Goal: Task Accomplishment & Management: Manage account settings

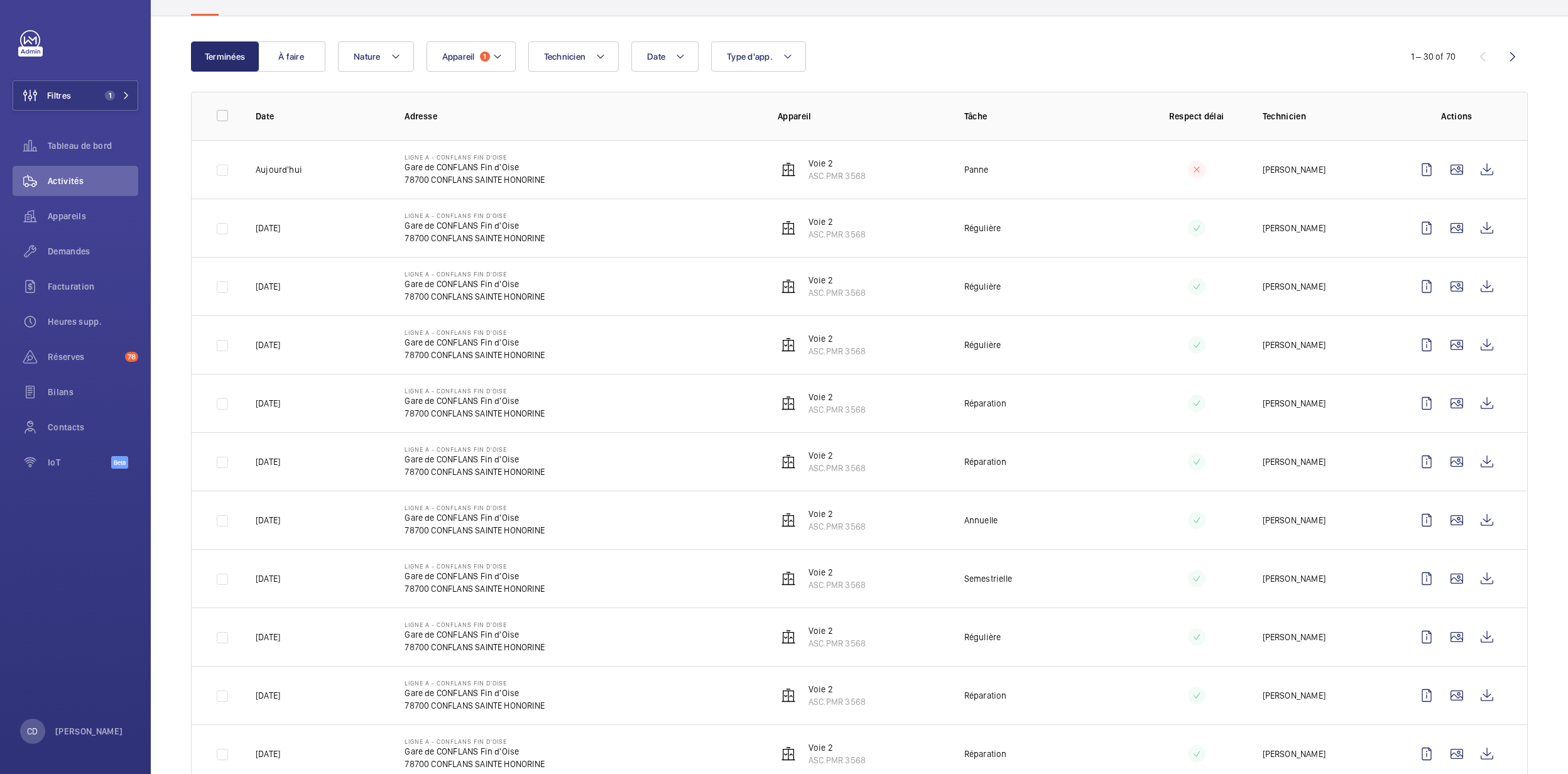
scroll to position [106, 0]
click at [76, 204] on div "Appareils" at bounding box center [76, 215] width 126 height 30
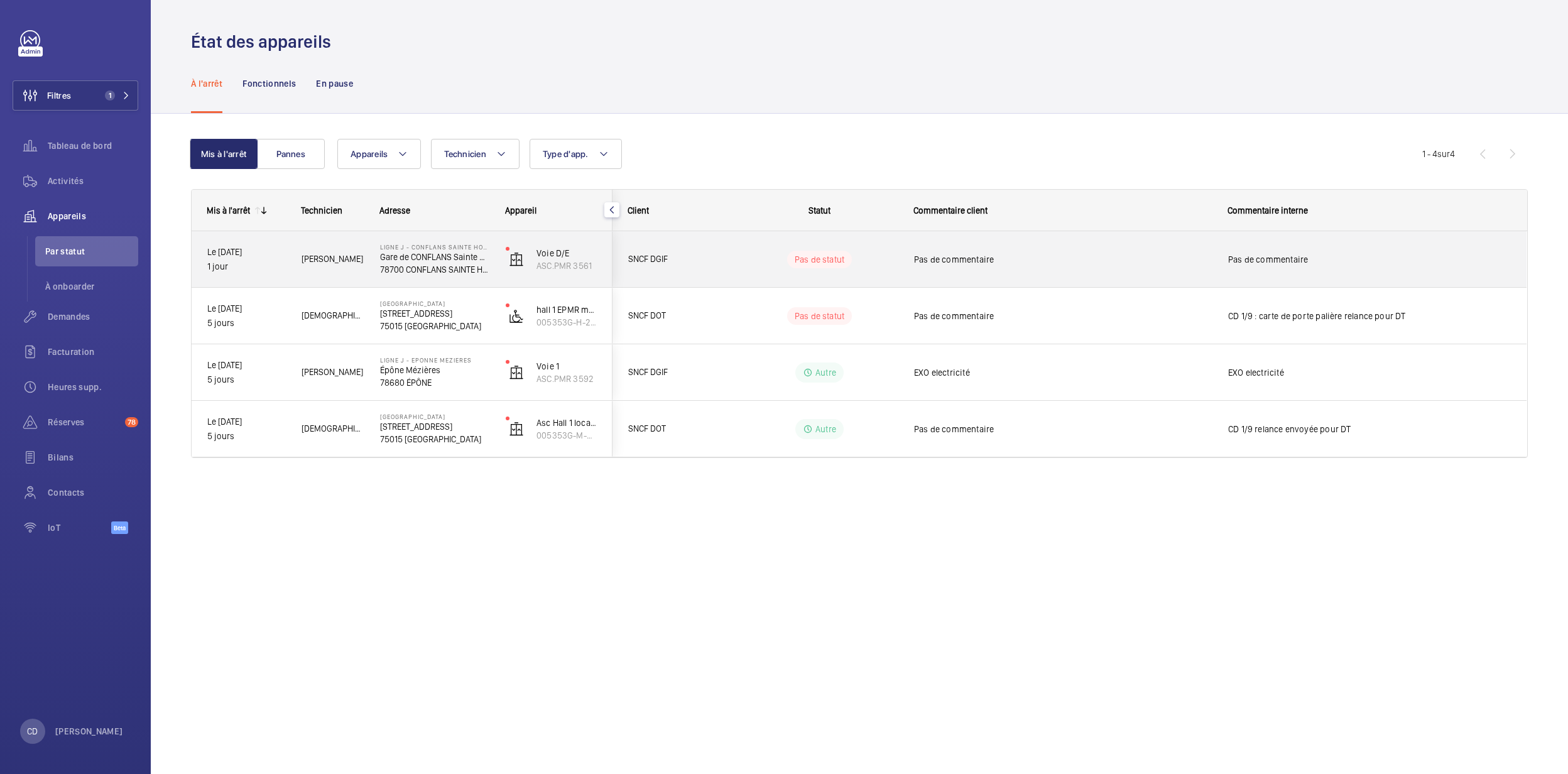
drag, startPoint x: 346, startPoint y: 293, endPoint x: 348, endPoint y: 280, distance: 13.2
click at [348, 280] on div "Le 03/09/2025 1 jour Olivier A. Ligne J - CONFLANS SAINTE HONORINE Gare de CONF…" at bounding box center [402, 344] width 421 height 226
click at [348, 280] on div "Olivier A." at bounding box center [325, 259] width 79 height 56
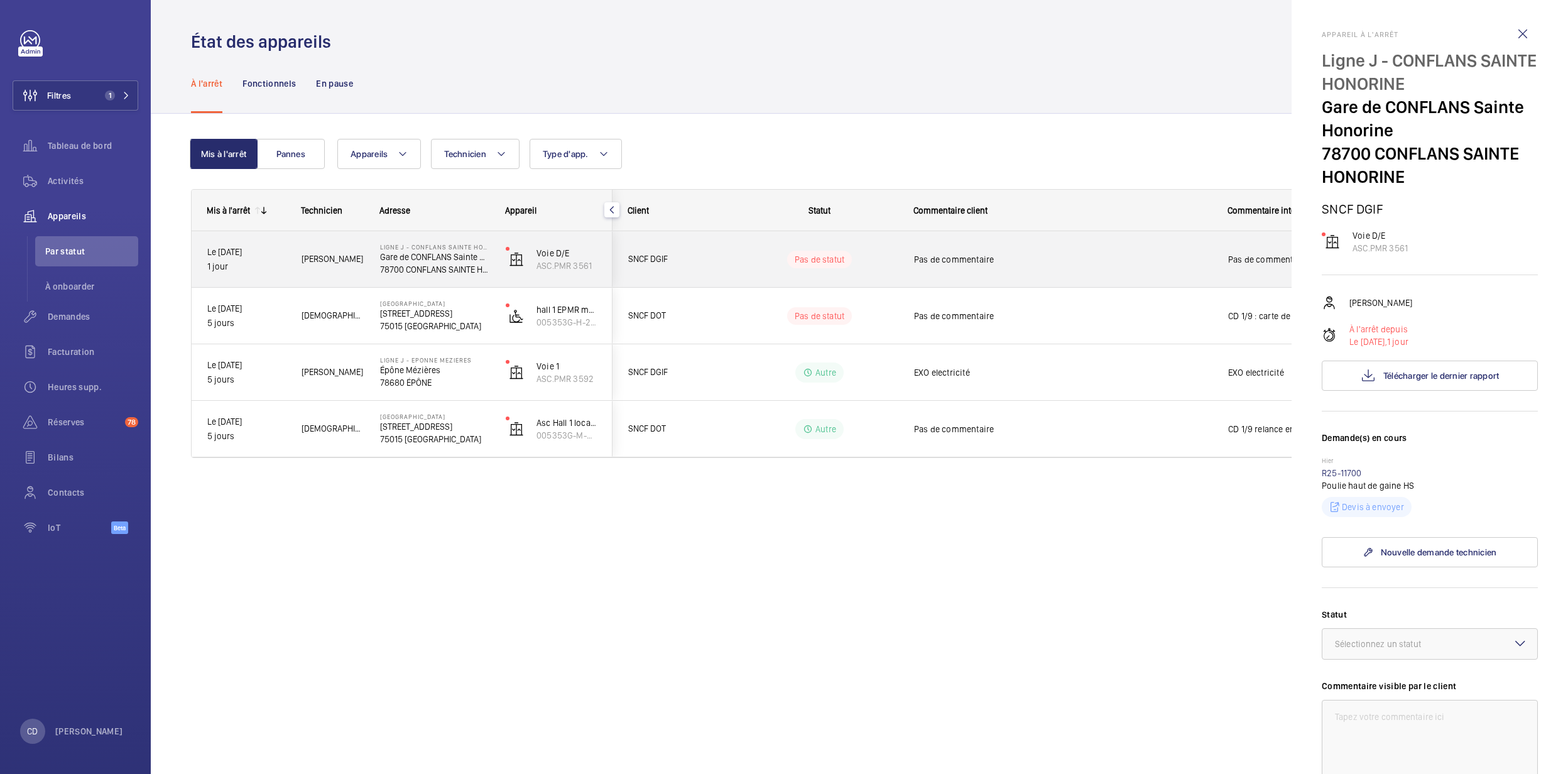
click at [348, 280] on div at bounding box center [784, 387] width 1568 height 774
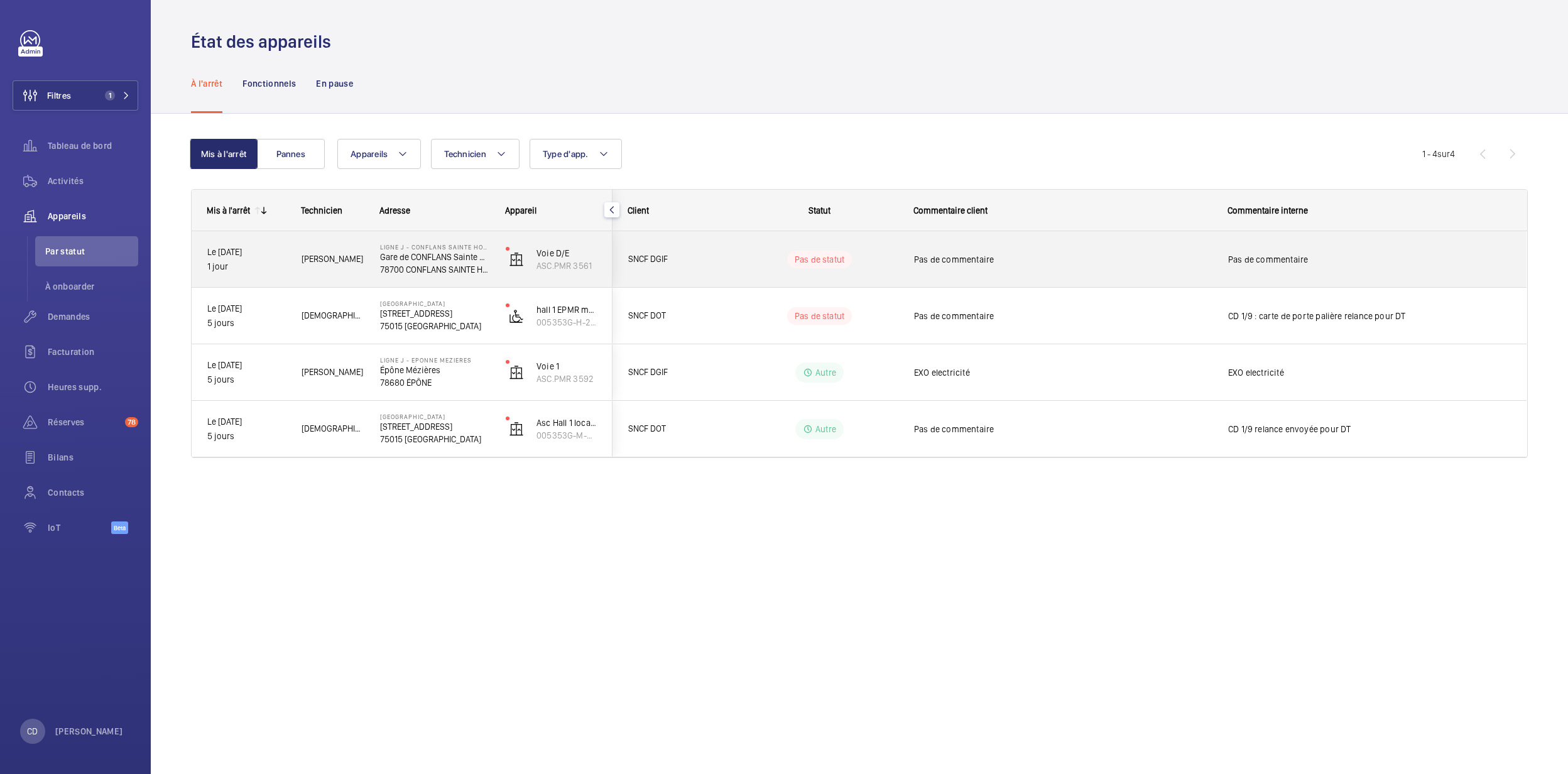
click at [348, 280] on div "Olivier A." at bounding box center [325, 259] width 79 height 56
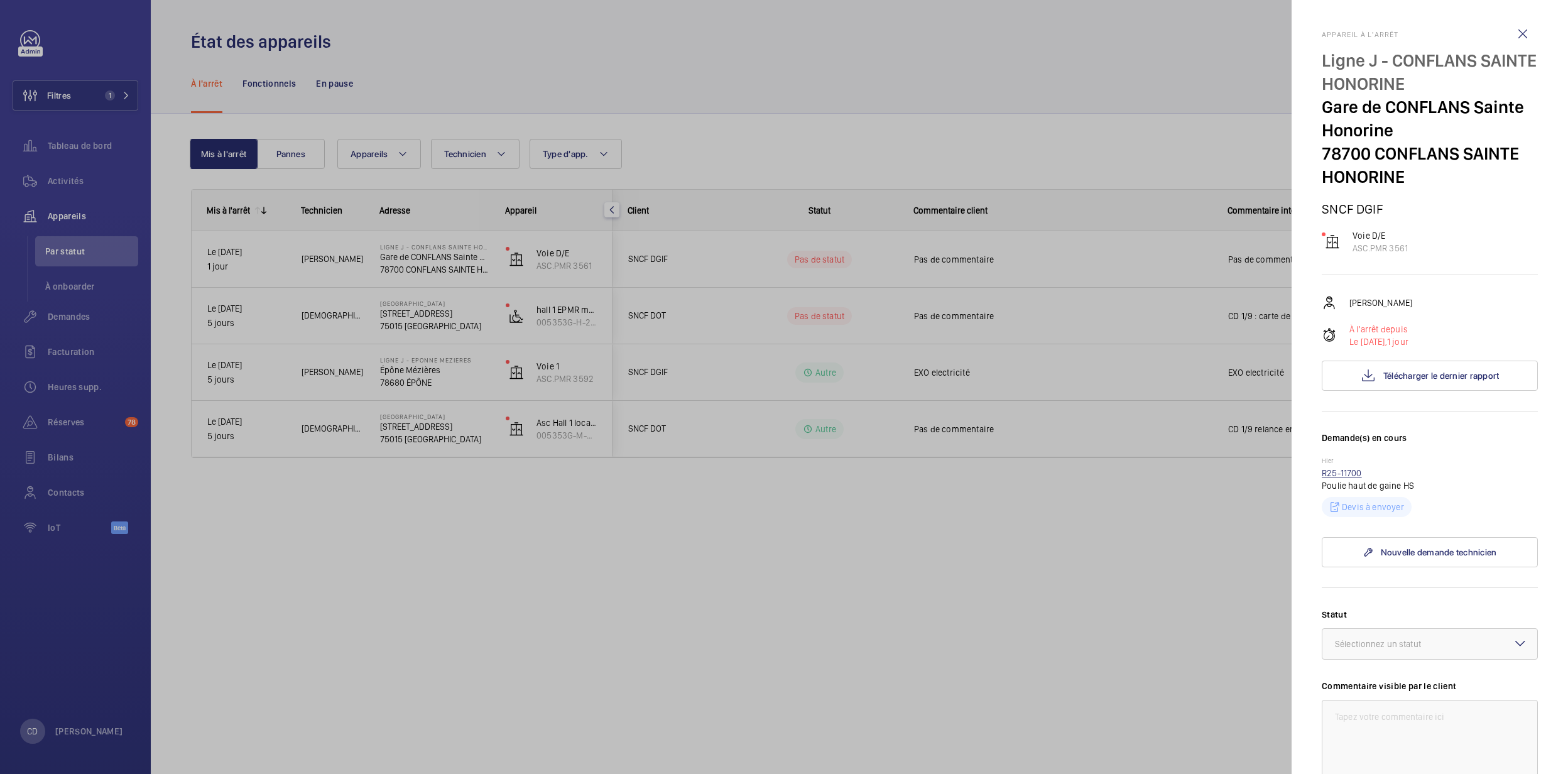
click at [1347, 477] on link "R25-11700" at bounding box center [1342, 473] width 40 height 10
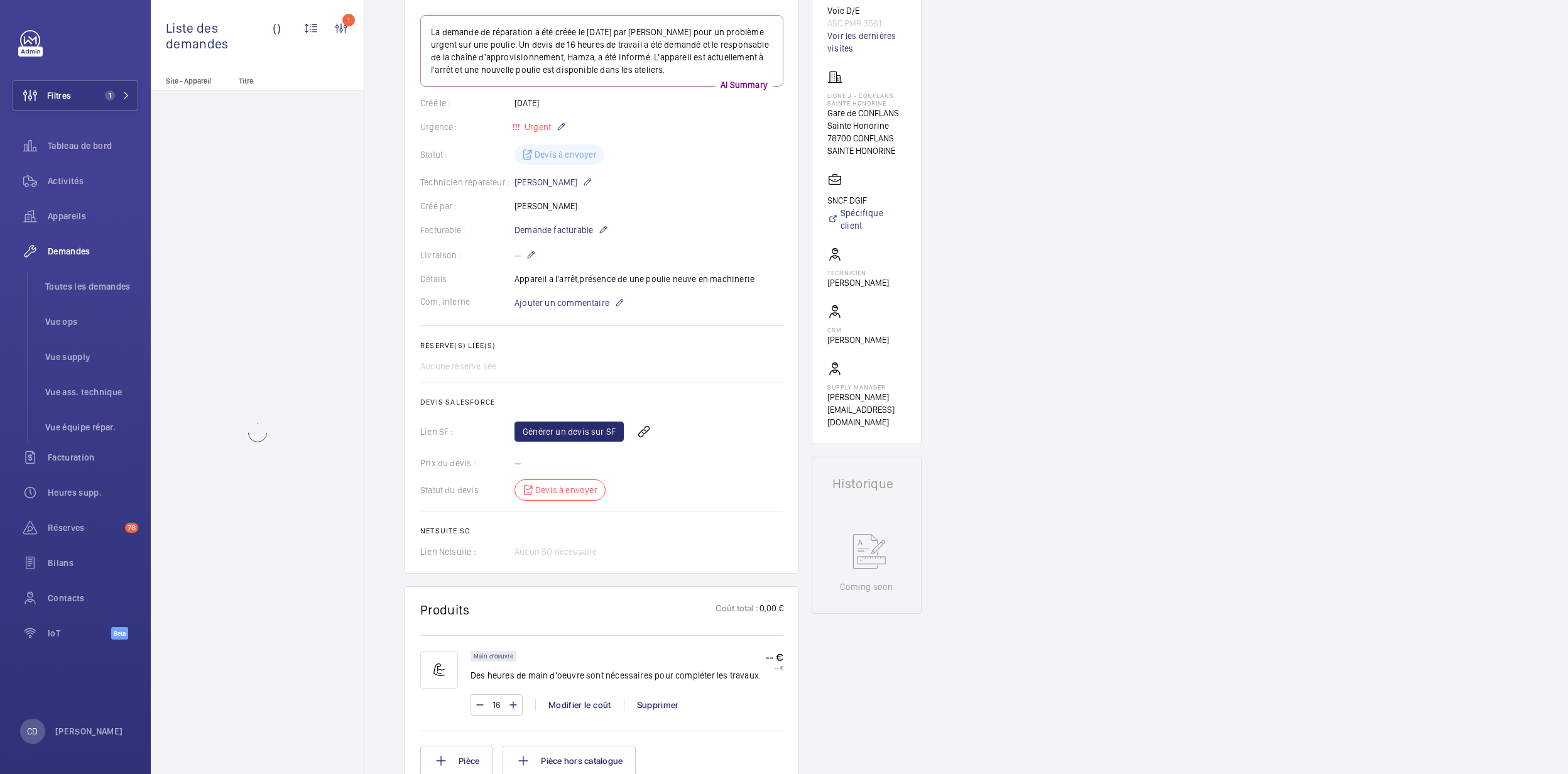
scroll to position [154, 0]
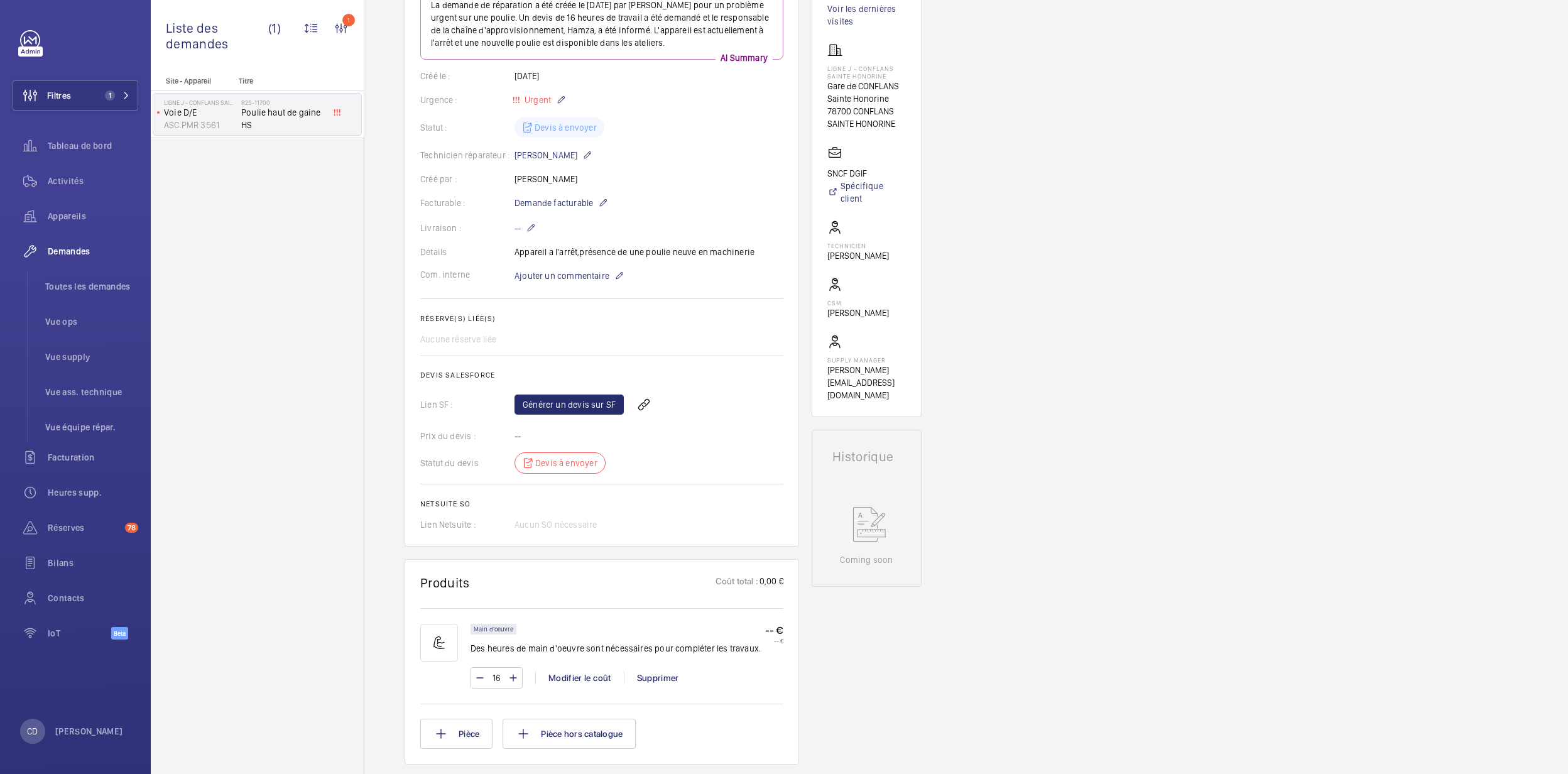
scroll to position [182, 0]
click at [599, 277] on span "Ajouter un commentaire" at bounding box center [561, 275] width 95 height 13
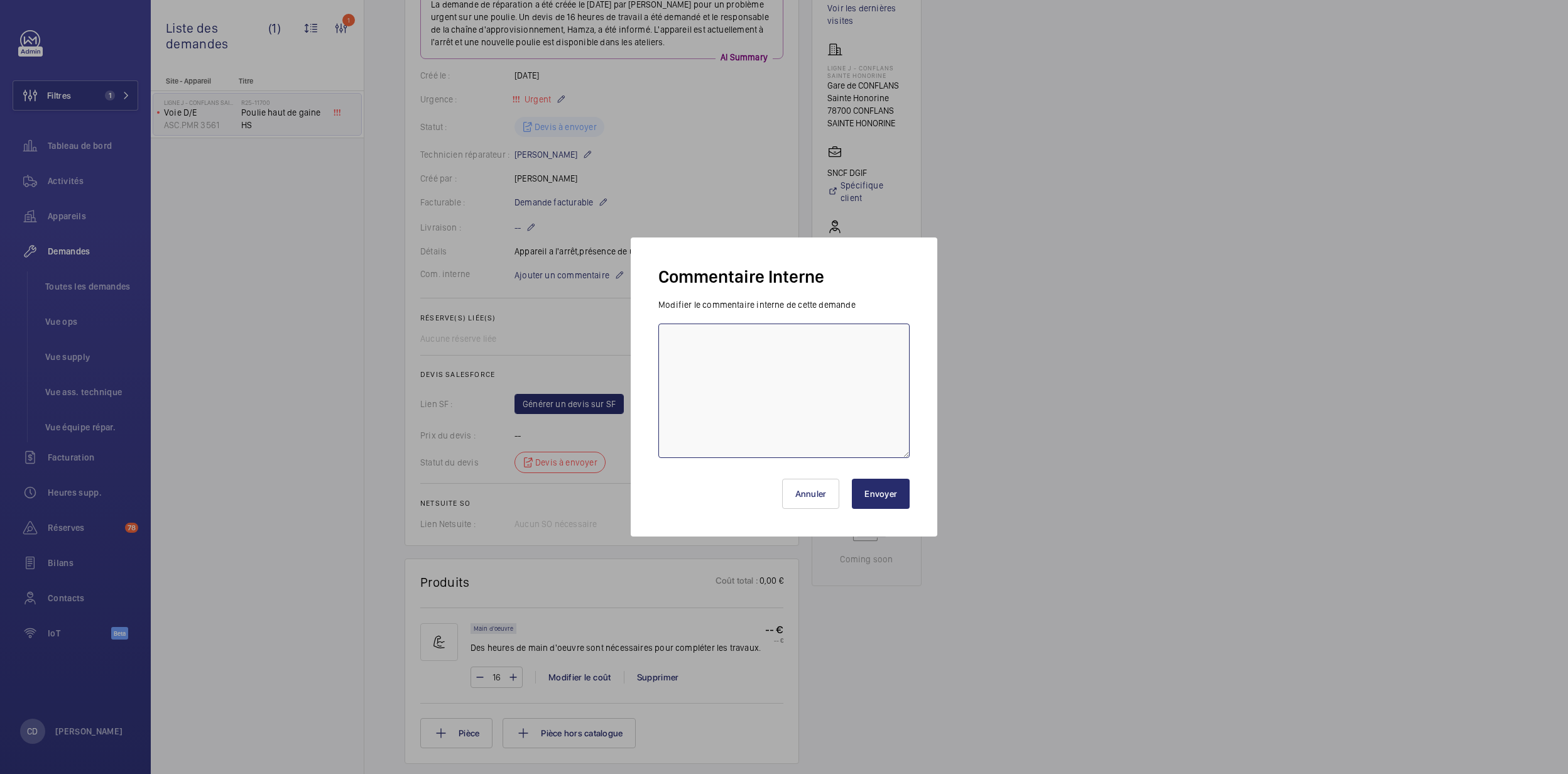
click at [735, 367] on textarea at bounding box center [784, 391] width 251 height 135
type textarea "Main d'oeuvre seulement car poumlie en machinerie"
click at [893, 500] on button "Envoyer" at bounding box center [880, 493] width 58 height 30
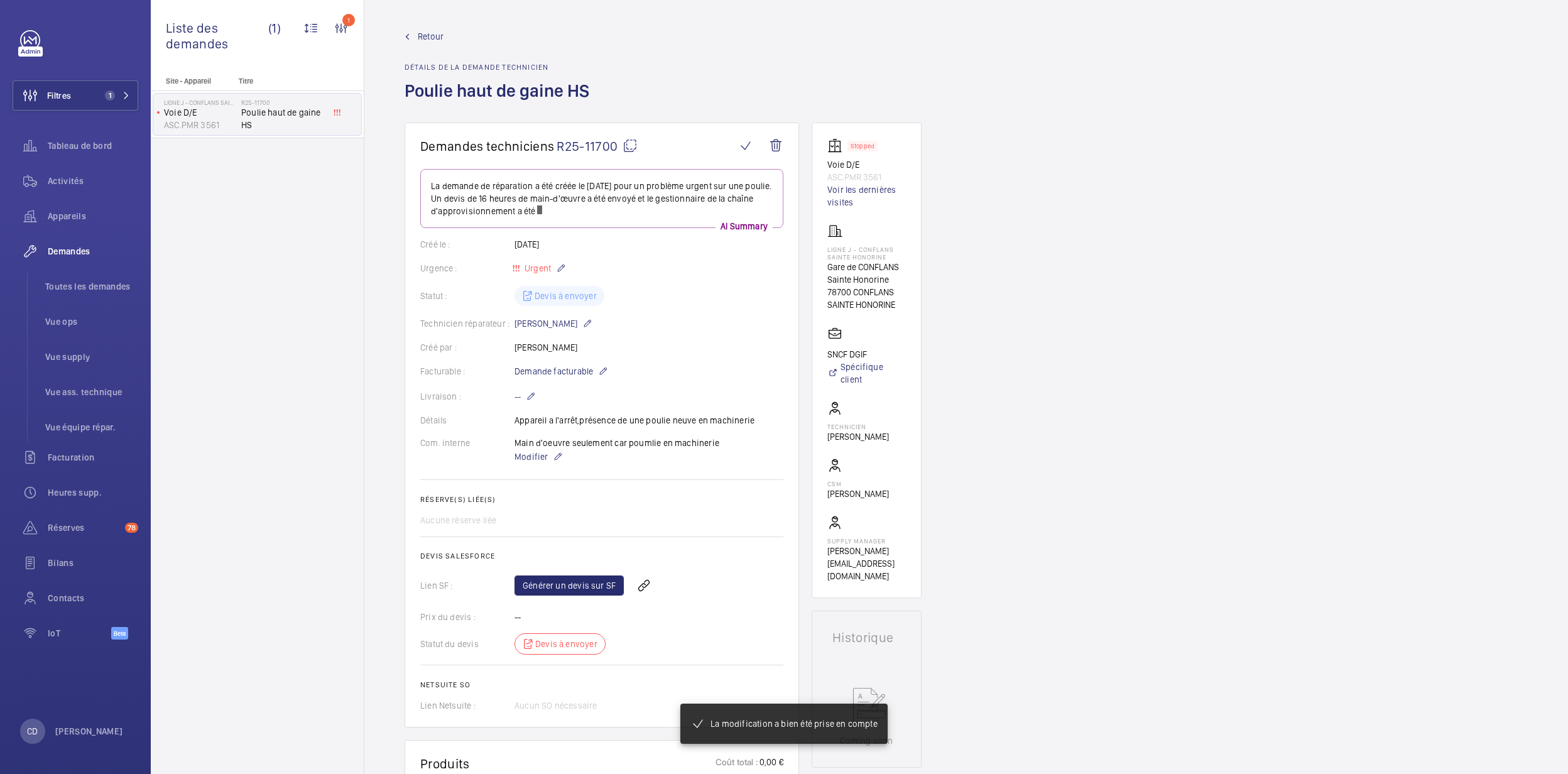
click at [850, 182] on p "ASC.PMR 3561" at bounding box center [867, 177] width 79 height 13
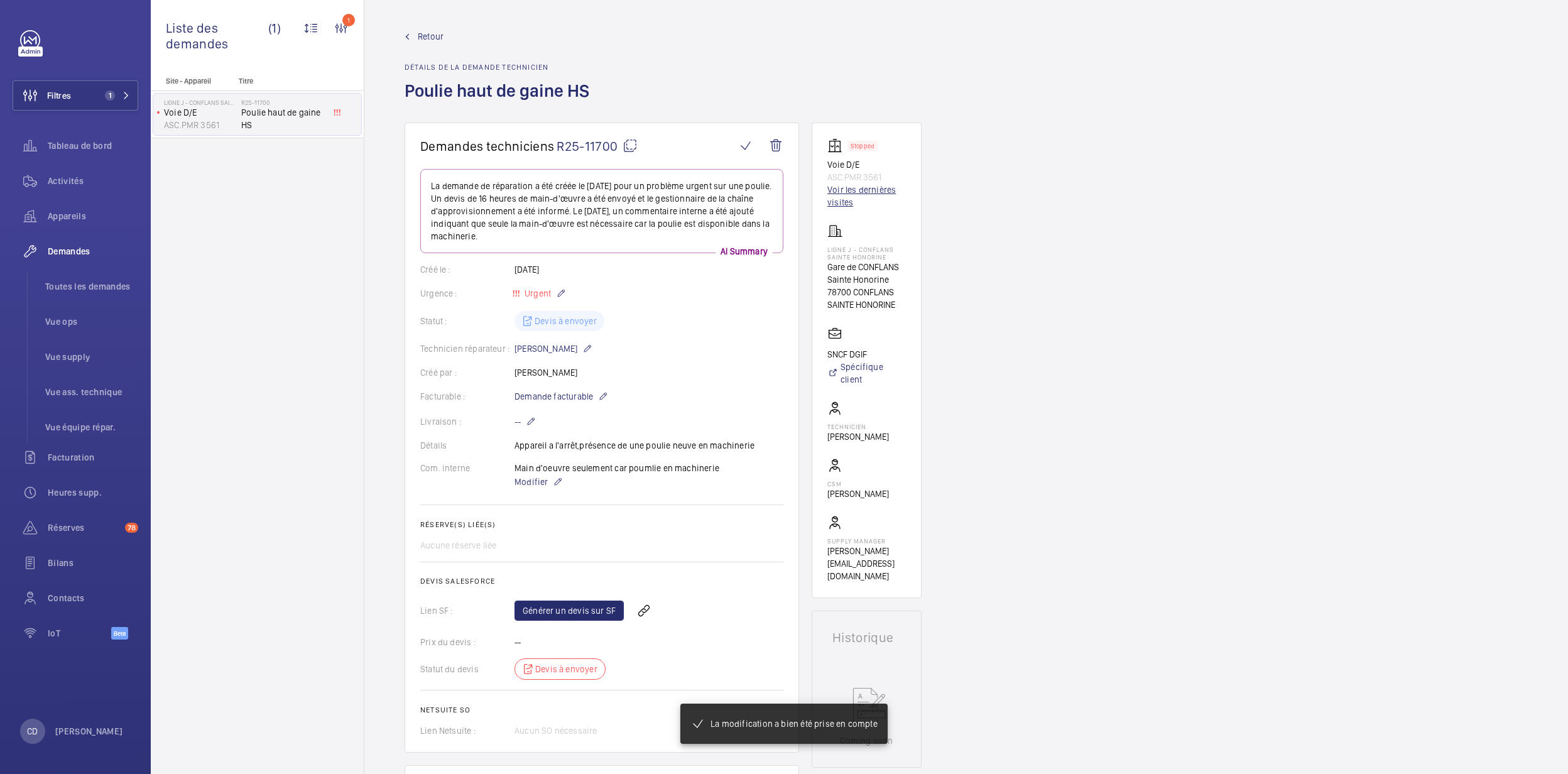
click at [852, 208] on link "Voir les dernières visites" at bounding box center [867, 196] width 79 height 25
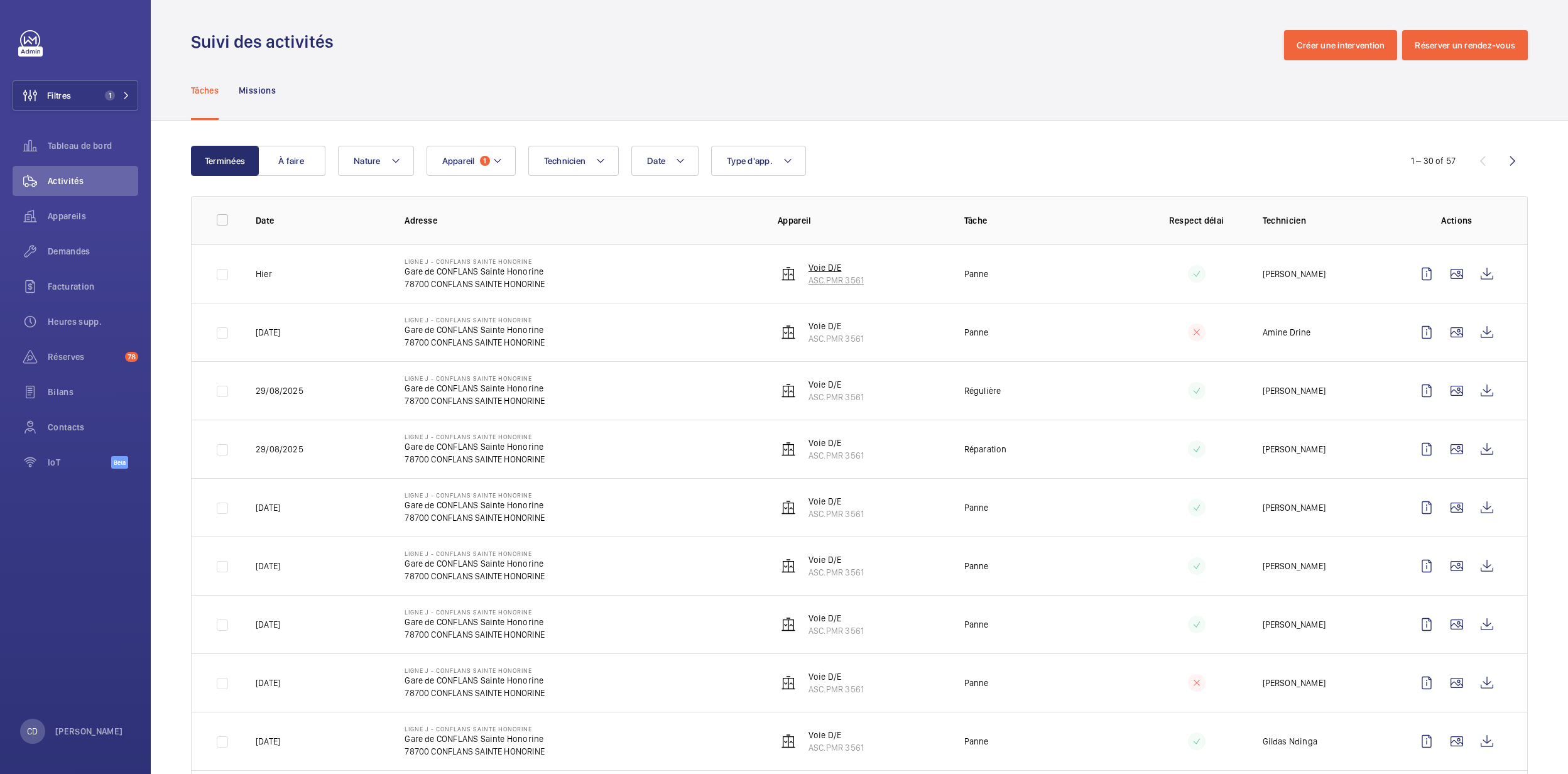
click at [840, 282] on p "ASC.PMR 3561" at bounding box center [836, 280] width 55 height 13
click at [852, 456] on p "ASC.PMR 3561" at bounding box center [836, 456] width 55 height 13
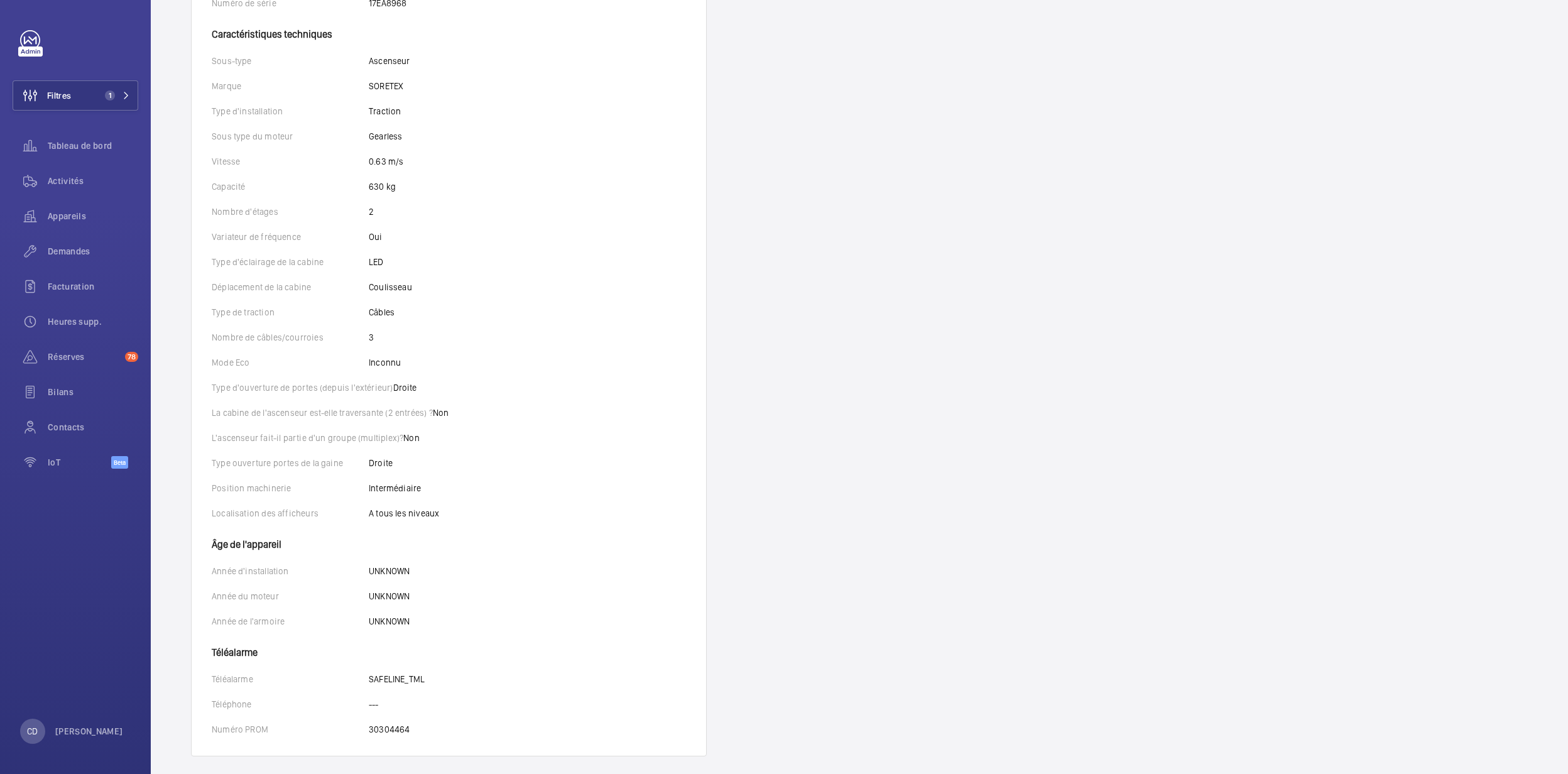
scroll to position [384, 0]
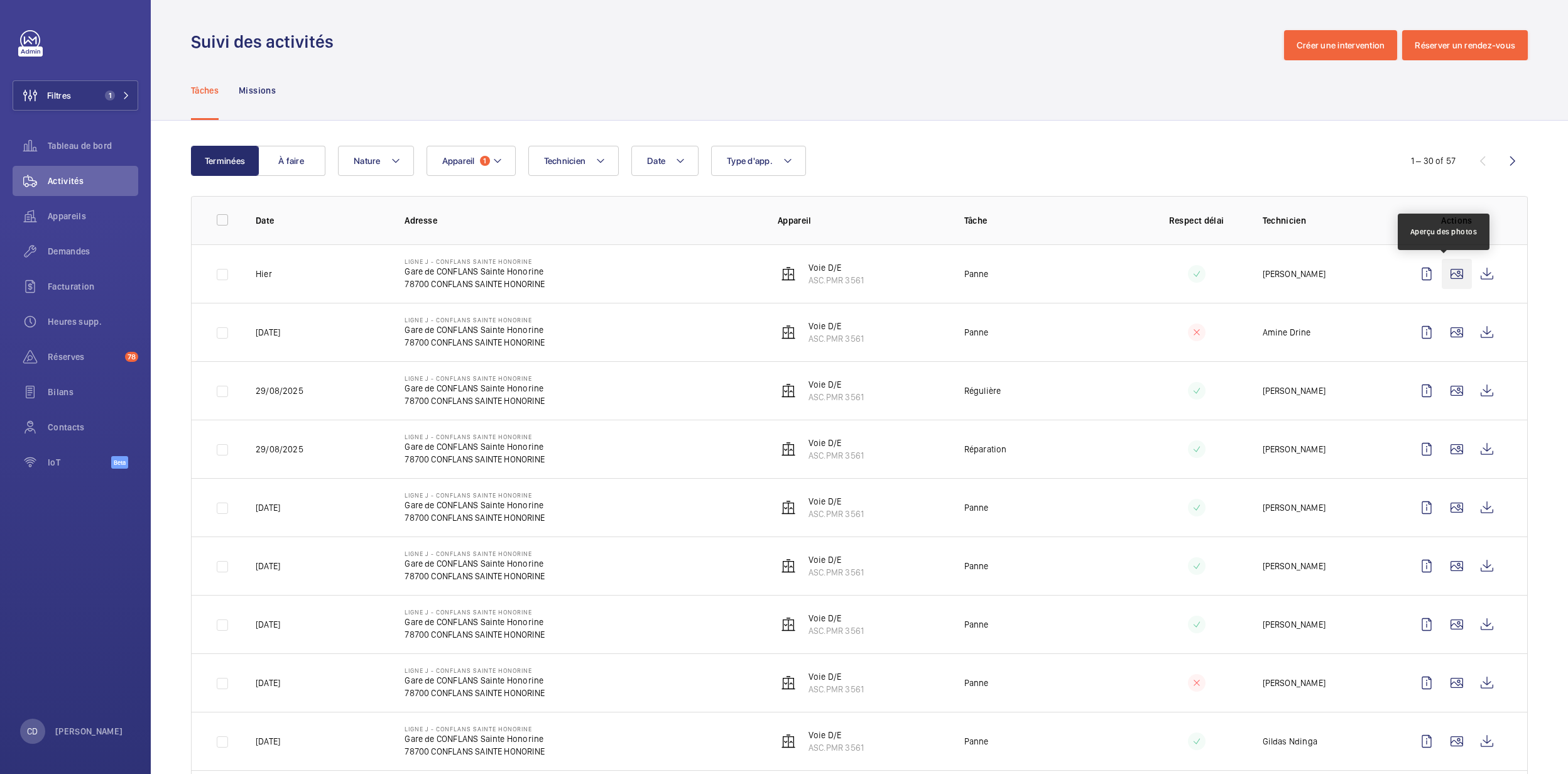
click at [1449, 280] on wm-front-icon-button at bounding box center [1456, 273] width 30 height 30
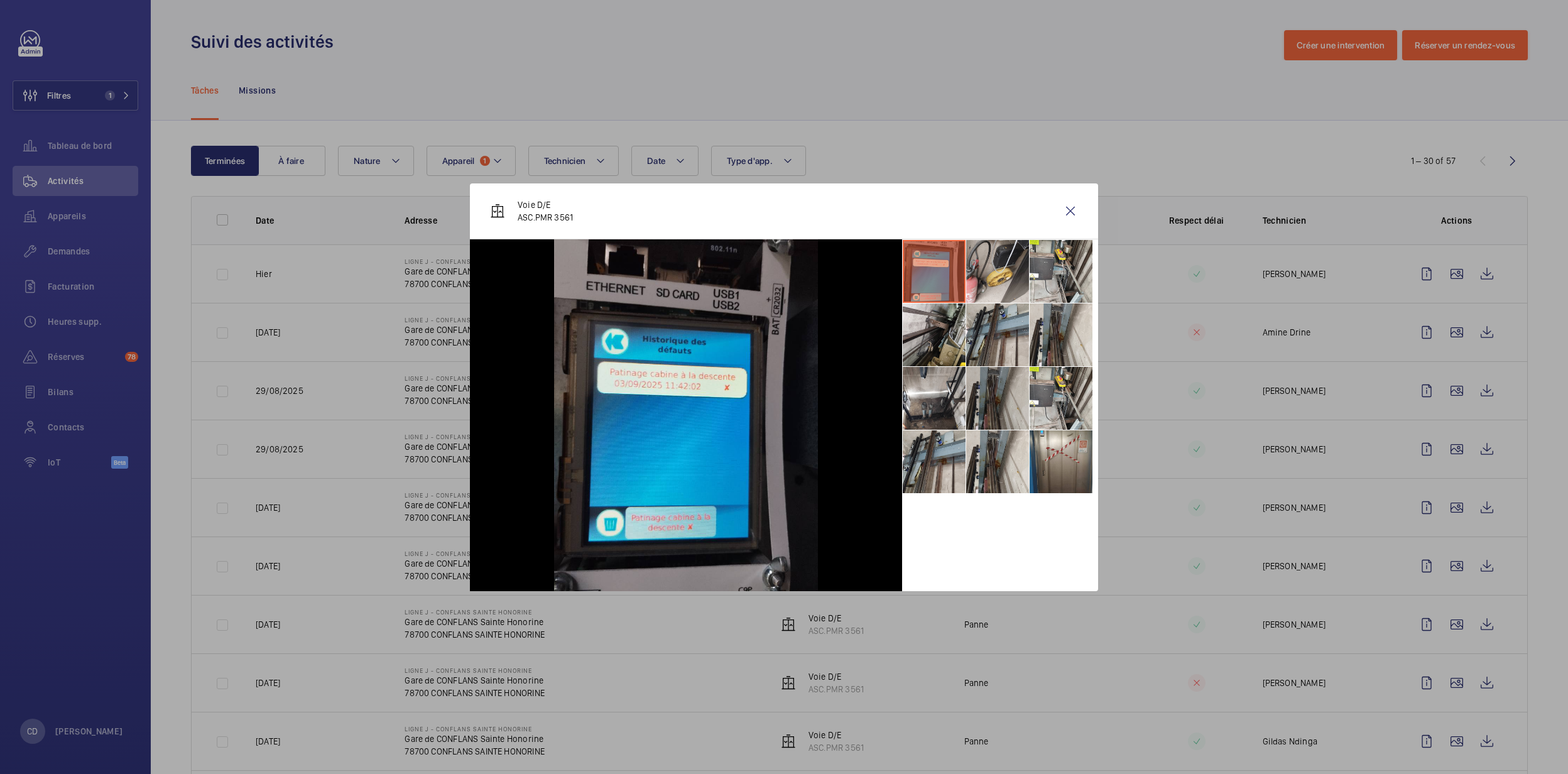
click at [1023, 398] on li at bounding box center [997, 398] width 63 height 63
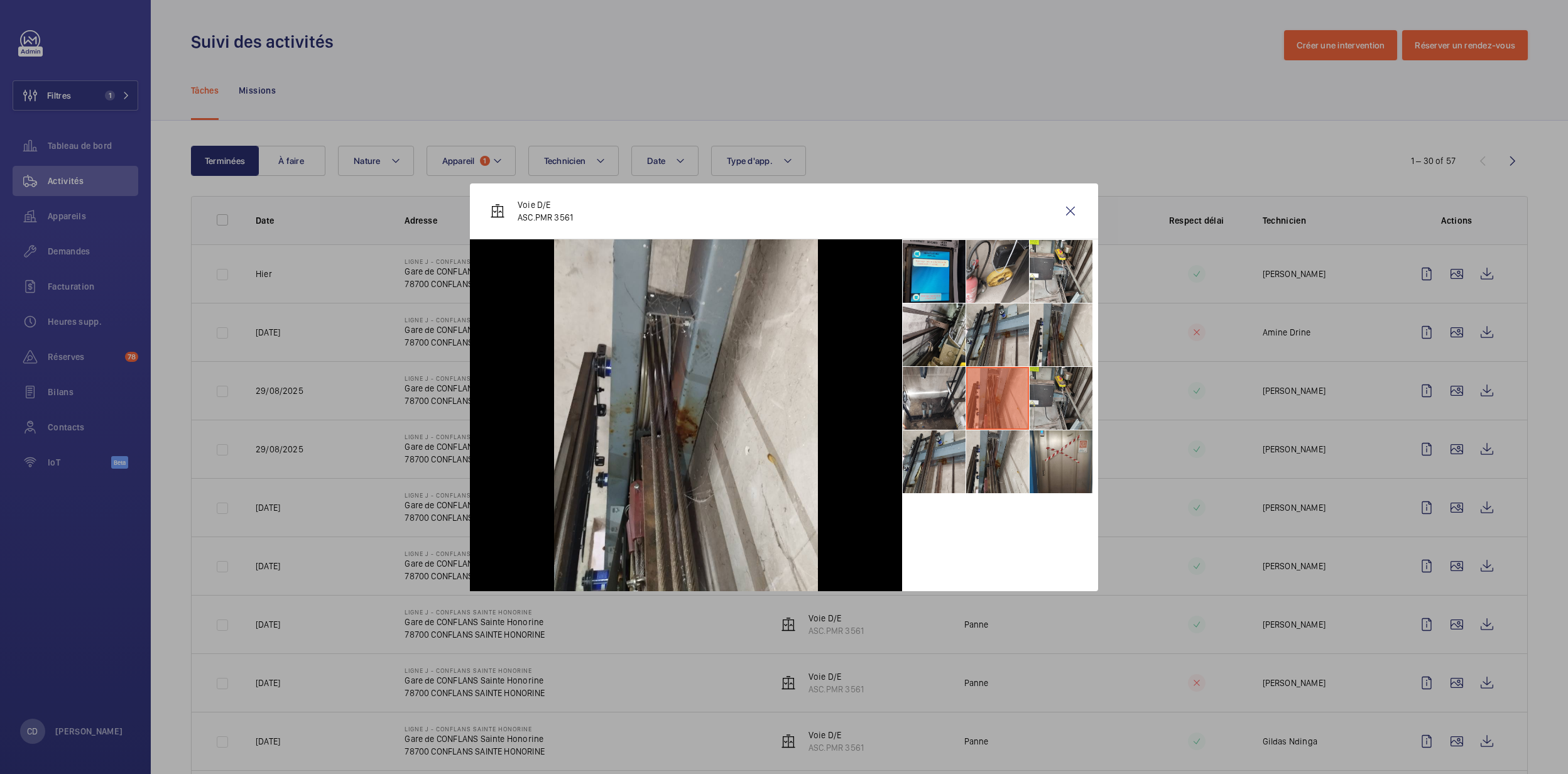
click at [1078, 388] on li at bounding box center [1061, 398] width 63 height 63
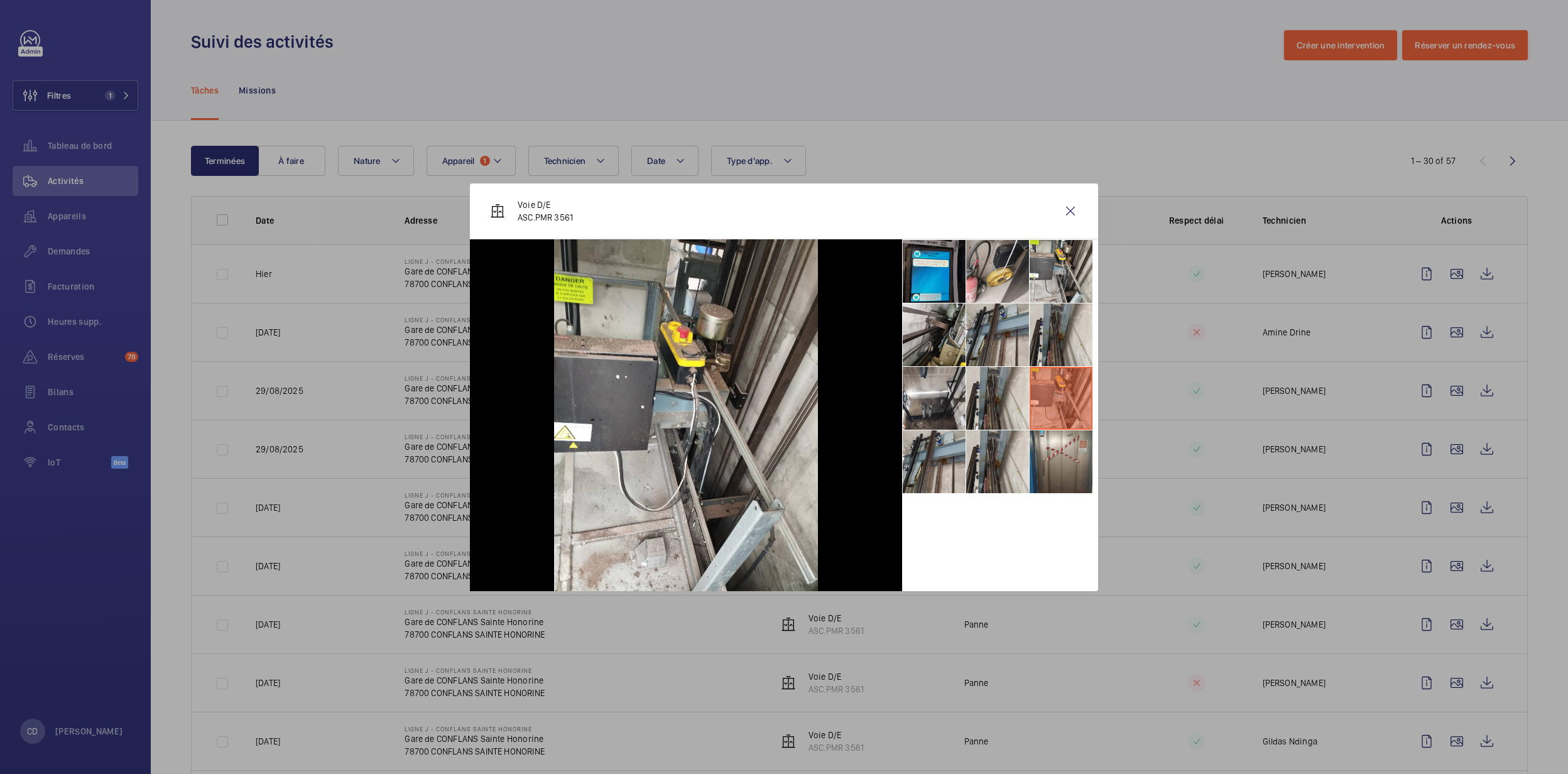
click at [1040, 222] on div "Voie D/E ASC.PMR 3561" at bounding box center [784, 212] width 628 height 56
click at [1065, 285] on li at bounding box center [1061, 271] width 63 height 63
click at [993, 292] on li at bounding box center [997, 271] width 63 height 63
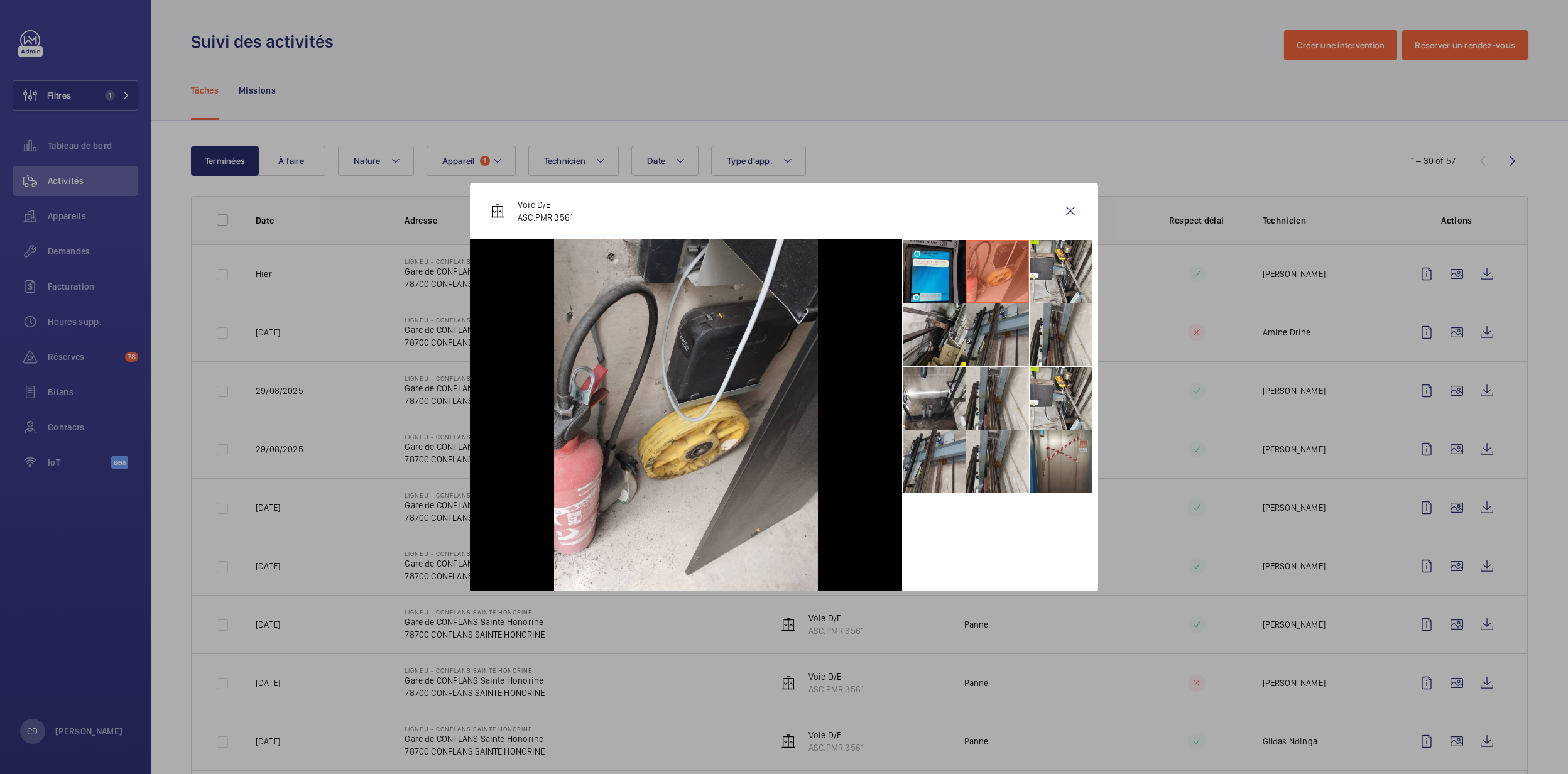
click at [973, 358] on li at bounding box center [997, 334] width 63 height 63
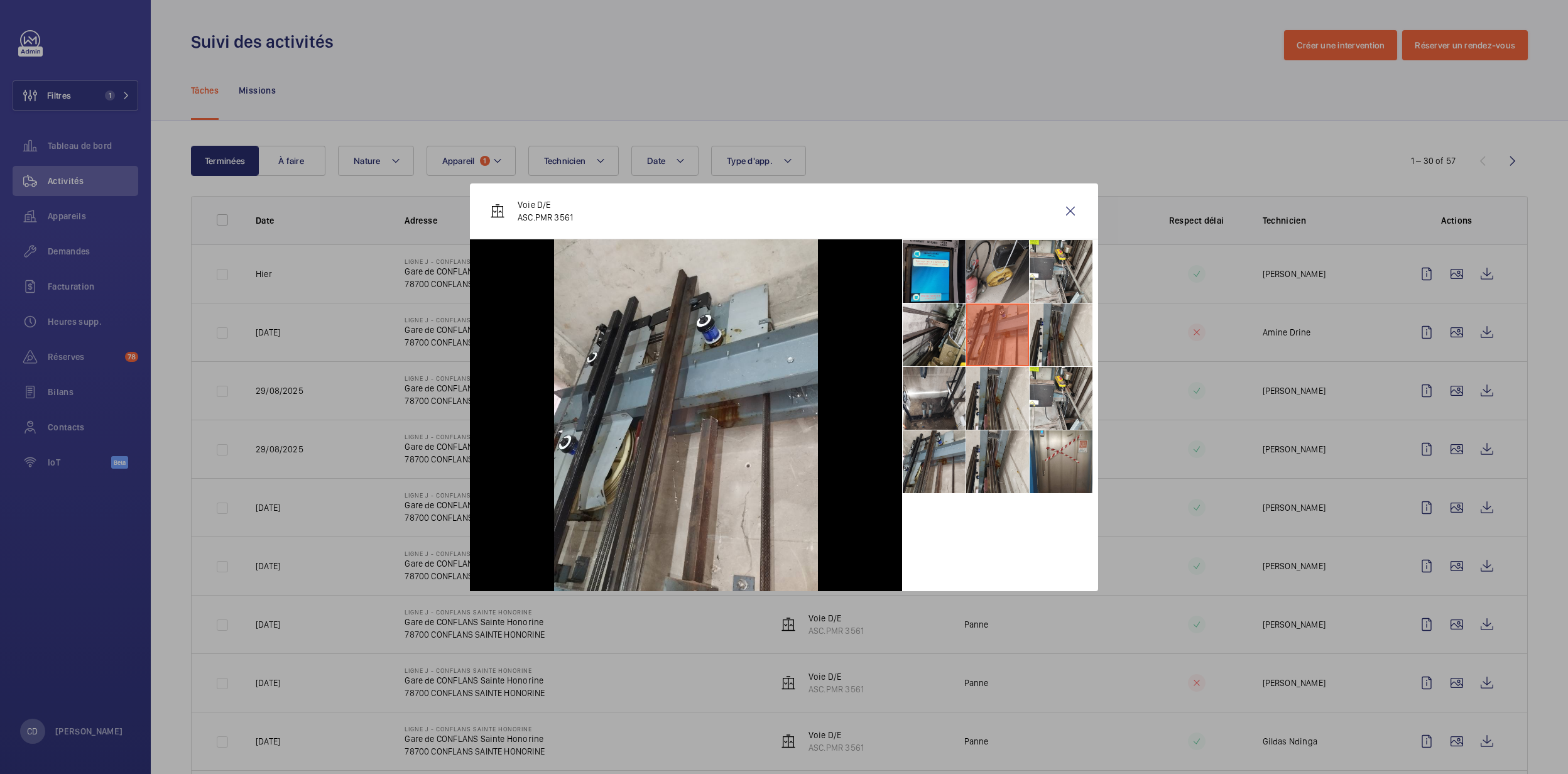
drag, startPoint x: 1026, startPoint y: 287, endPoint x: 980, endPoint y: 279, distance: 46.7
click at [980, 279] on li at bounding box center [997, 271] width 63 height 63
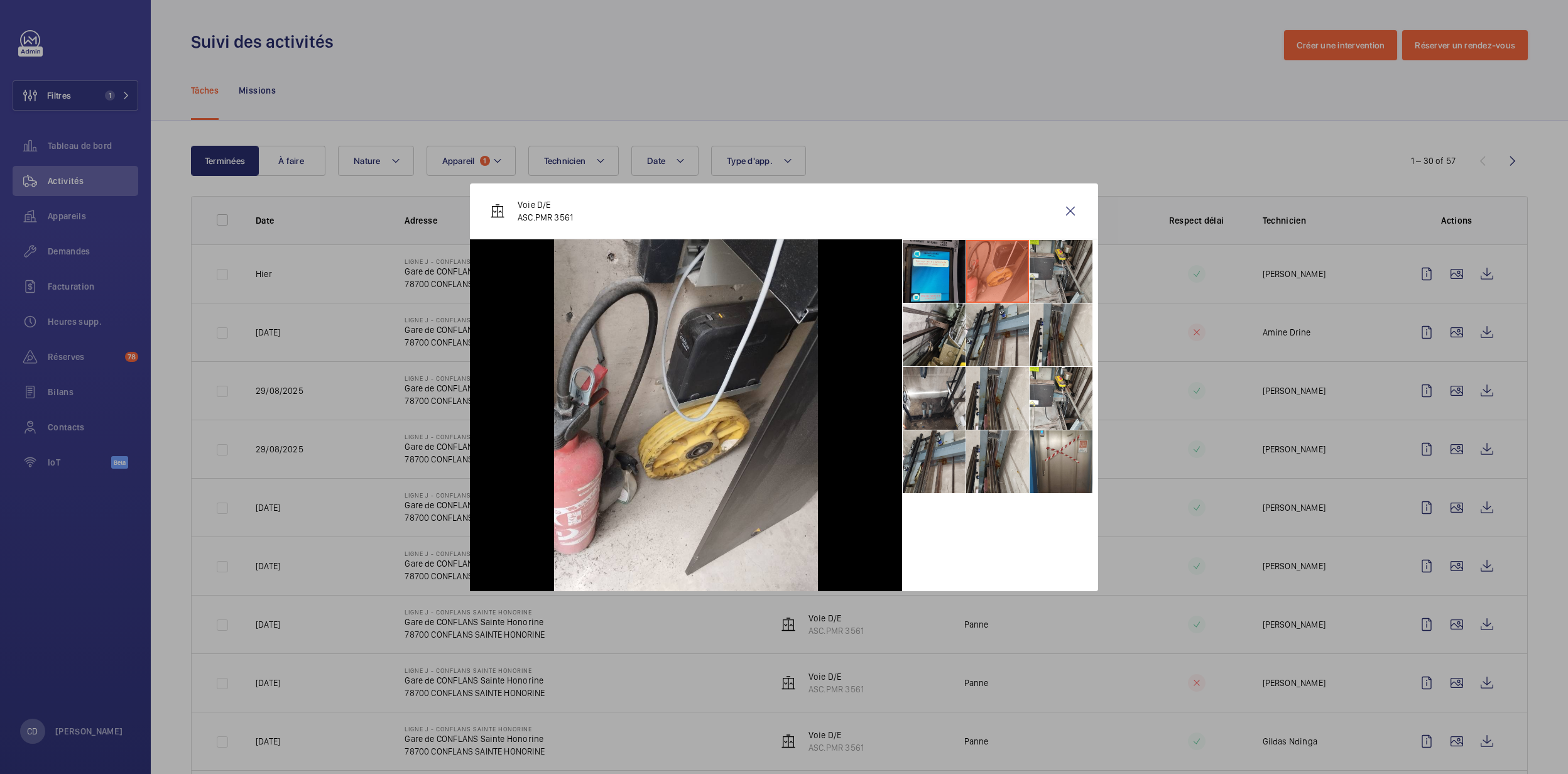
click at [1091, 268] on li at bounding box center [1061, 271] width 63 height 63
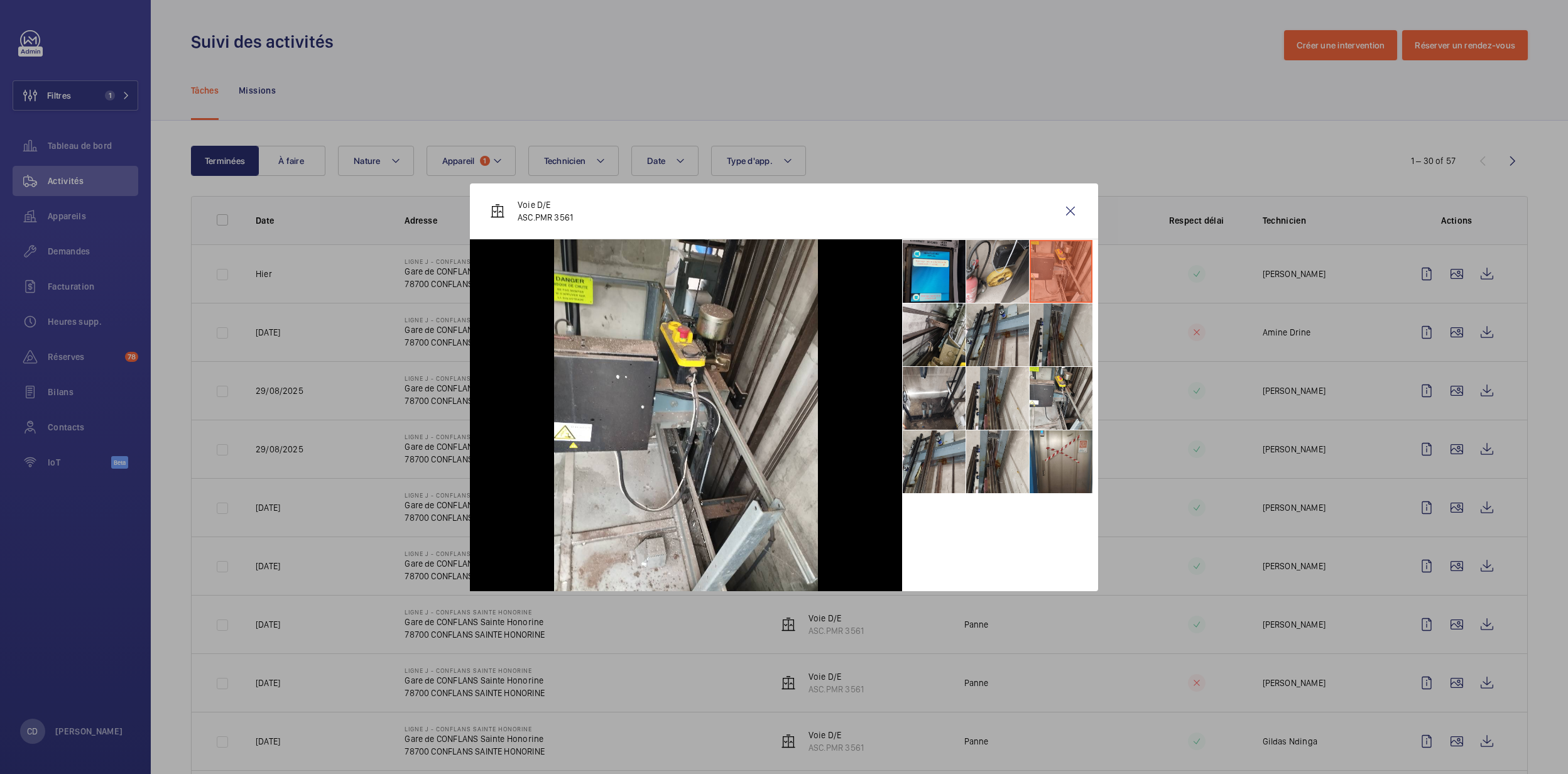
click at [1033, 337] on li at bounding box center [1061, 334] width 63 height 63
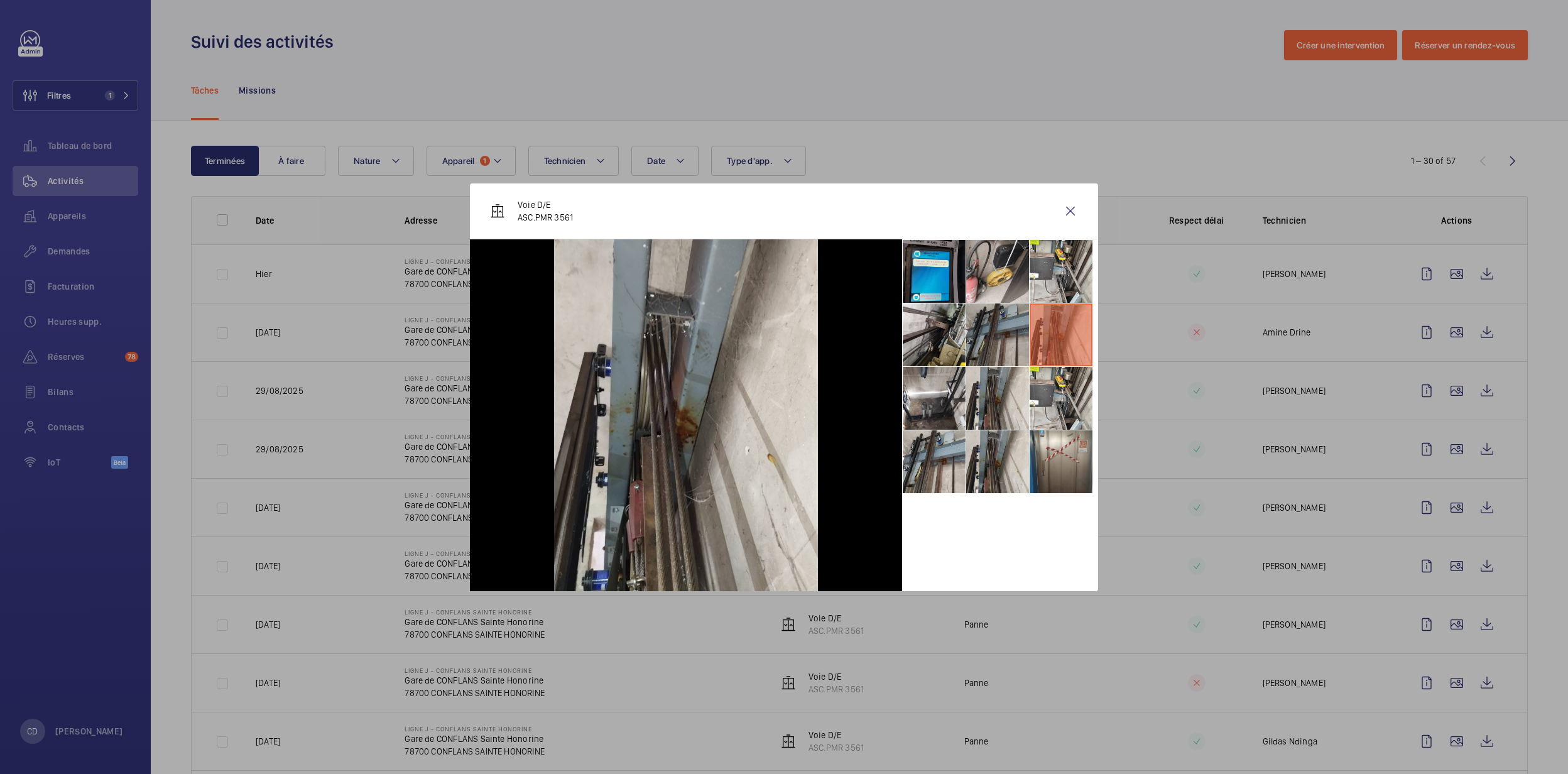
click at [986, 347] on li at bounding box center [997, 334] width 63 height 63
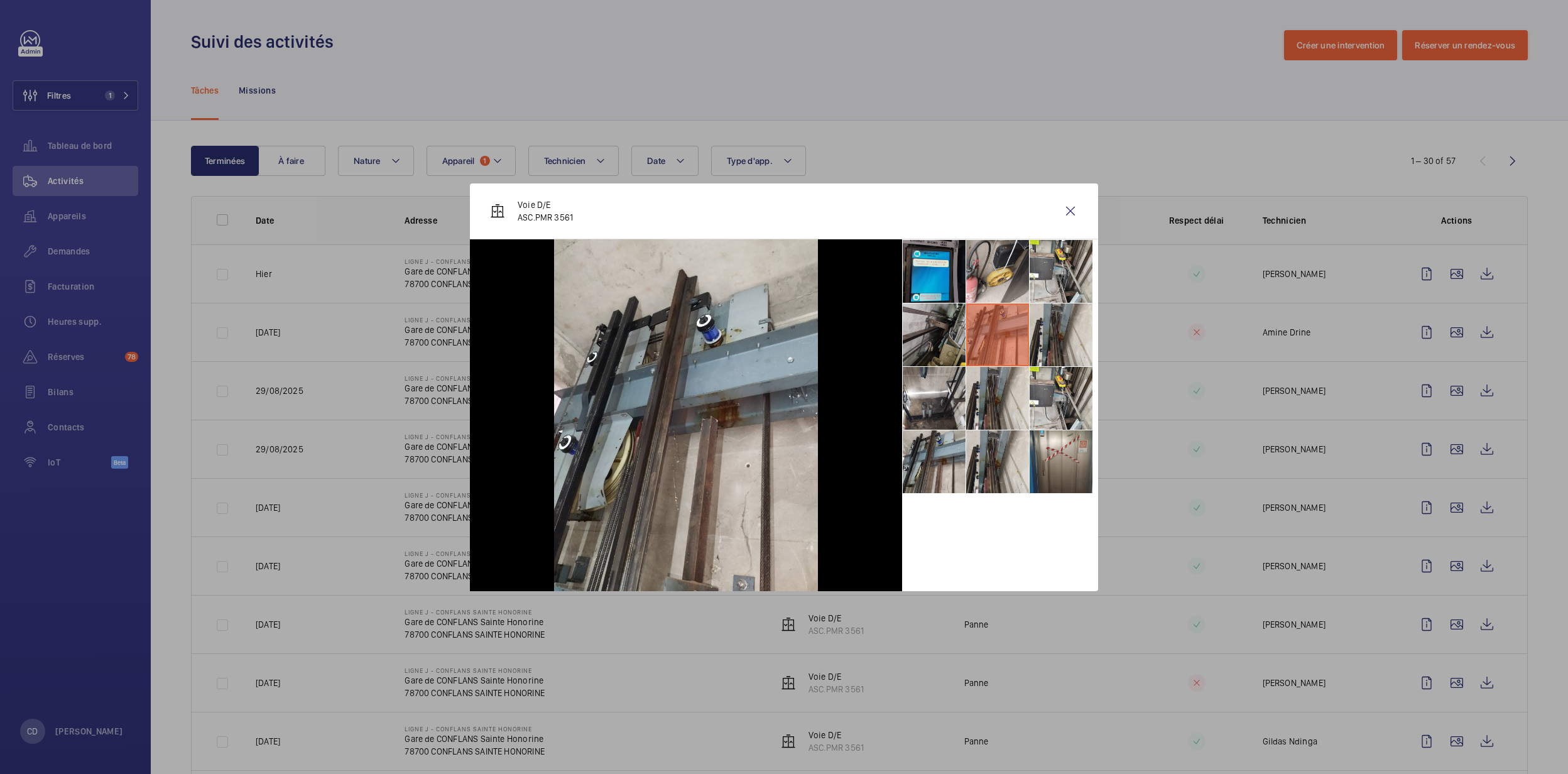
click at [941, 343] on li at bounding box center [934, 334] width 63 height 63
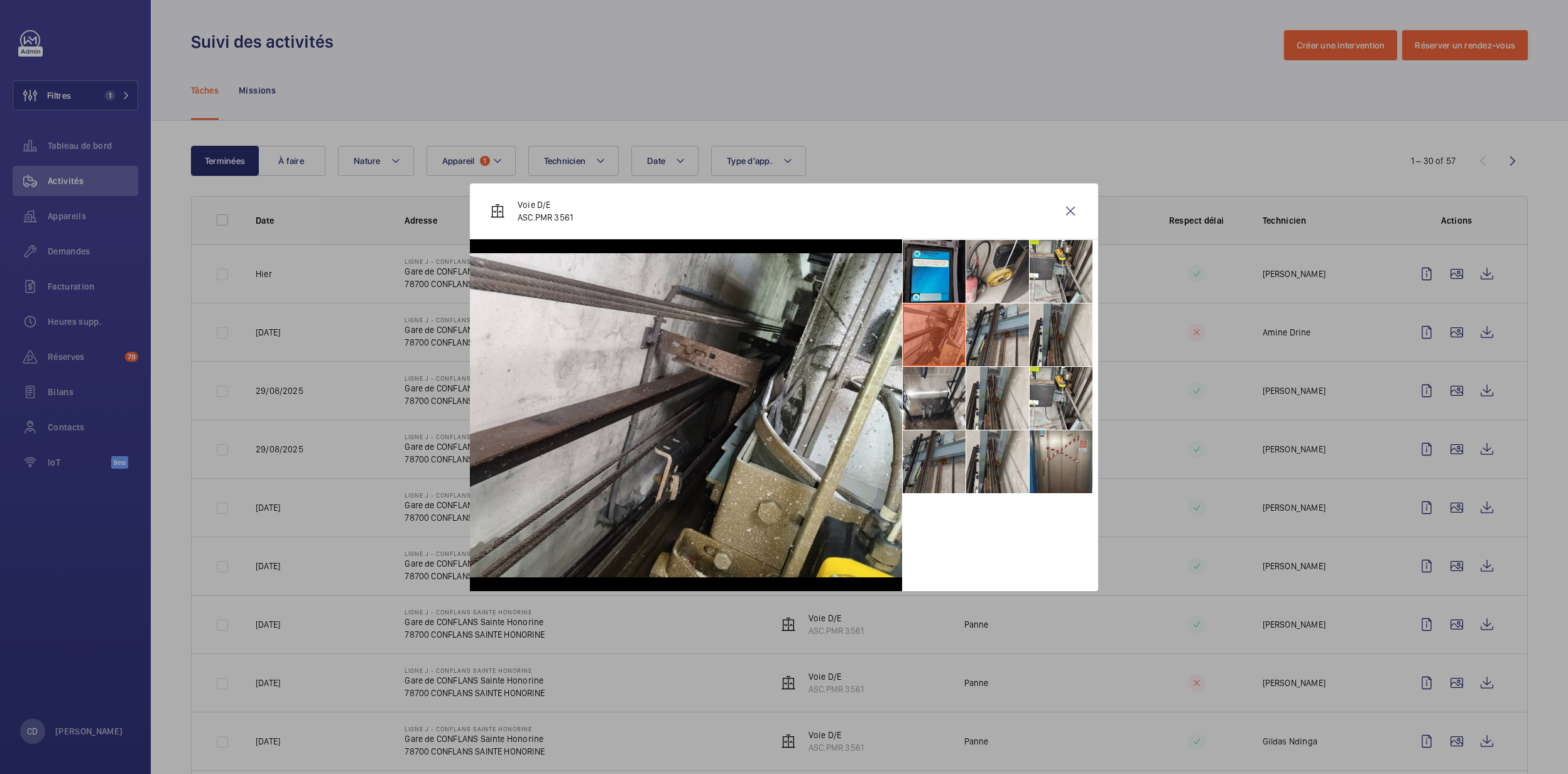
click at [961, 433] on li at bounding box center [934, 461] width 63 height 63
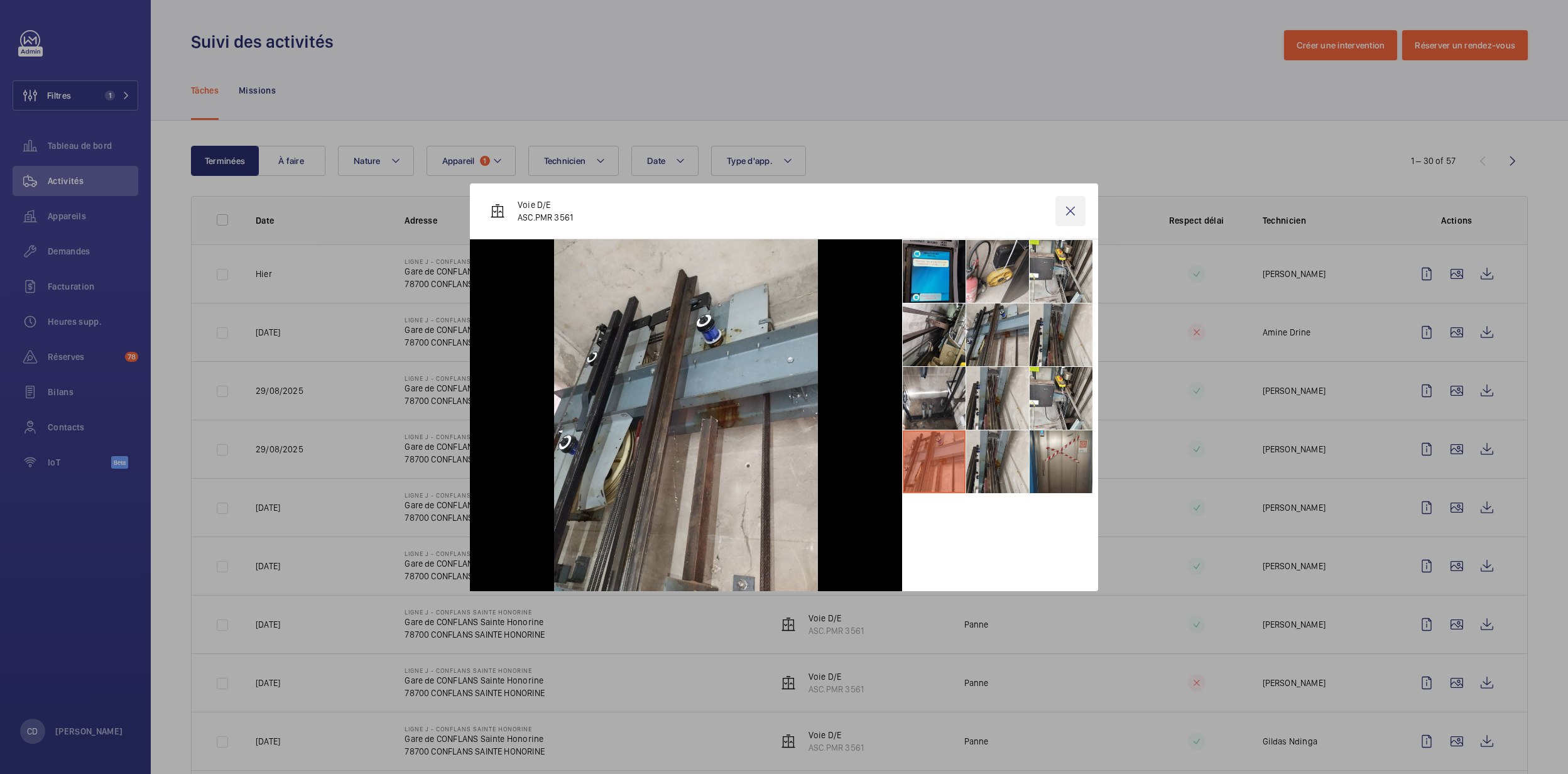
click at [1079, 210] on wm-front-icon-button at bounding box center [1070, 210] width 30 height 30
click at [1448, 328] on wm-front-icon-button at bounding box center [1456, 332] width 30 height 30
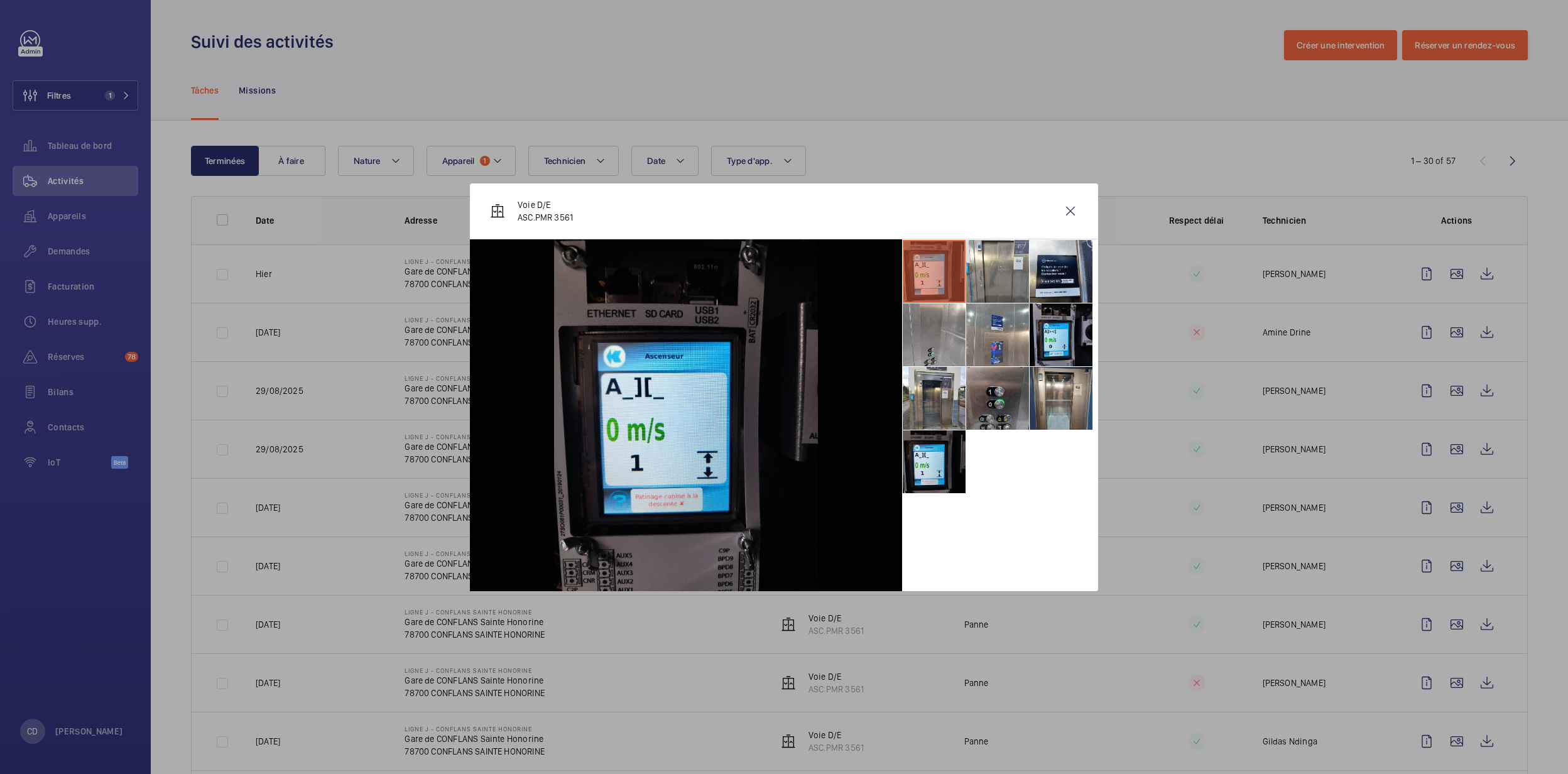
drag, startPoint x: 1448, startPoint y: 328, endPoint x: 995, endPoint y: 401, distance: 458.8
click at [995, 401] on li at bounding box center [997, 398] width 63 height 63
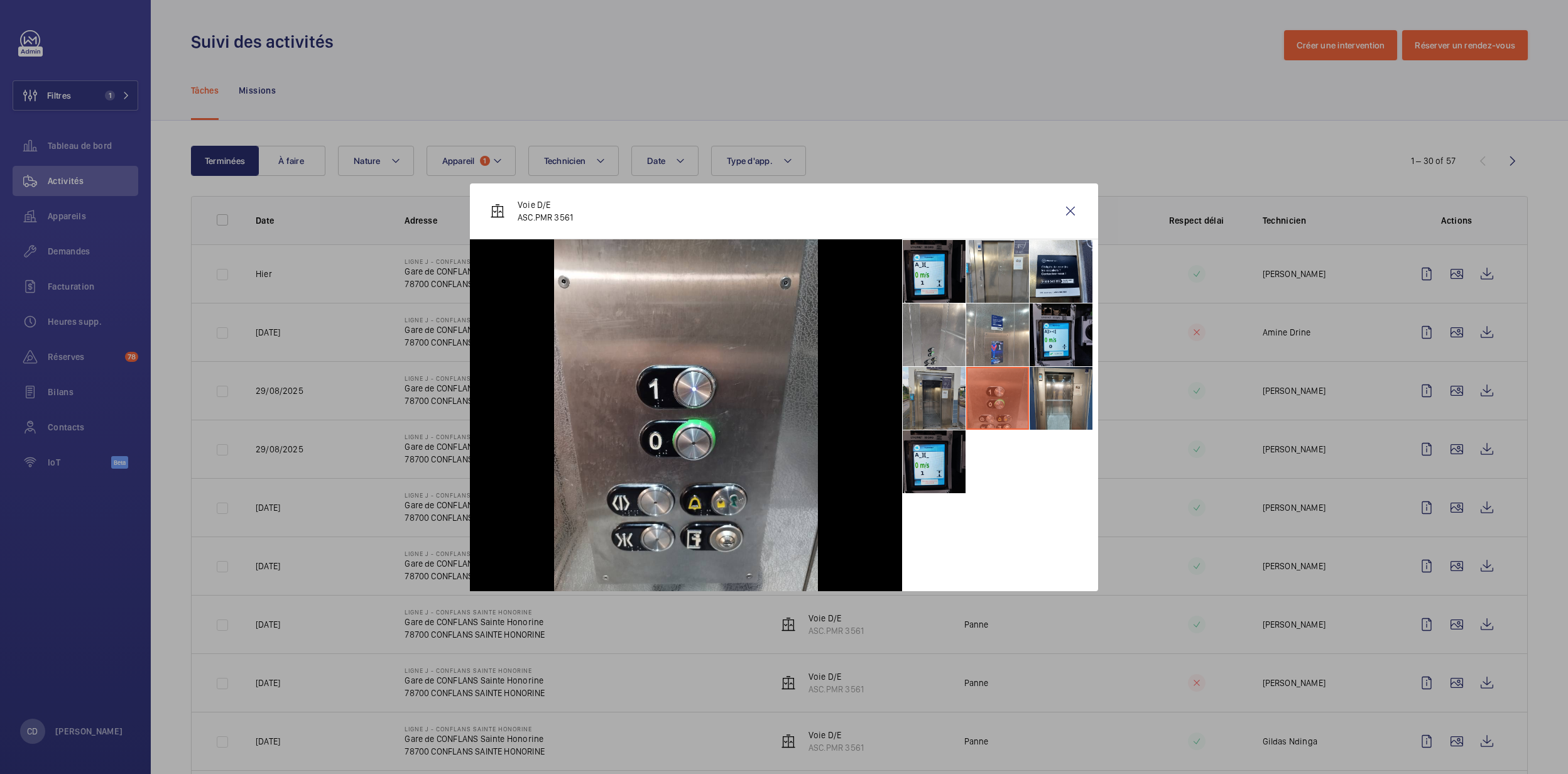
click at [910, 388] on li at bounding box center [934, 398] width 63 height 63
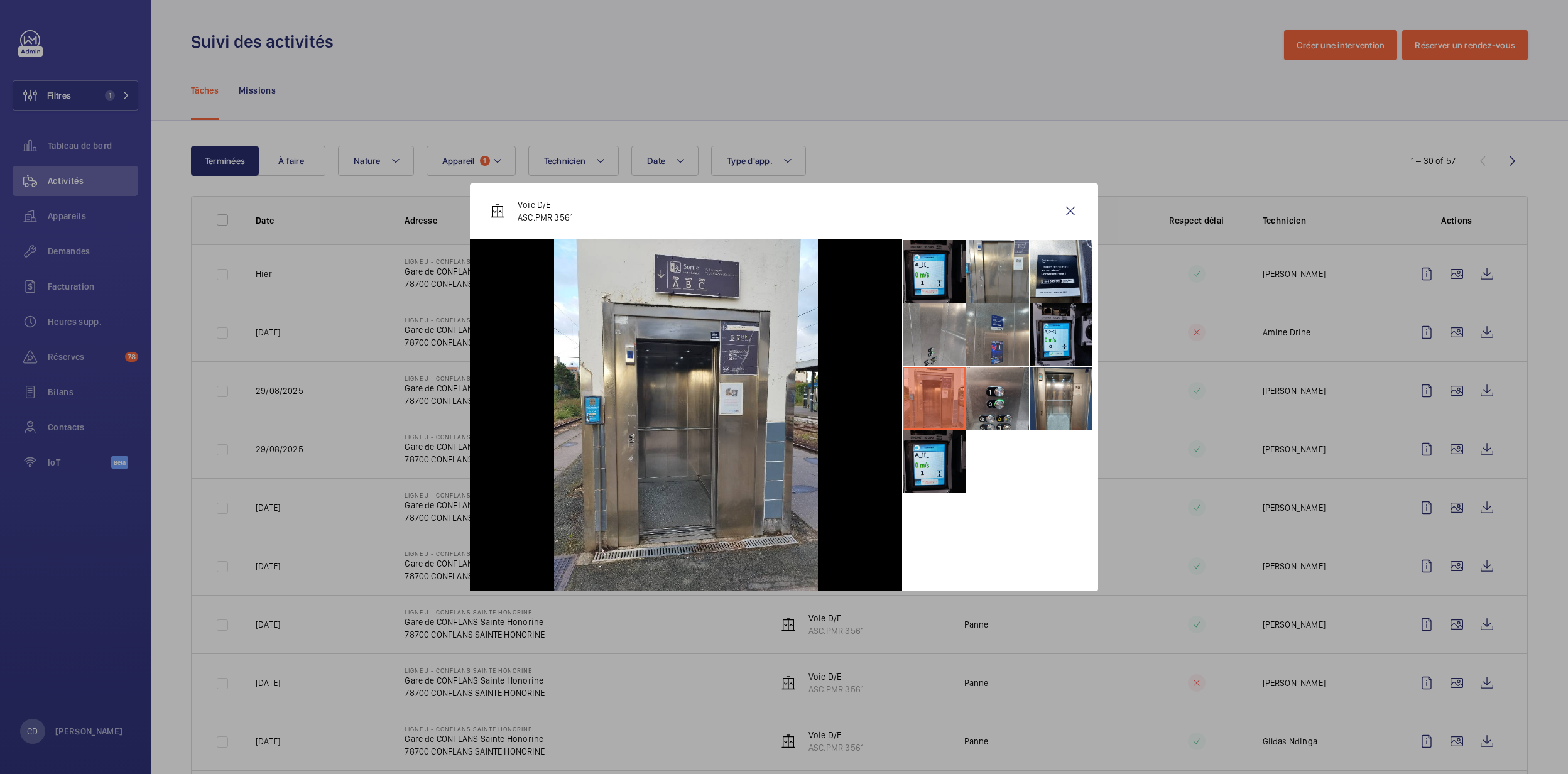
click at [1007, 322] on li at bounding box center [997, 334] width 63 height 63
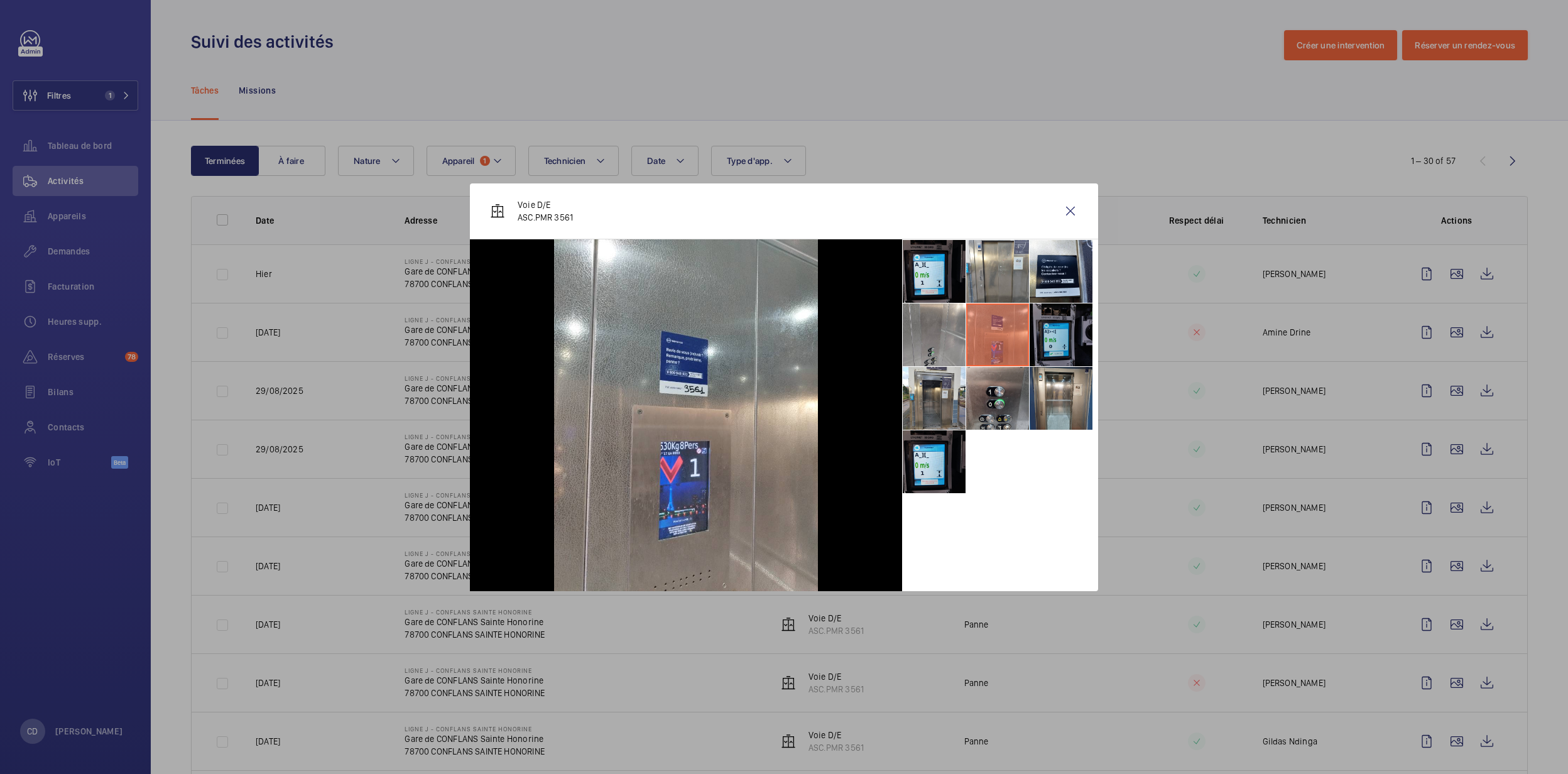
click at [1063, 320] on li at bounding box center [1061, 334] width 63 height 63
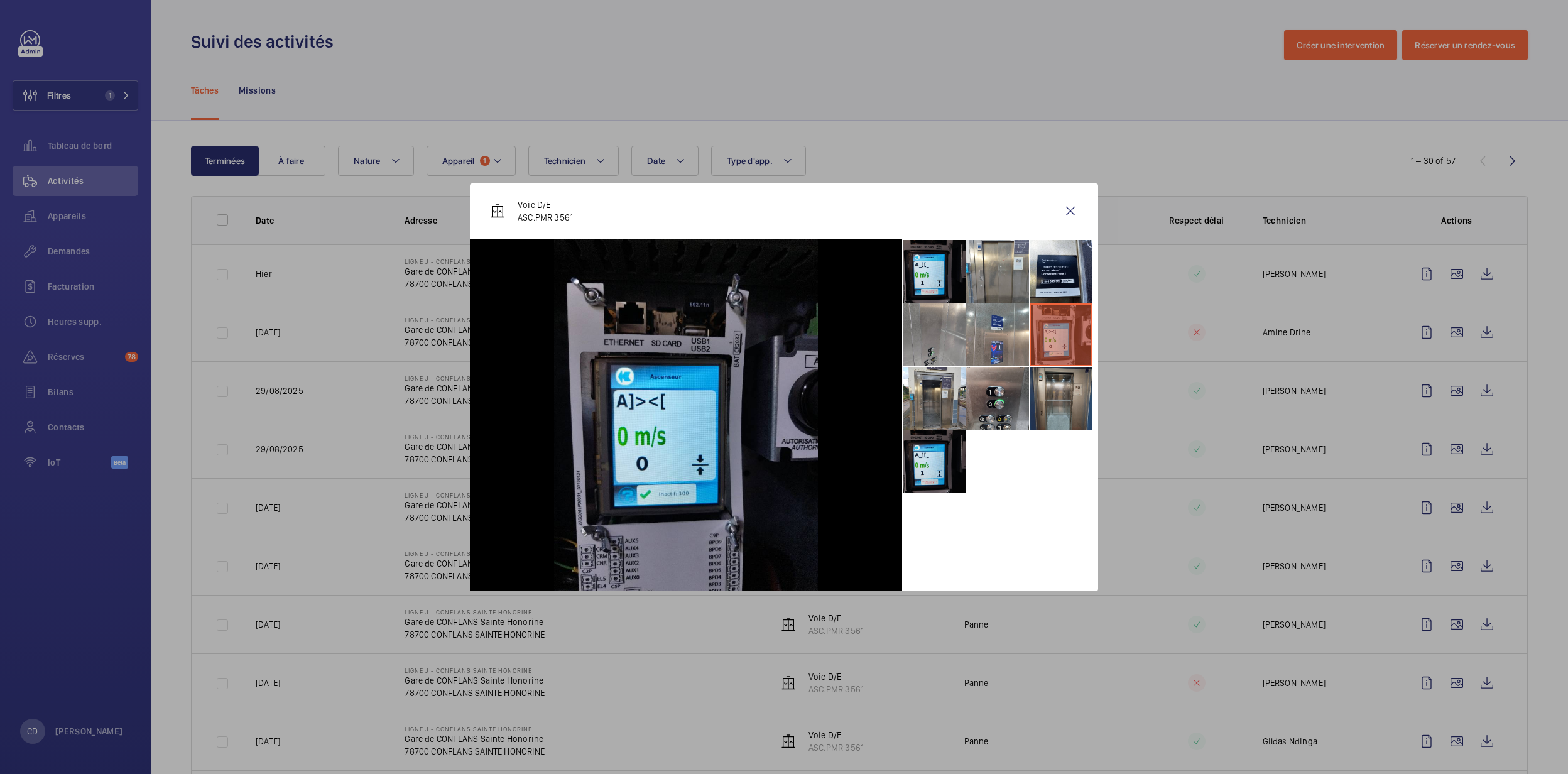
click at [1066, 405] on li at bounding box center [1061, 398] width 63 height 63
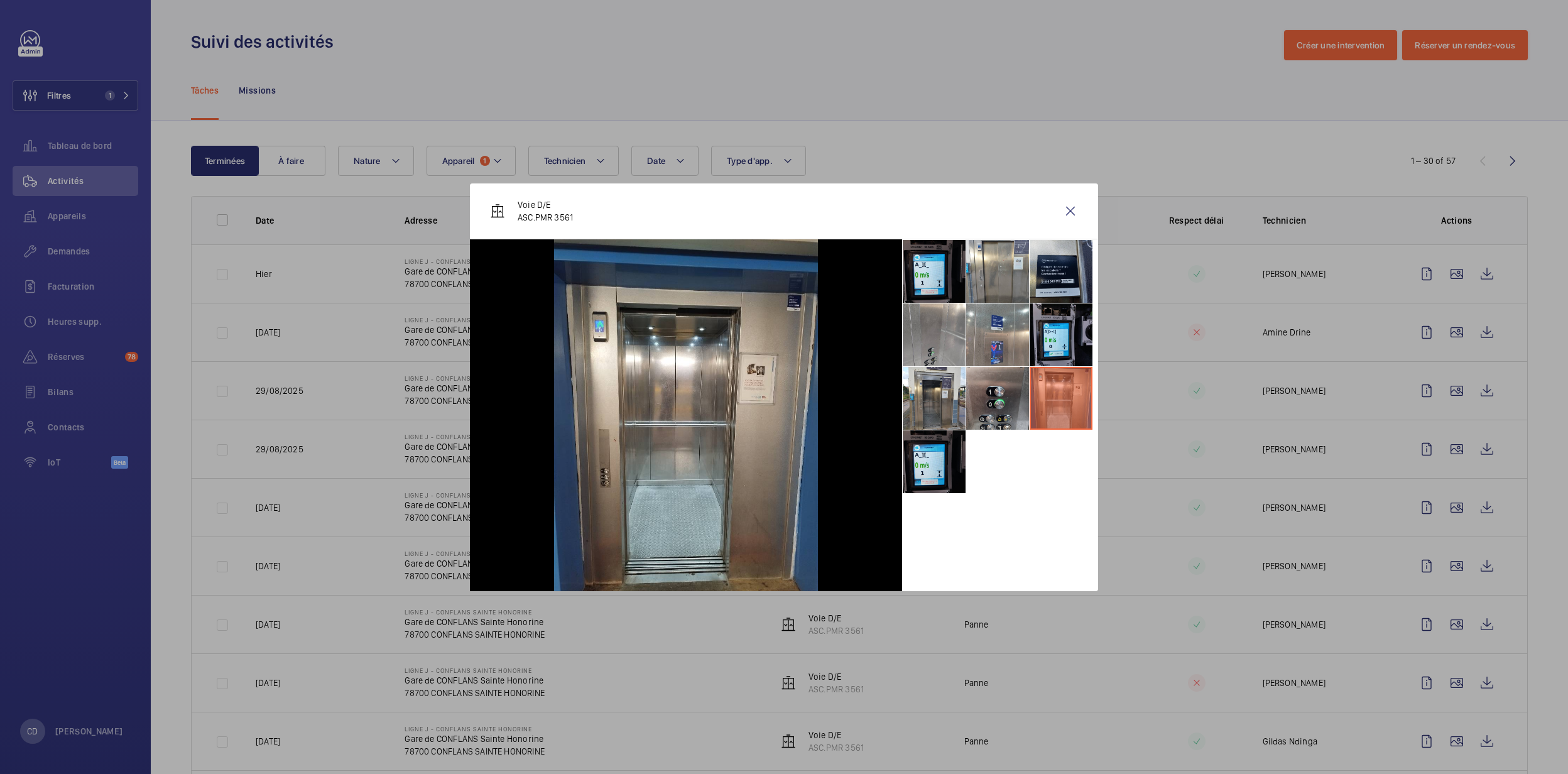
click at [1049, 283] on li at bounding box center [1061, 271] width 63 height 63
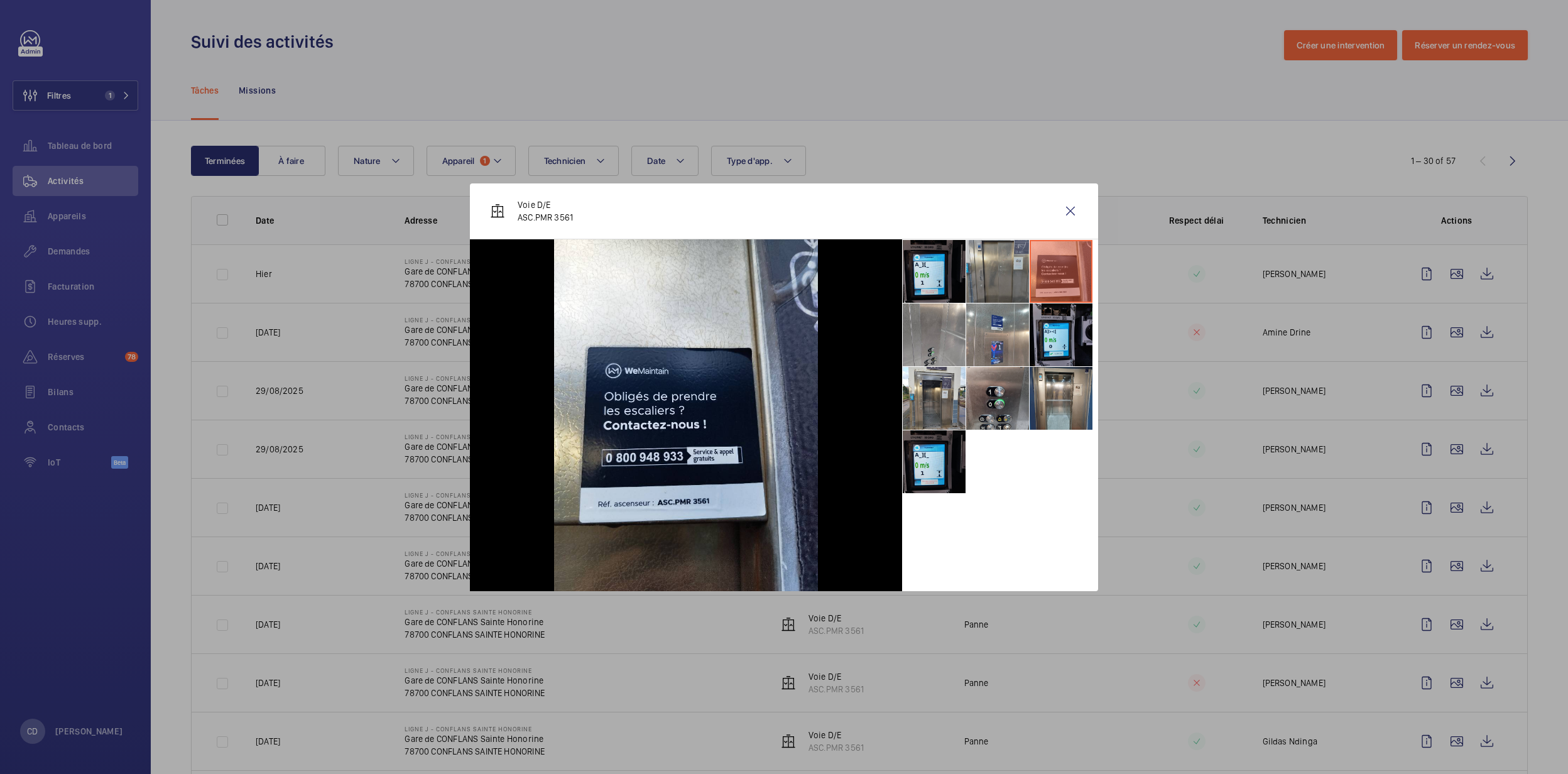
click at [988, 282] on li at bounding box center [997, 271] width 63 height 63
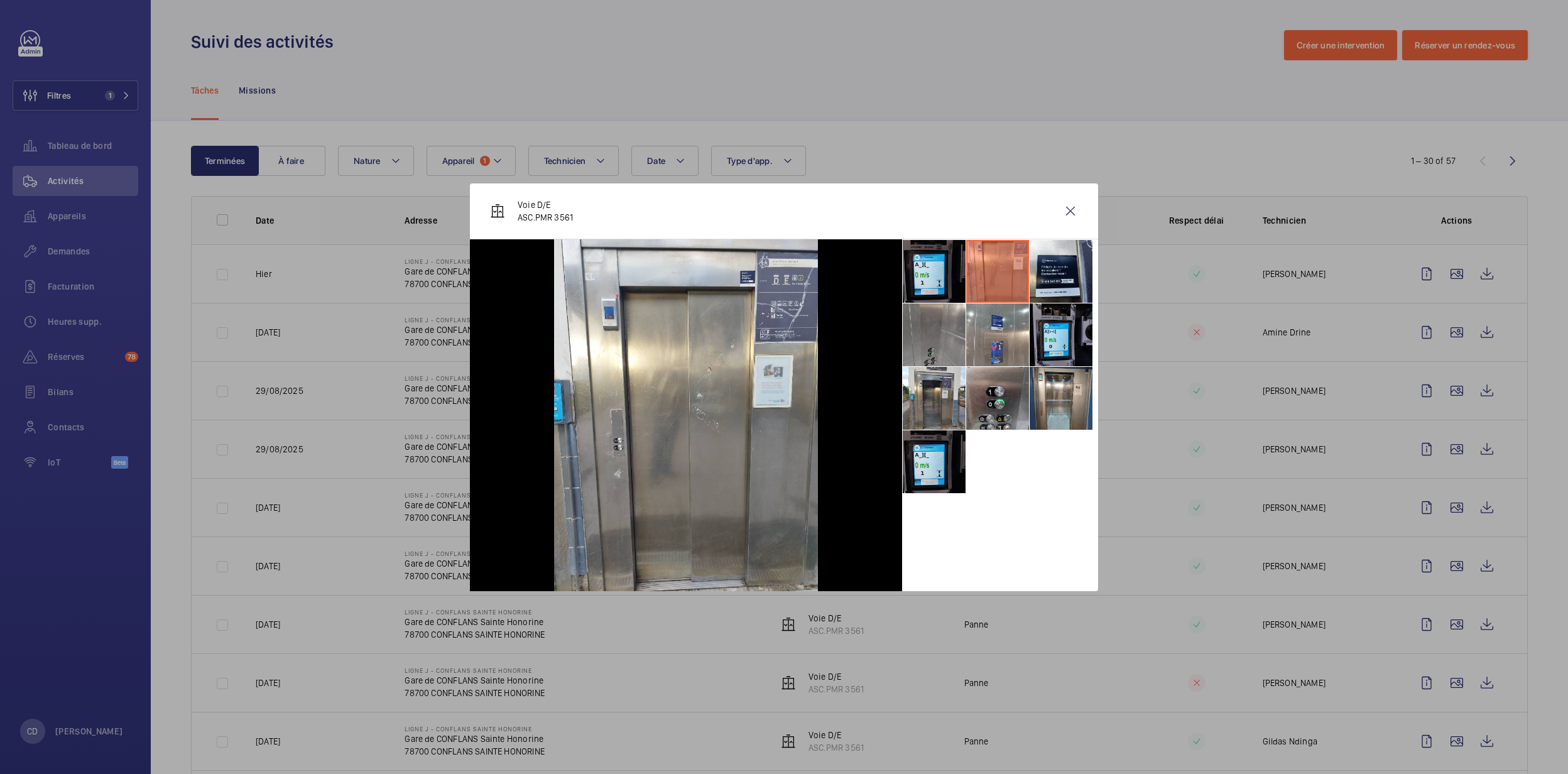
click at [950, 346] on li at bounding box center [934, 334] width 63 height 63
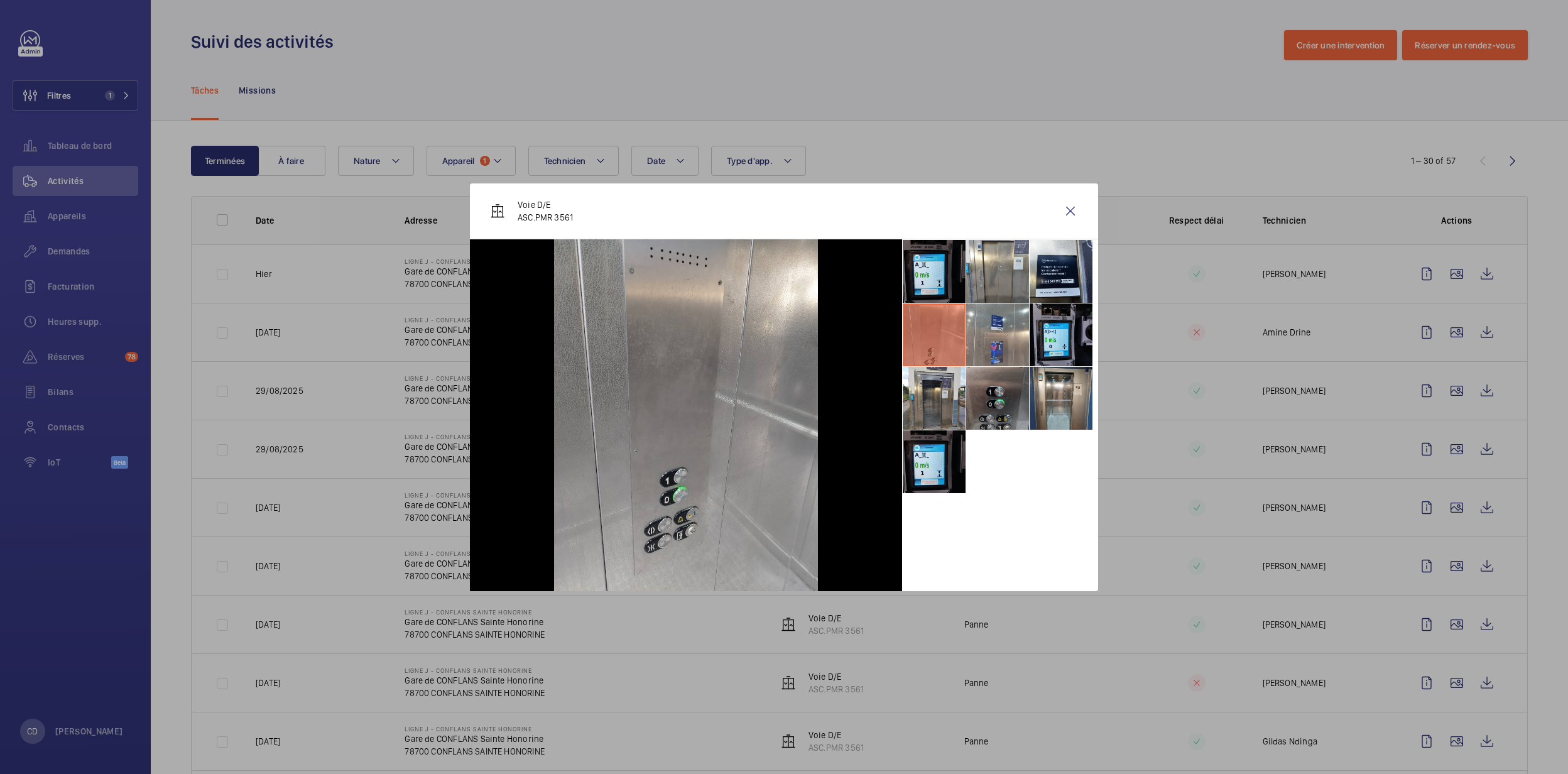
click at [988, 419] on li at bounding box center [997, 398] width 63 height 63
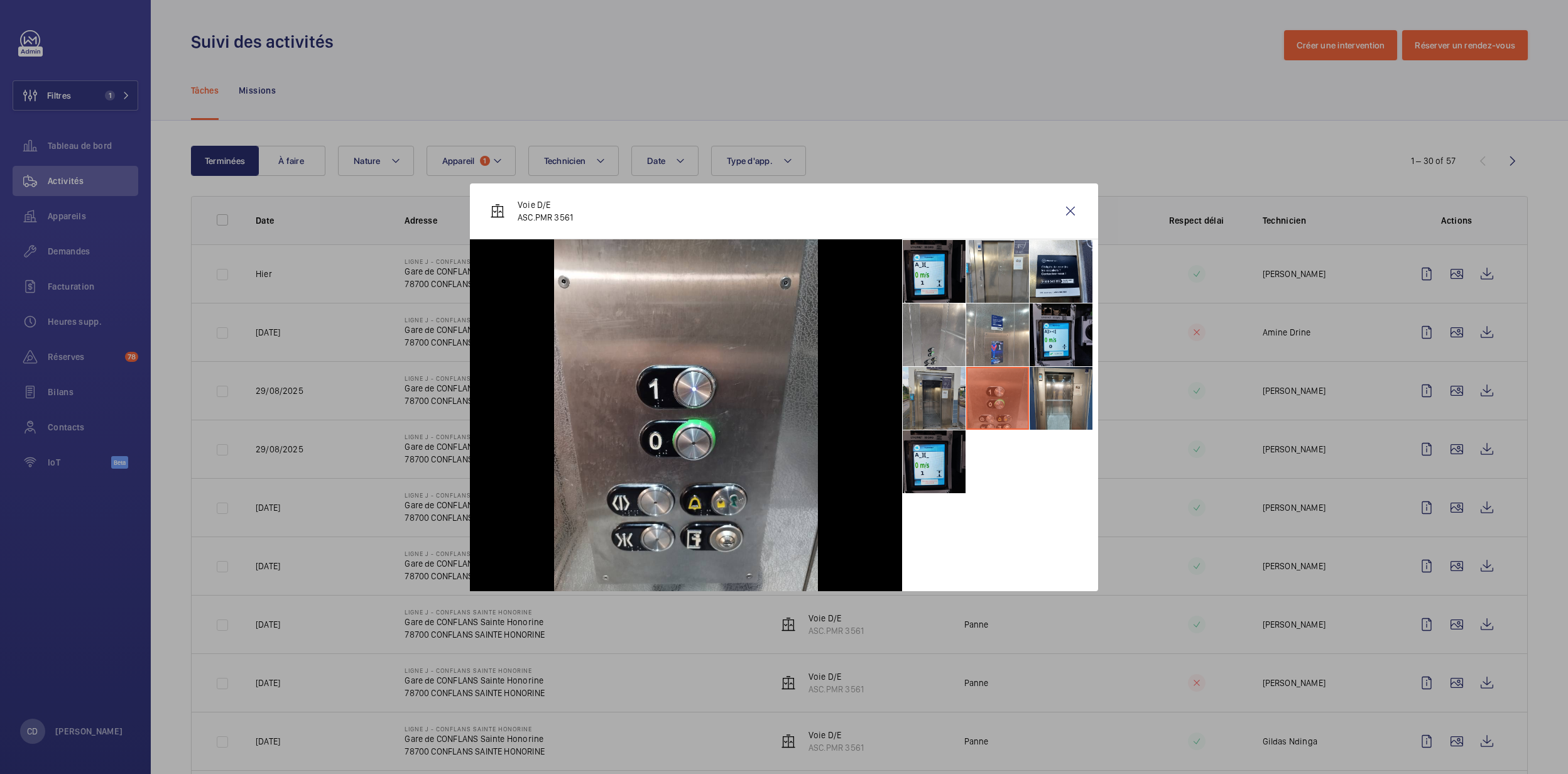
click at [939, 424] on li at bounding box center [934, 398] width 63 height 63
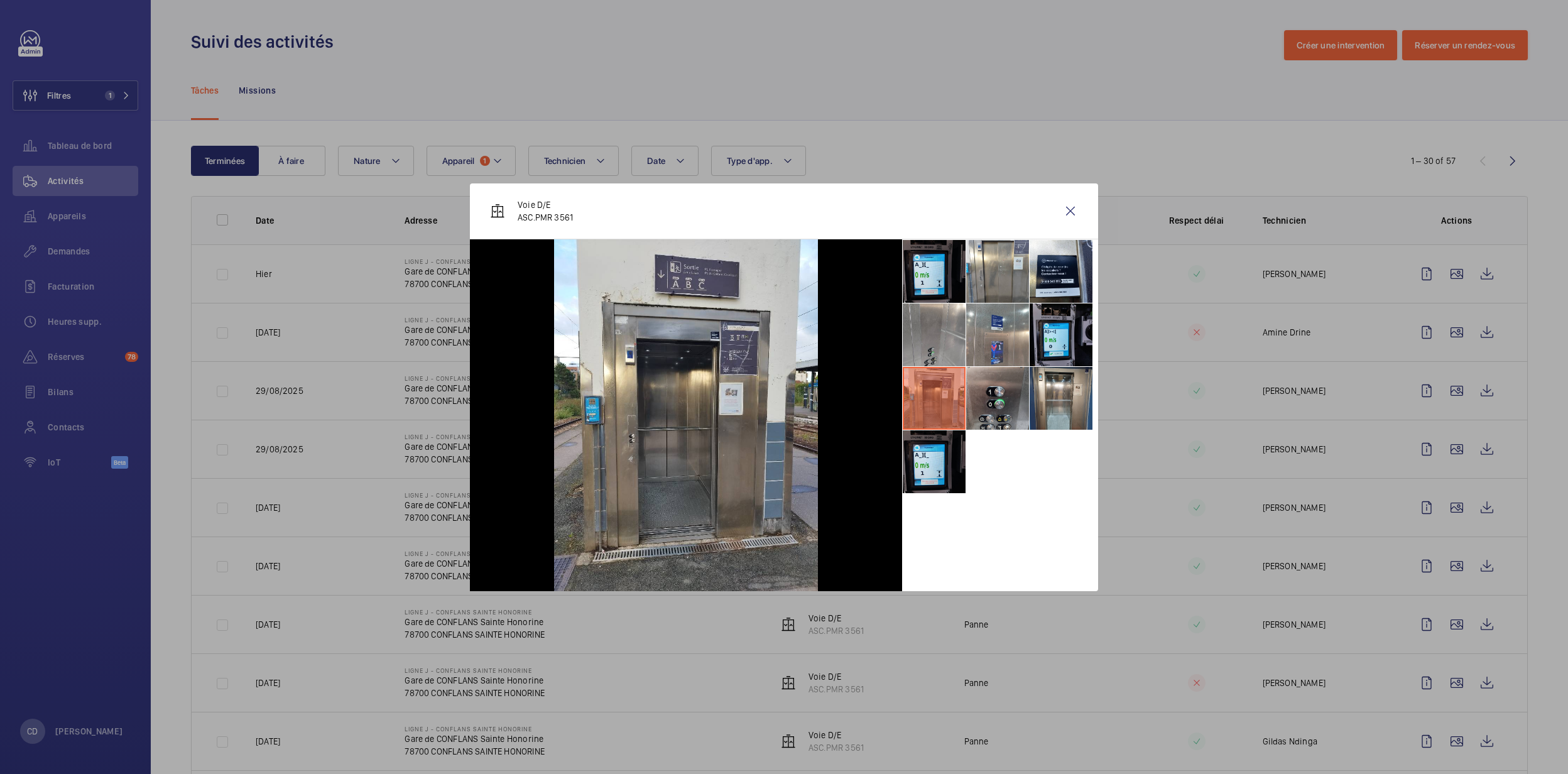
click at [943, 505] on div at bounding box center [1000, 415] width 196 height 351
click at [1083, 217] on wm-front-icon-button at bounding box center [1070, 210] width 30 height 30
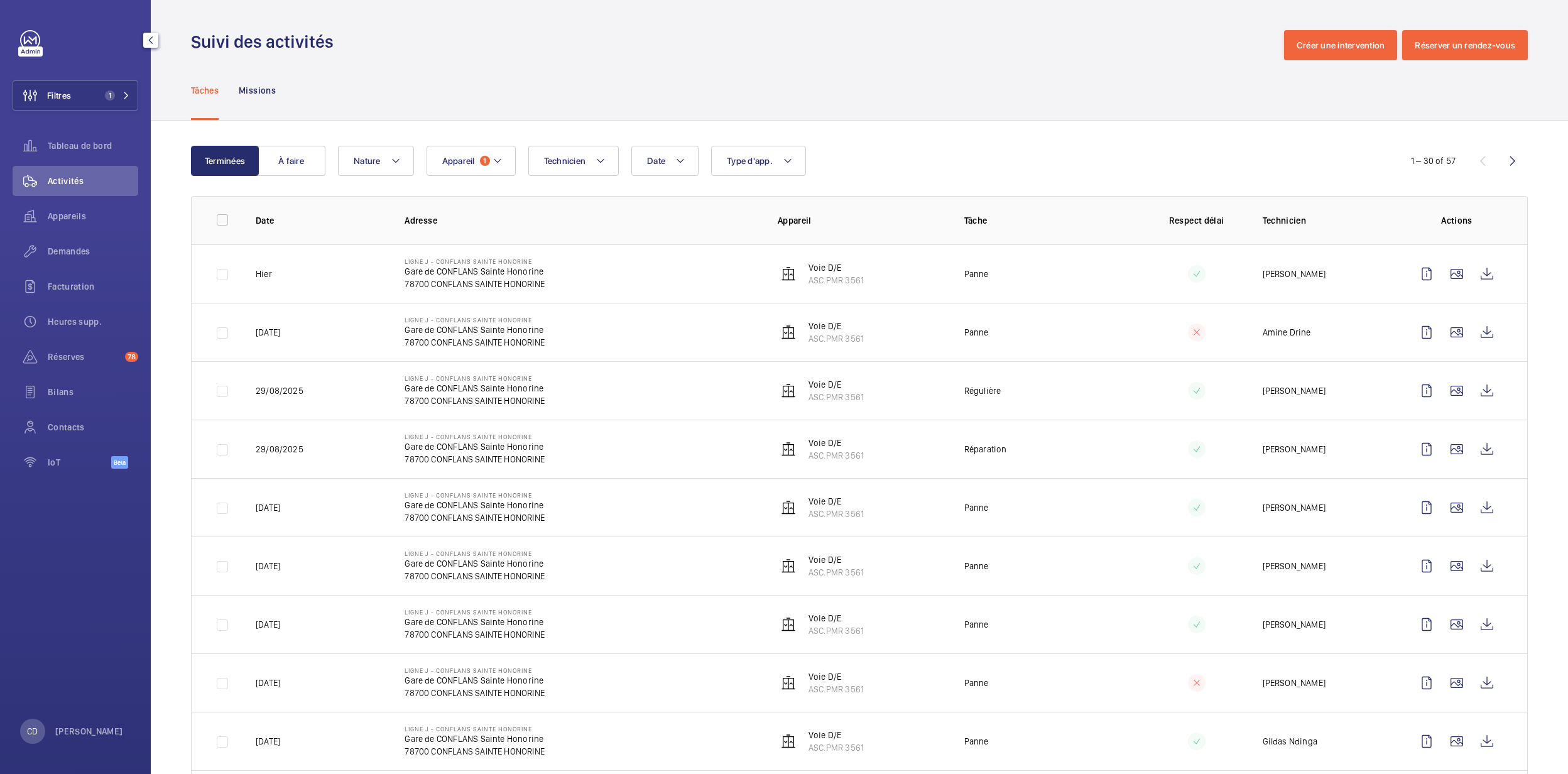
click at [96, 224] on div "Appareils" at bounding box center [76, 215] width 126 height 30
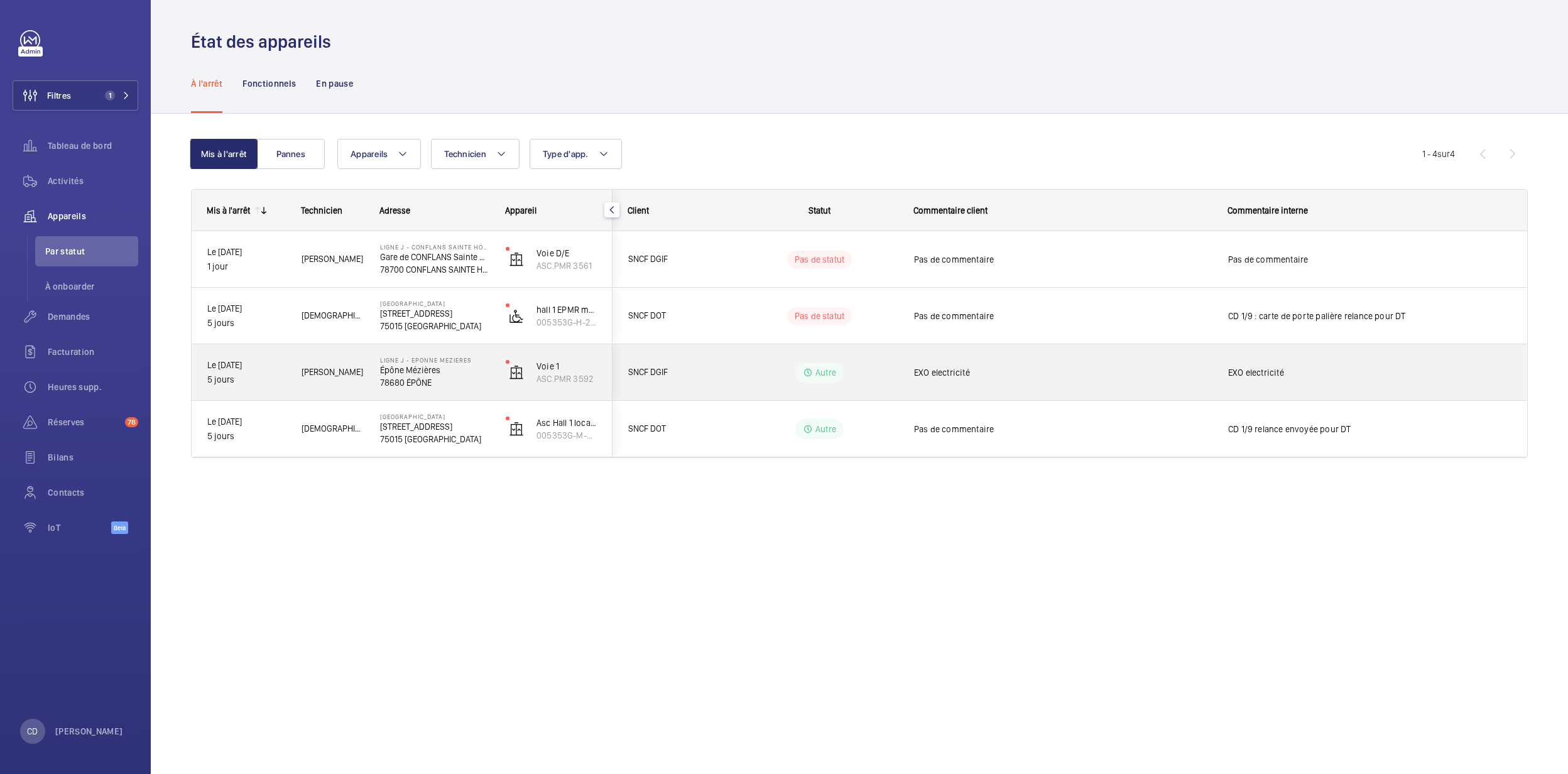
click at [430, 381] on p "78680 ÉPÔNE" at bounding box center [435, 383] width 109 height 13
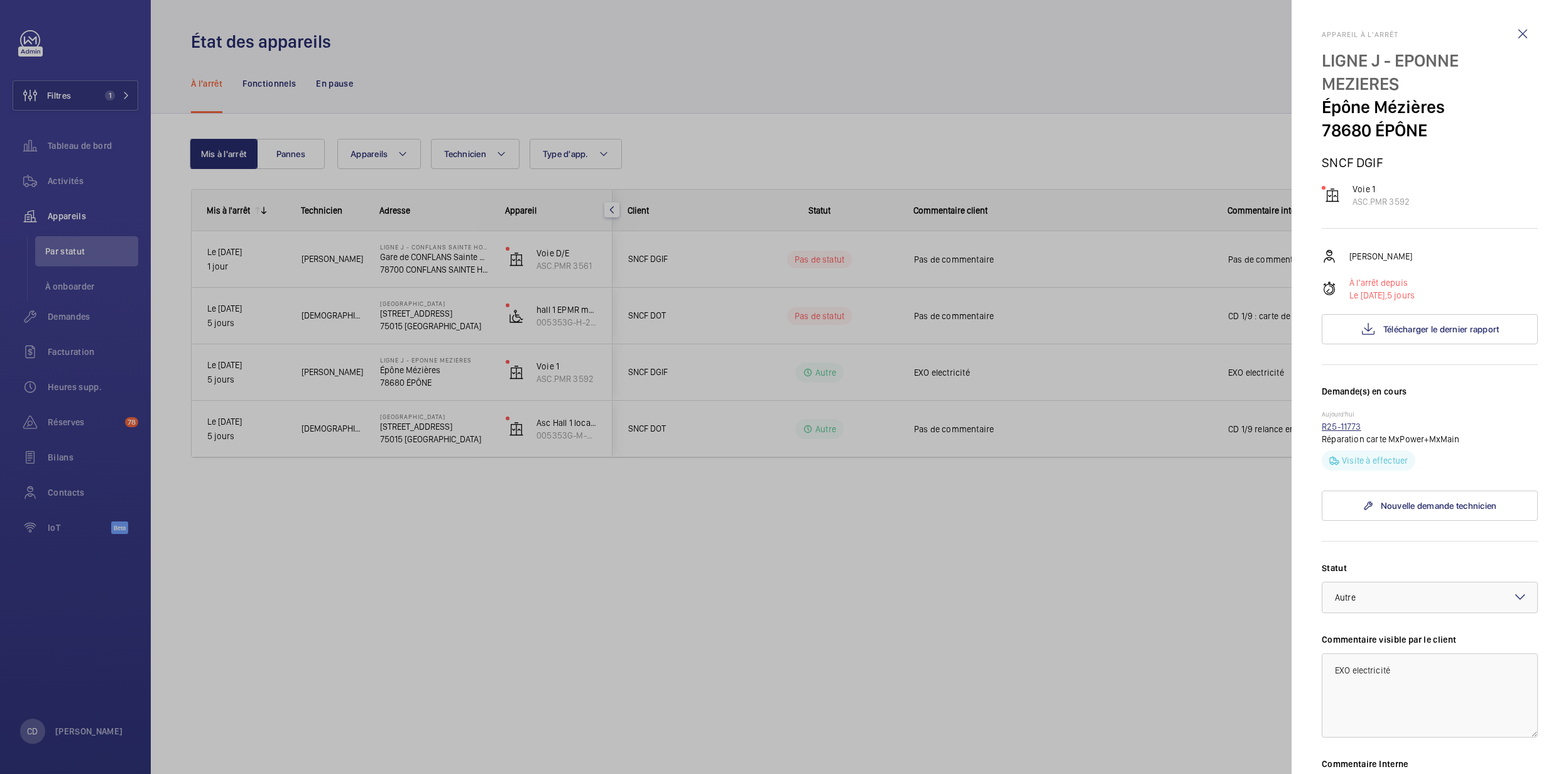
click at [1328, 424] on link "R25-11773" at bounding box center [1342, 426] width 39 height 10
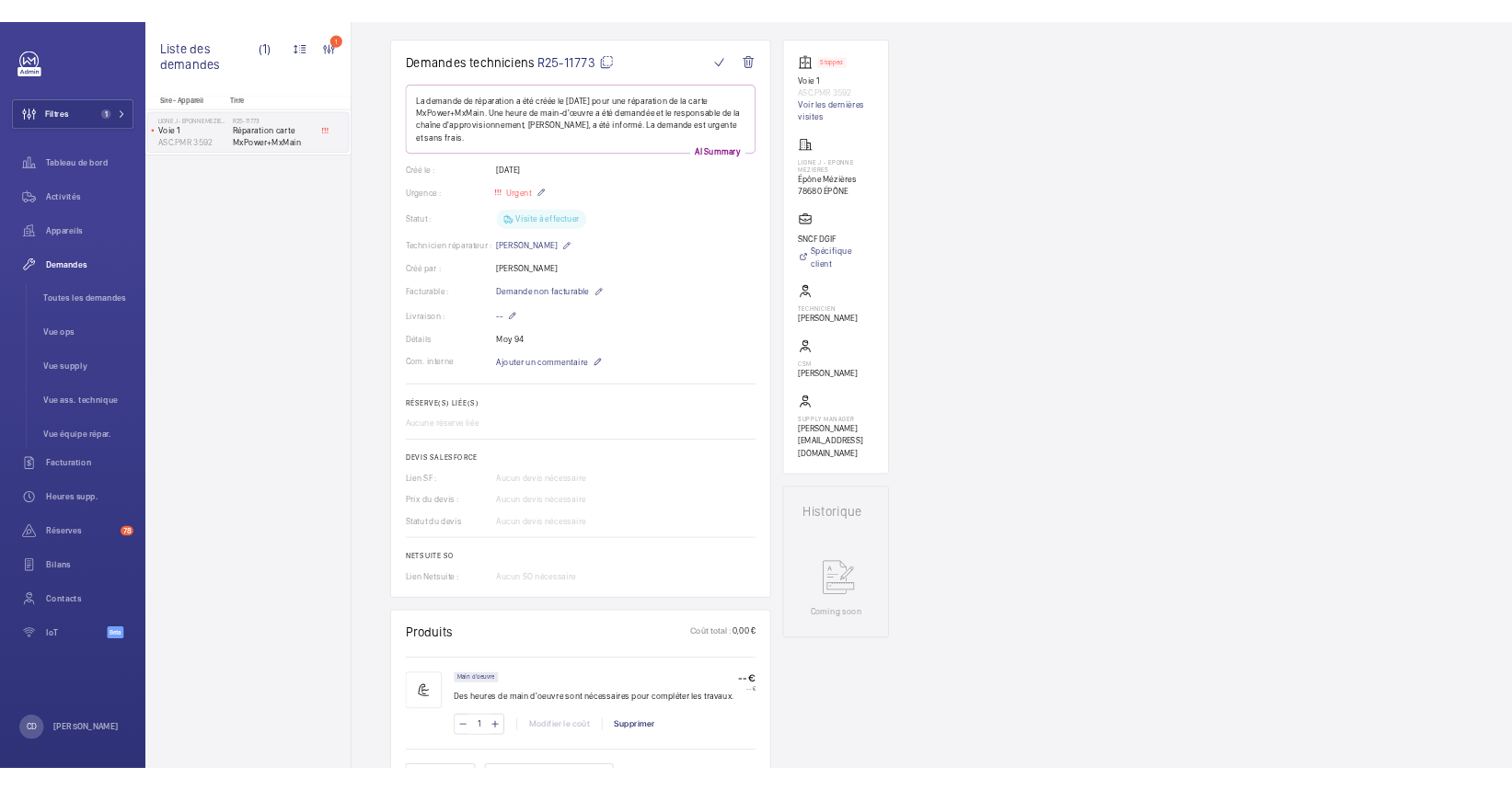
scroll to position [153, 0]
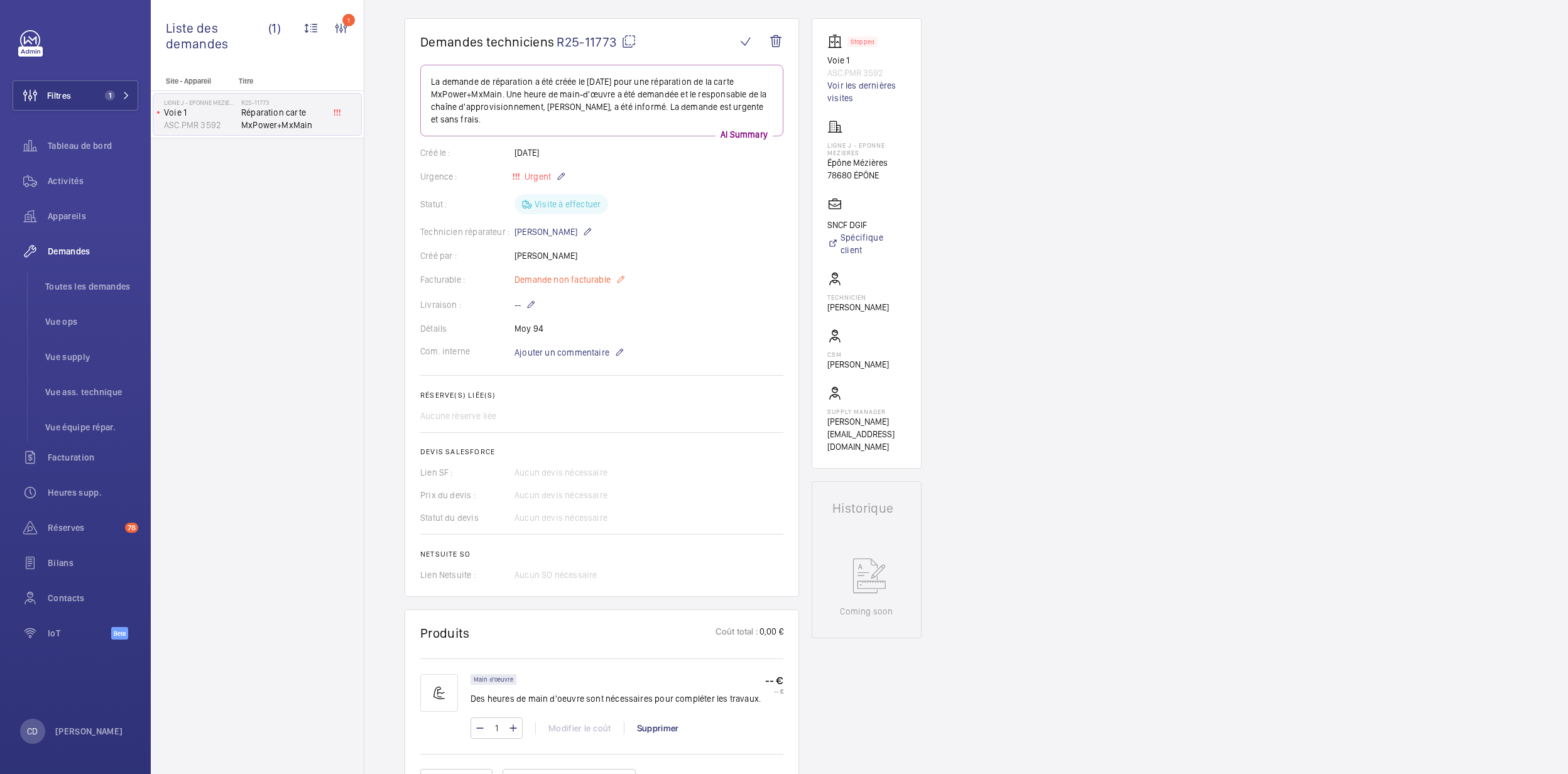
click at [611, 284] on p "Demande non facturable" at bounding box center [569, 280] width 111 height 15
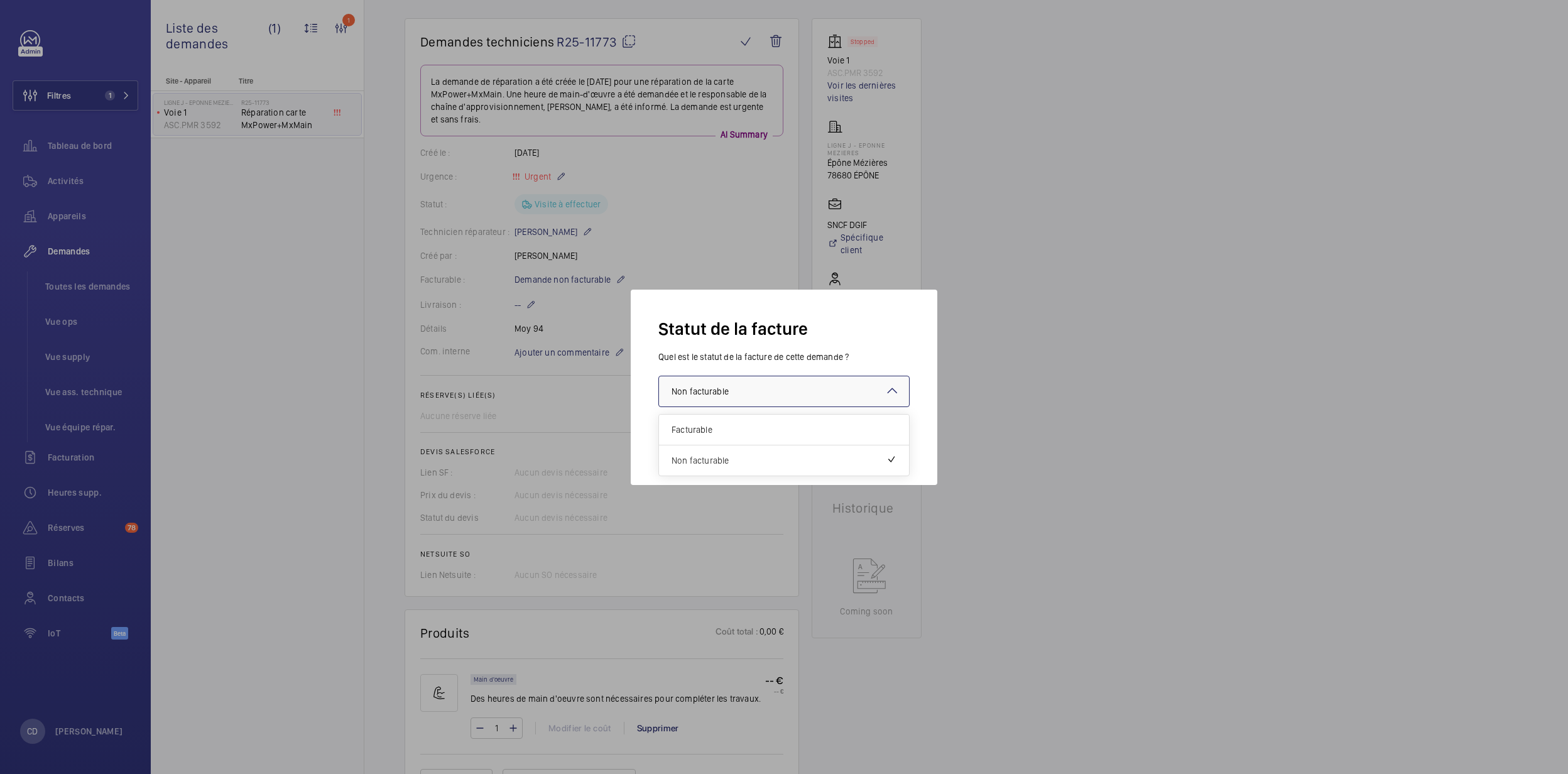
click at [765, 381] on div at bounding box center [784, 391] width 250 height 30
click at [763, 437] on div "Facturable" at bounding box center [784, 430] width 250 height 31
click at [880, 430] on button "Valider" at bounding box center [883, 442] width 52 height 30
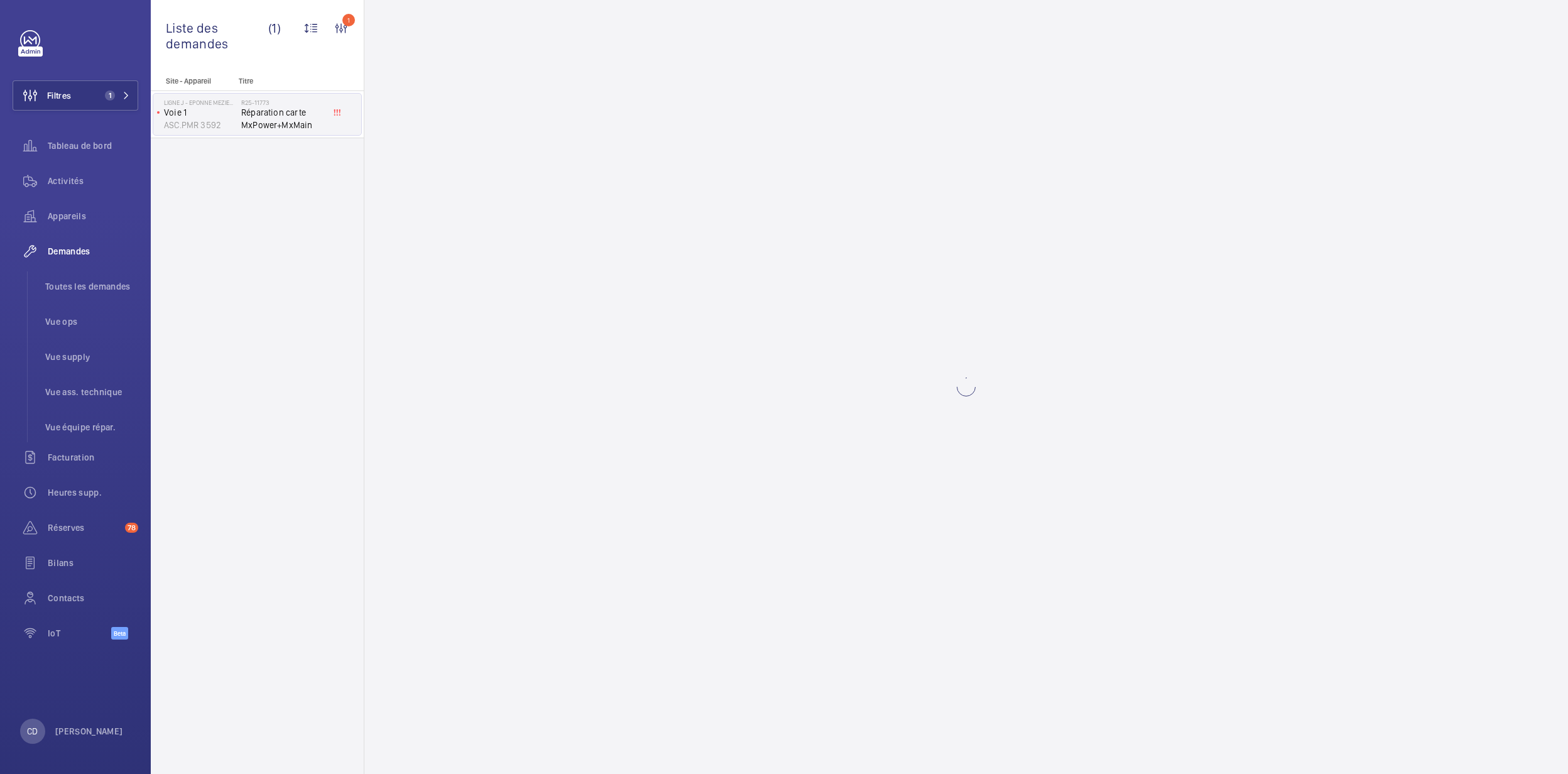
click at [709, 310] on wm-front-async-data-loader at bounding box center [966, 387] width 1204 height 774
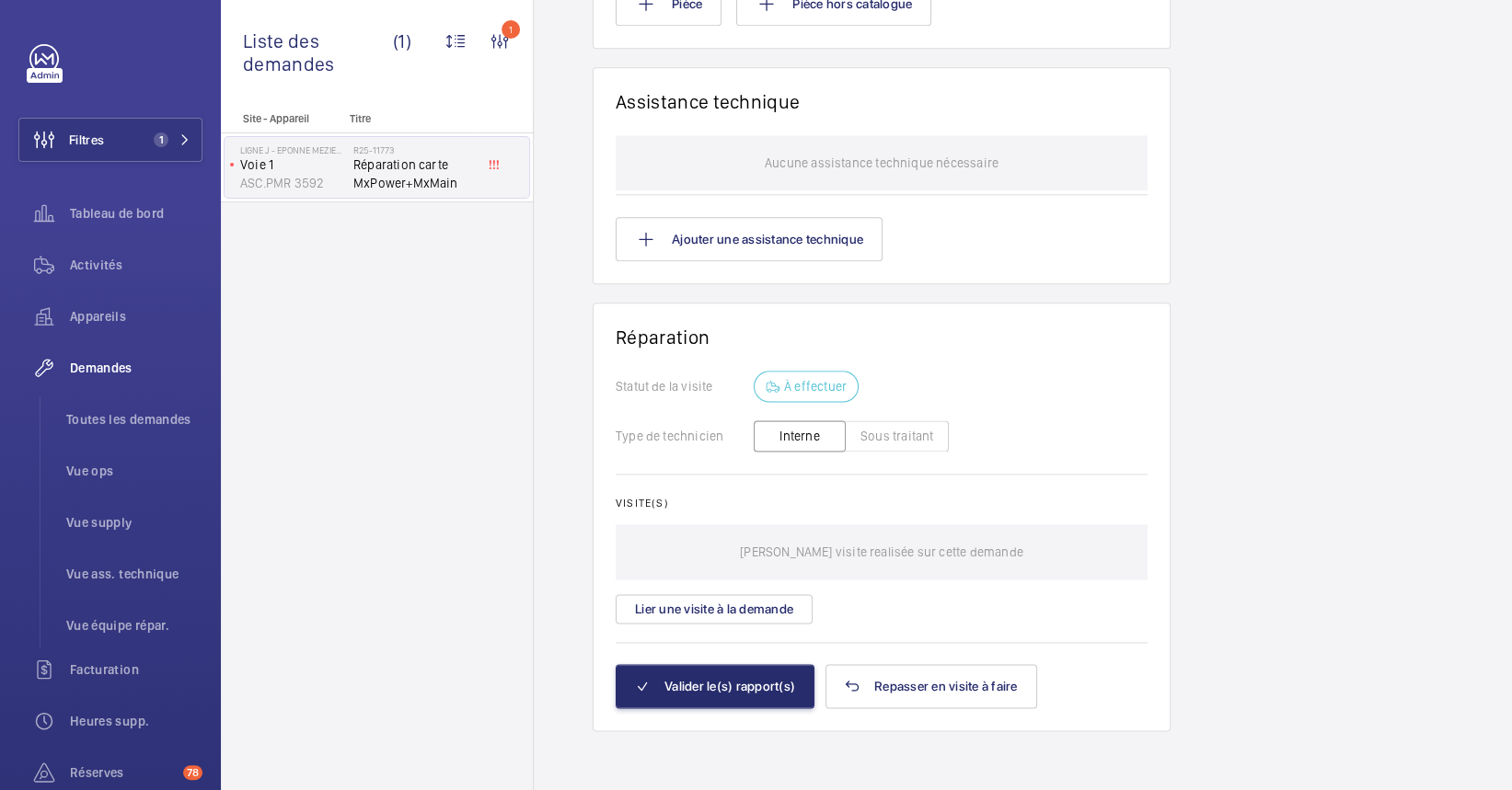
scroll to position [1334, 0]
click at [66, 265] on wm-front-icon-button at bounding box center [44, 264] width 51 height 44
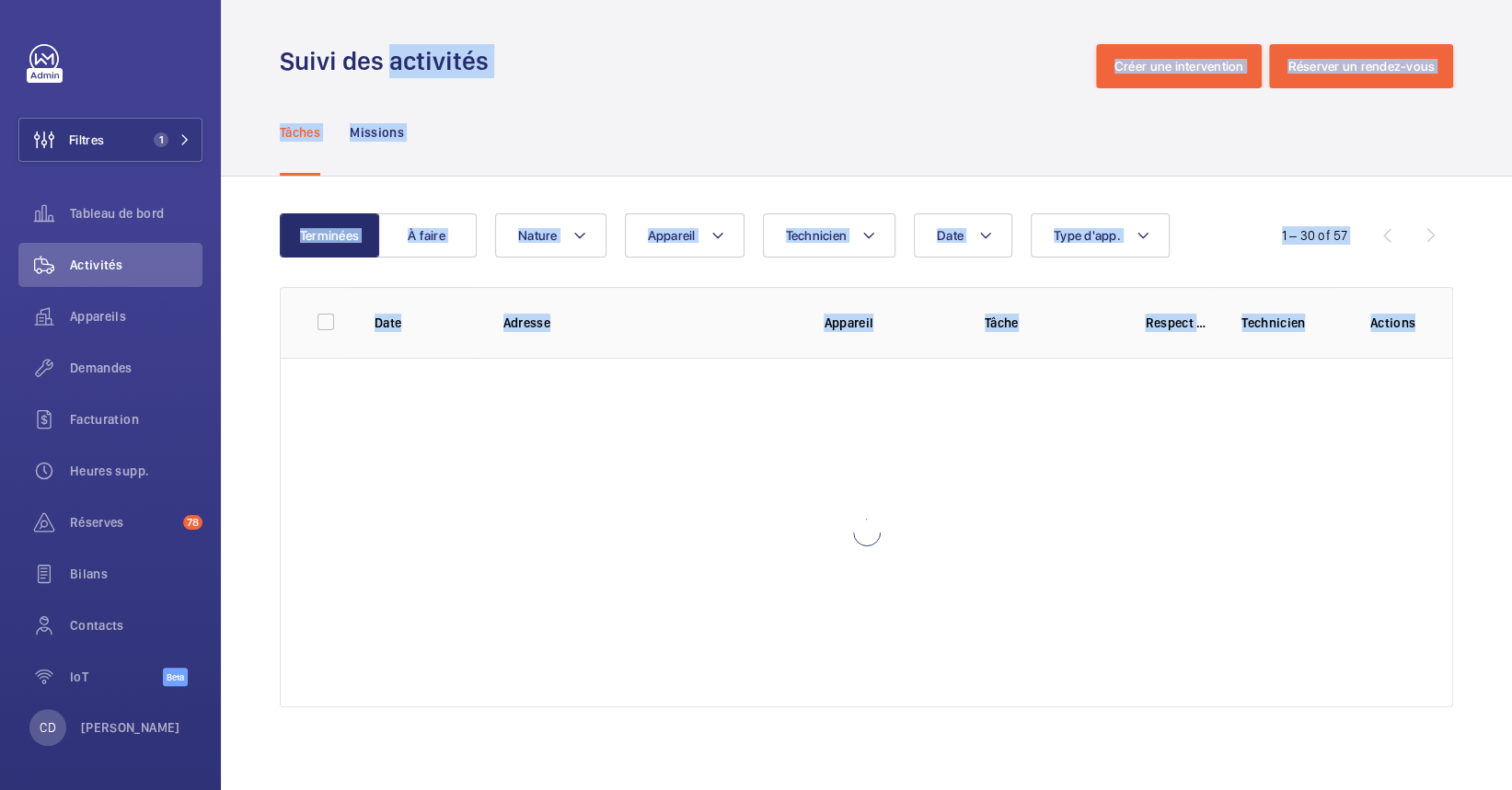
drag, startPoint x: 388, startPoint y: 480, endPoint x: 381, endPoint y: -125, distance: 605.0
click at [381, 0] on html "Filtres 1 Tableau de bord Activités Appareils Demandes Facturation Heures supp.…" at bounding box center [756, 395] width 1512 height 790
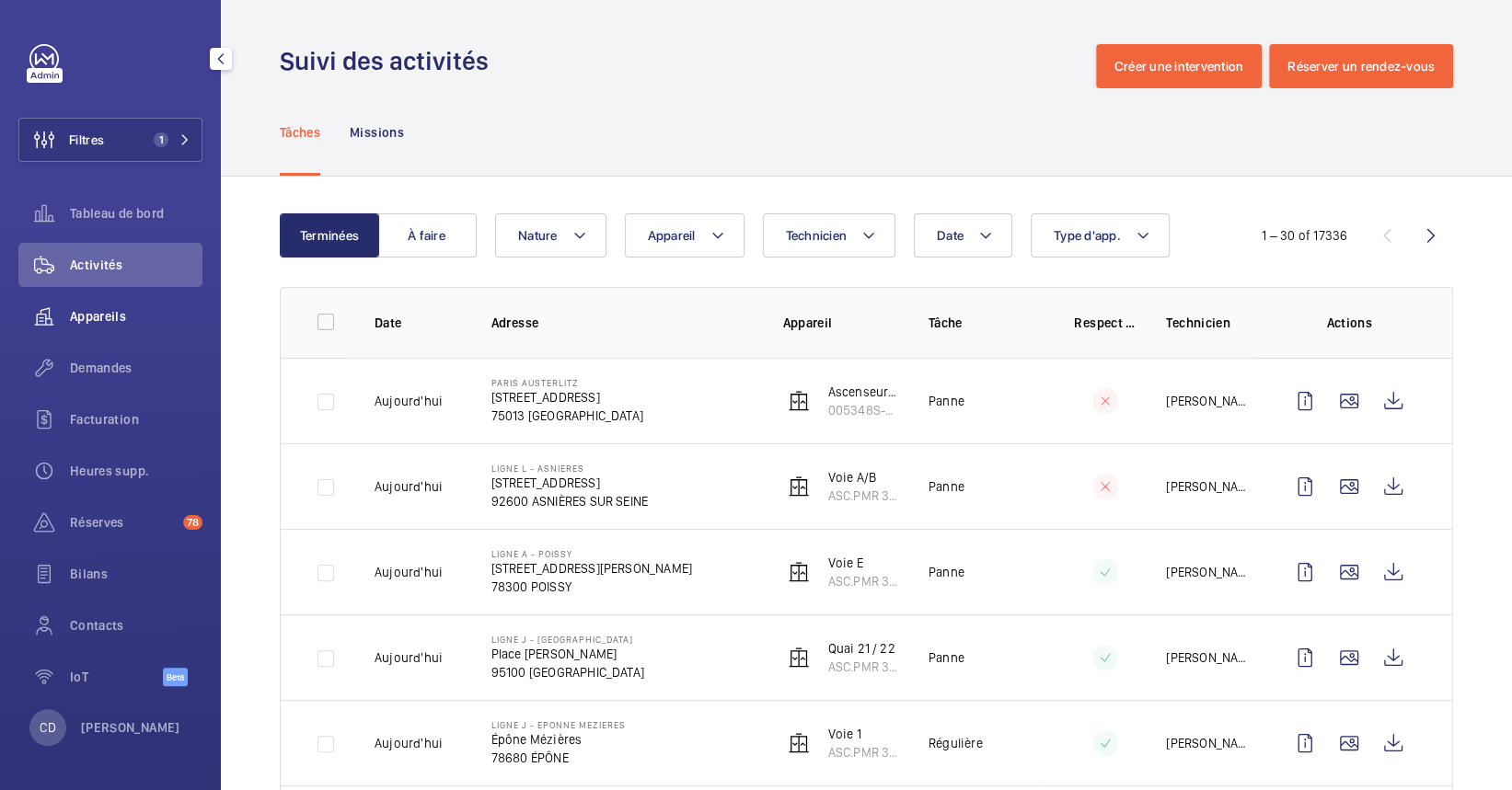
click at [117, 322] on span "Appareils" at bounding box center [136, 316] width 132 height 19
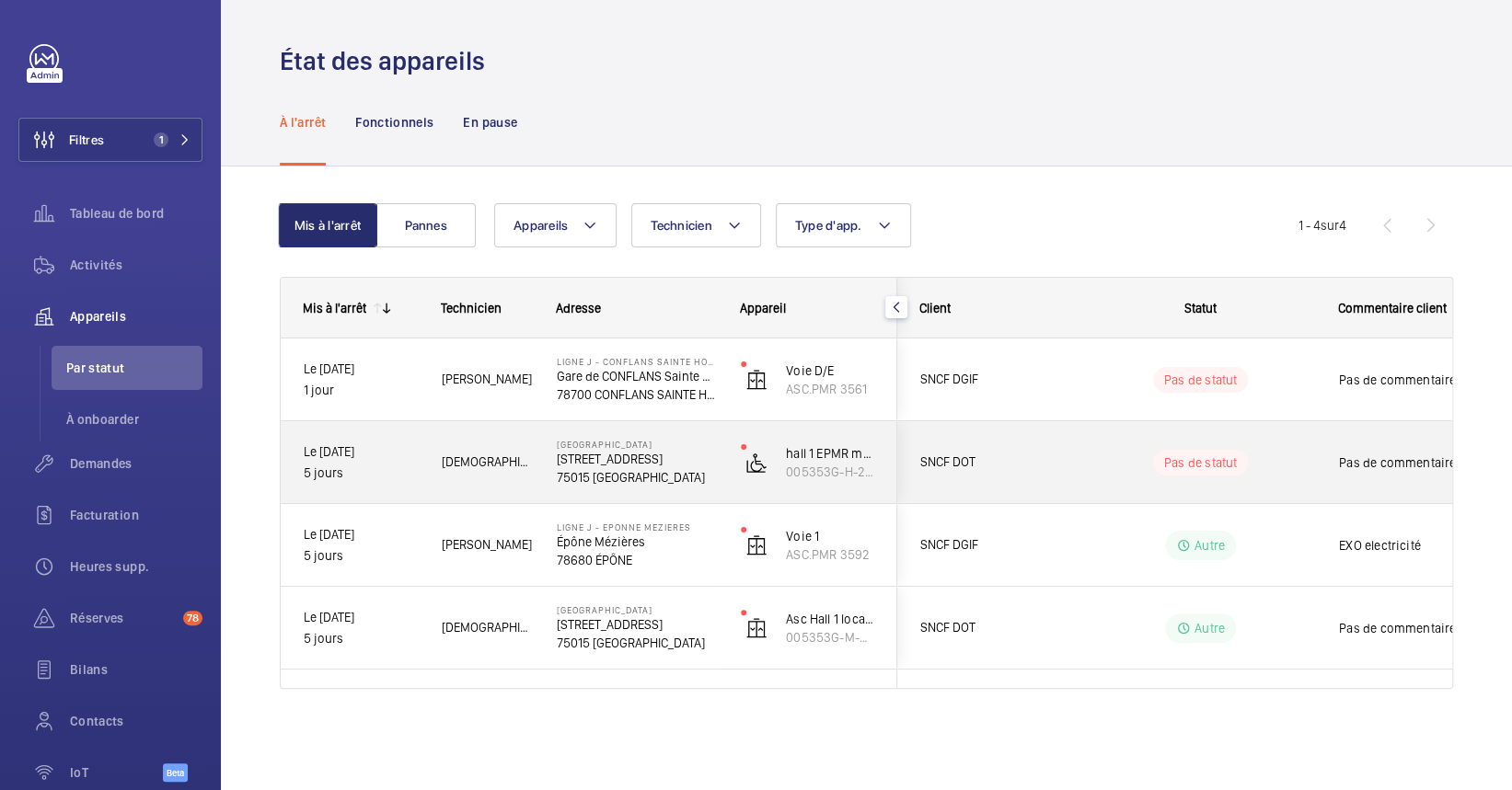
click at [632, 492] on div "Paris Montparnasse 17 BOULEVARD DE VAUGIRARD 75015 PARIS" at bounding box center [626, 462] width 182 height 83
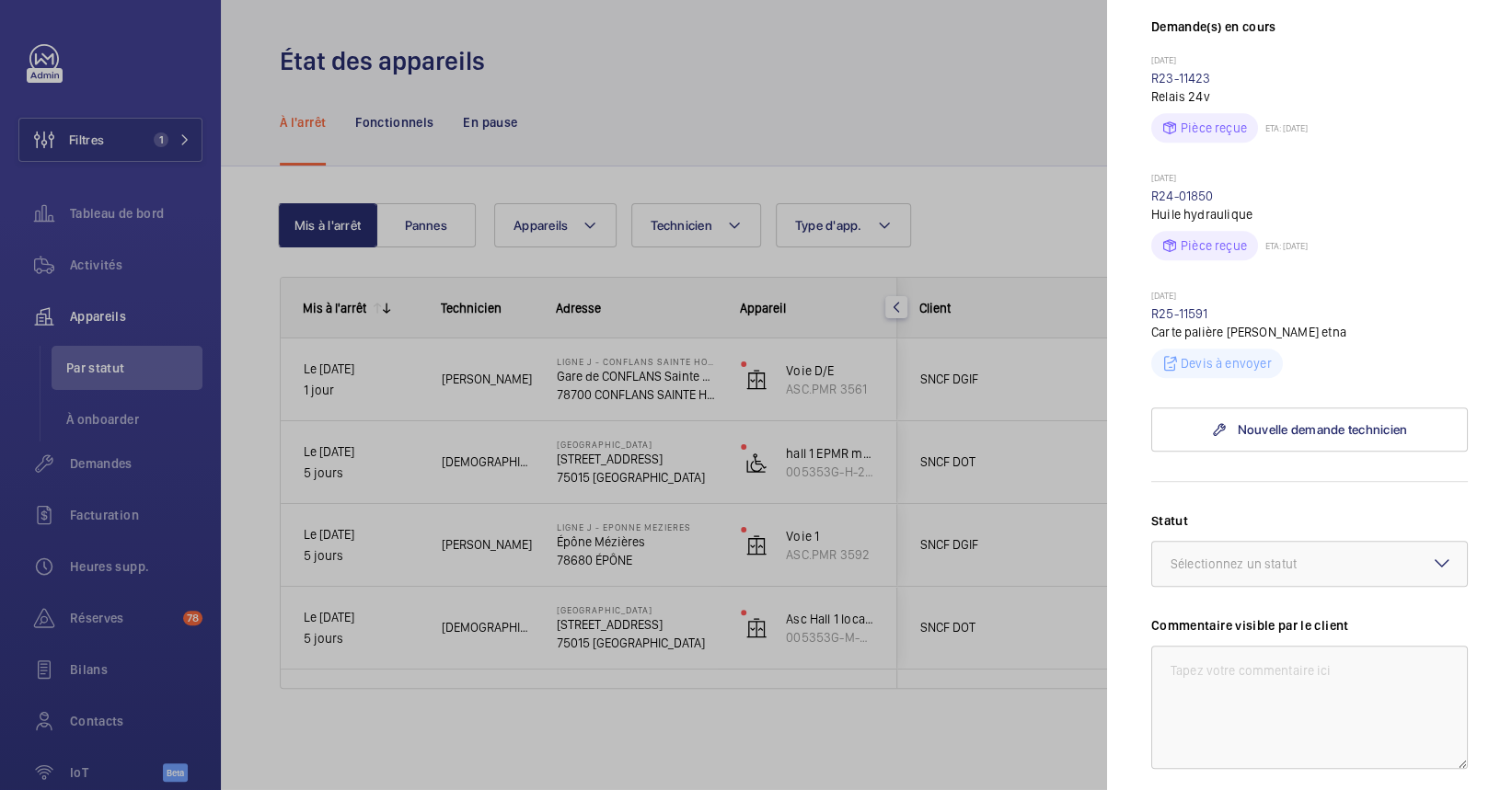
scroll to position [530, 0]
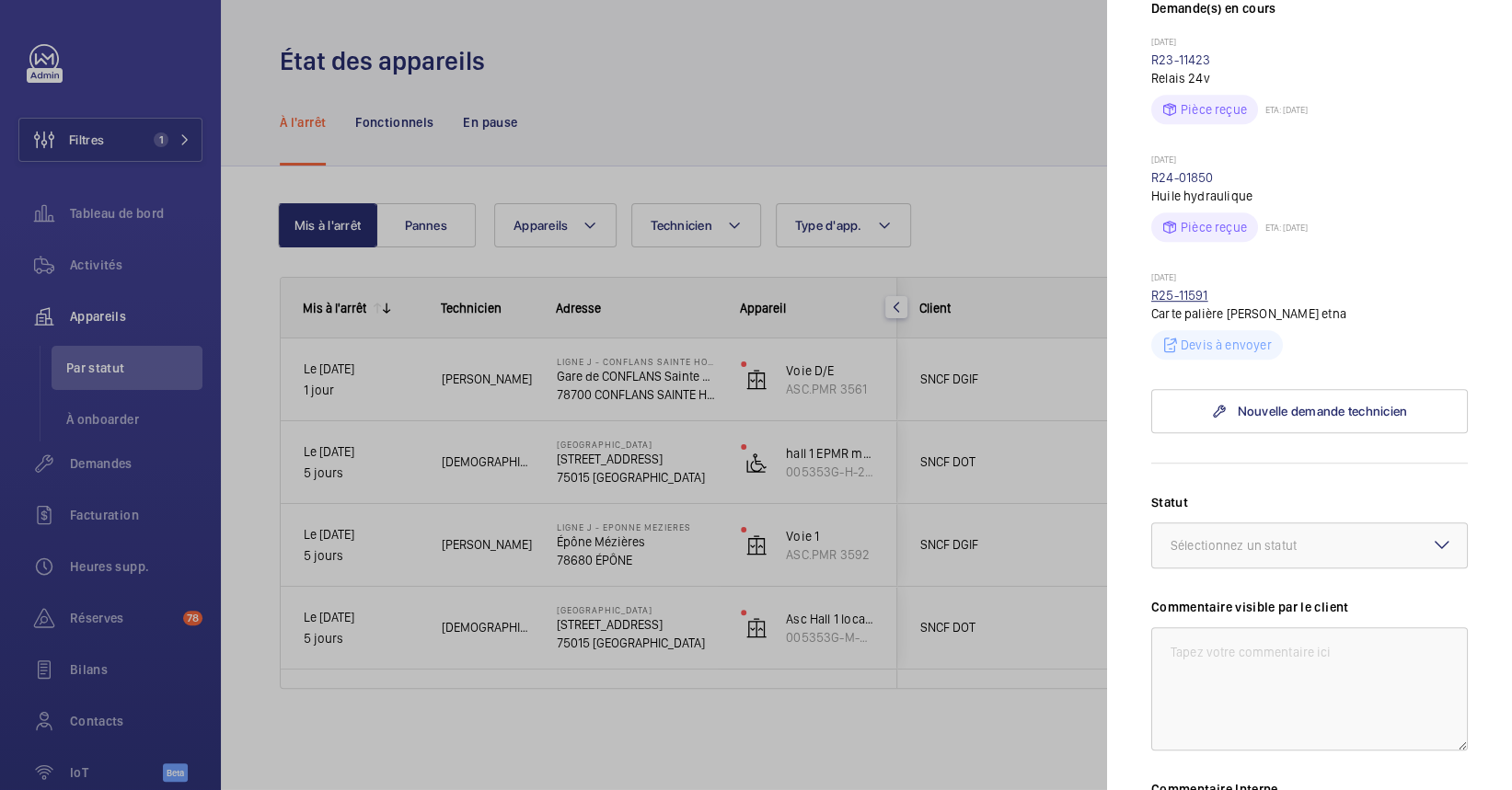
click at [1191, 302] on link "R25-11591" at bounding box center [1179, 295] width 57 height 15
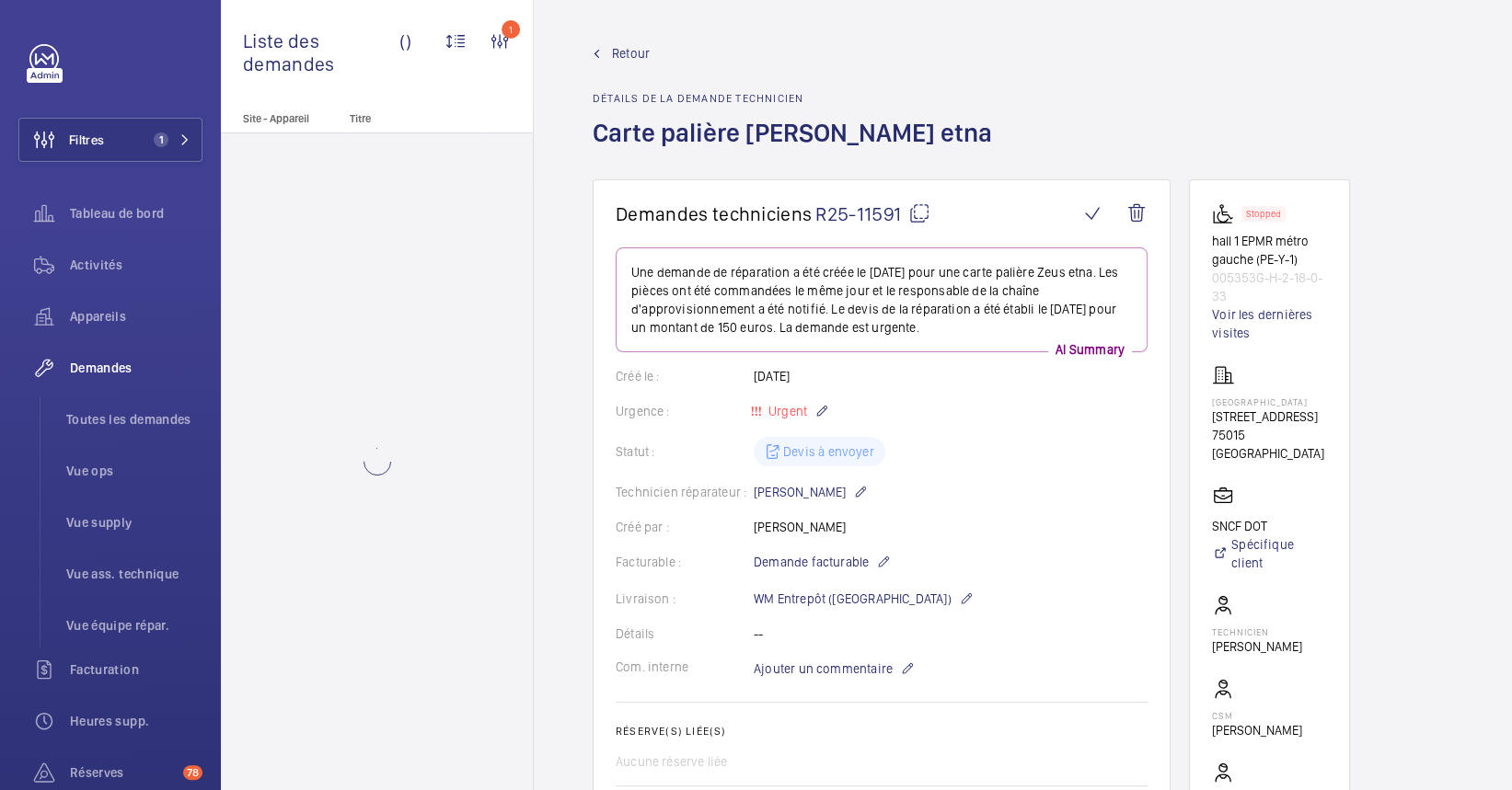
scroll to position [221, 0]
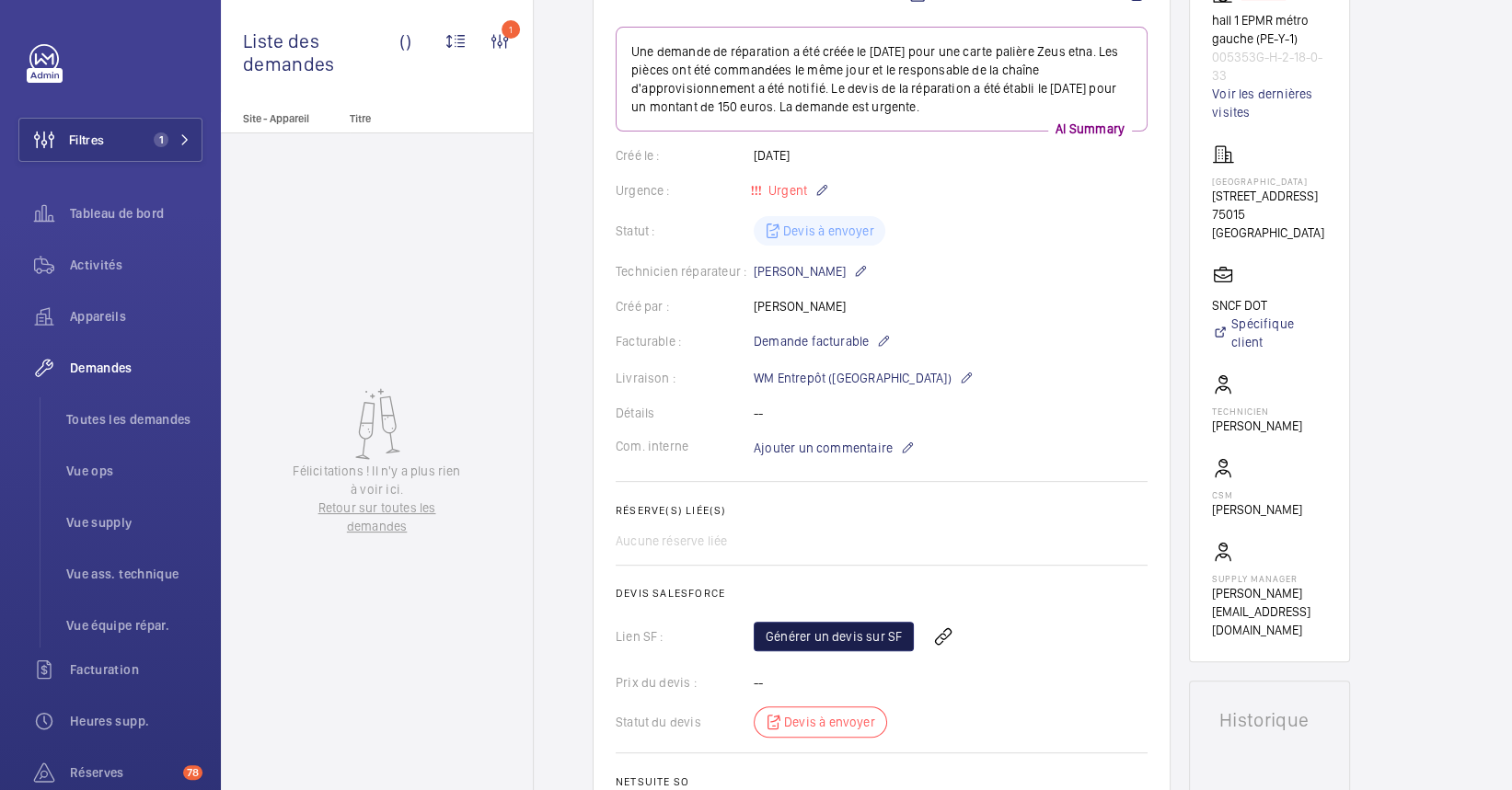
click at [852, 628] on link "Générer un devis sur SF" at bounding box center [833, 636] width 160 height 30
click at [97, 221] on span "Tableau de bord" at bounding box center [136, 213] width 132 height 19
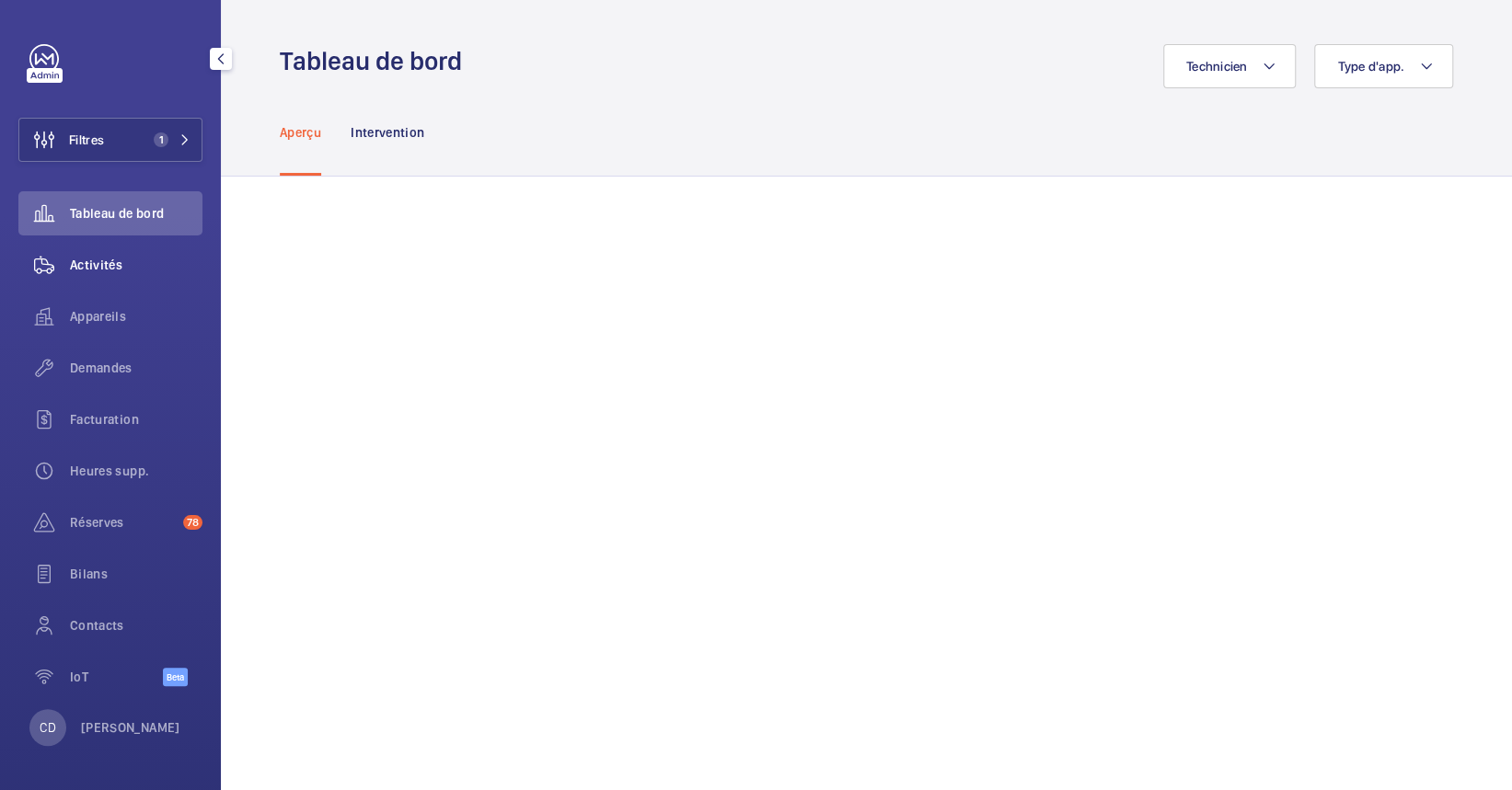
click at [101, 258] on span "Activités" at bounding box center [136, 265] width 132 height 19
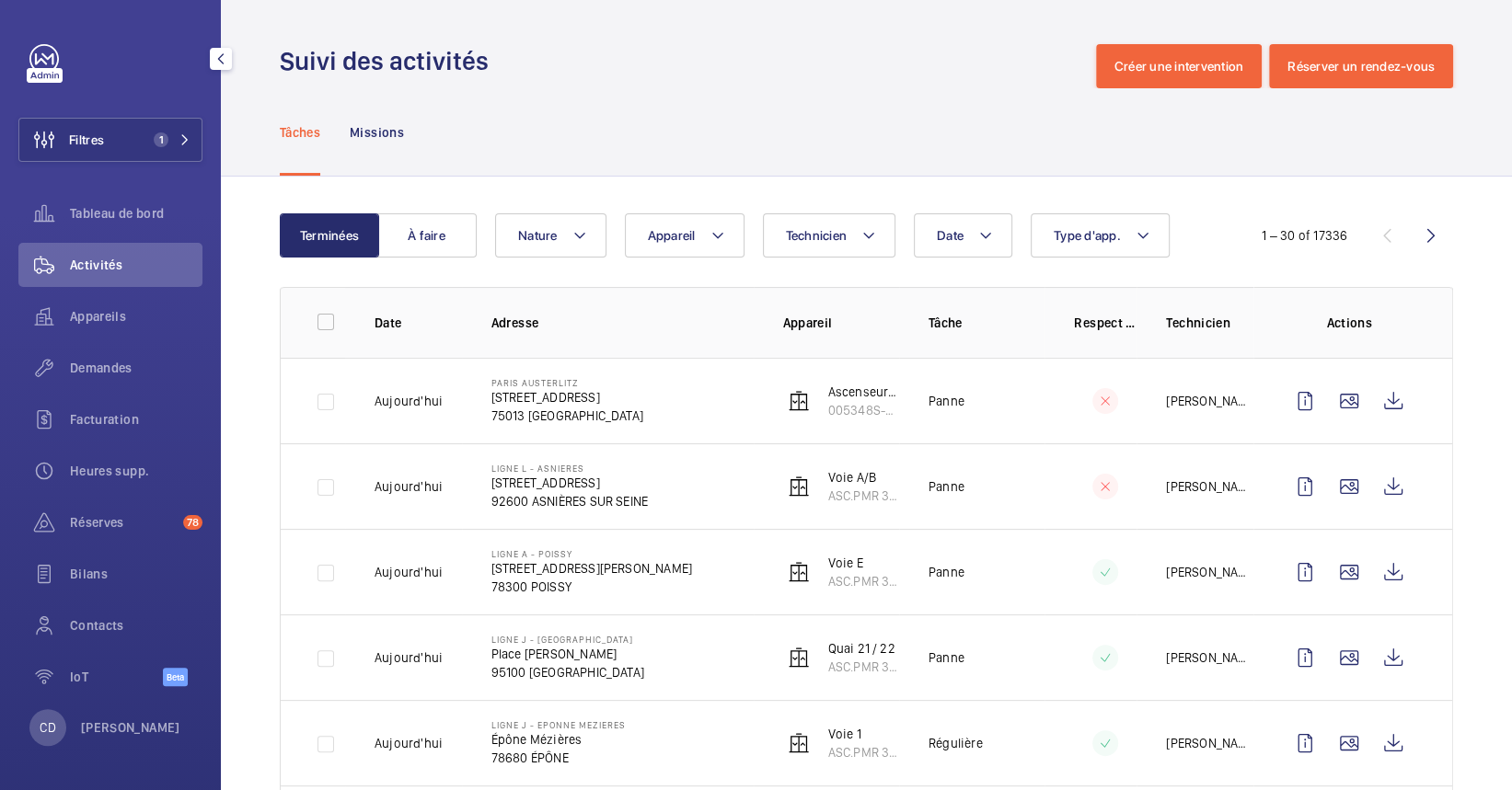
click at [51, 189] on div "Filtres 1 Tableau de bord Activités Appareils Demandes Facturation Heures supp.…" at bounding box center [111, 375] width 184 height 663
click at [57, 193] on wm-front-icon-button at bounding box center [44, 213] width 51 height 44
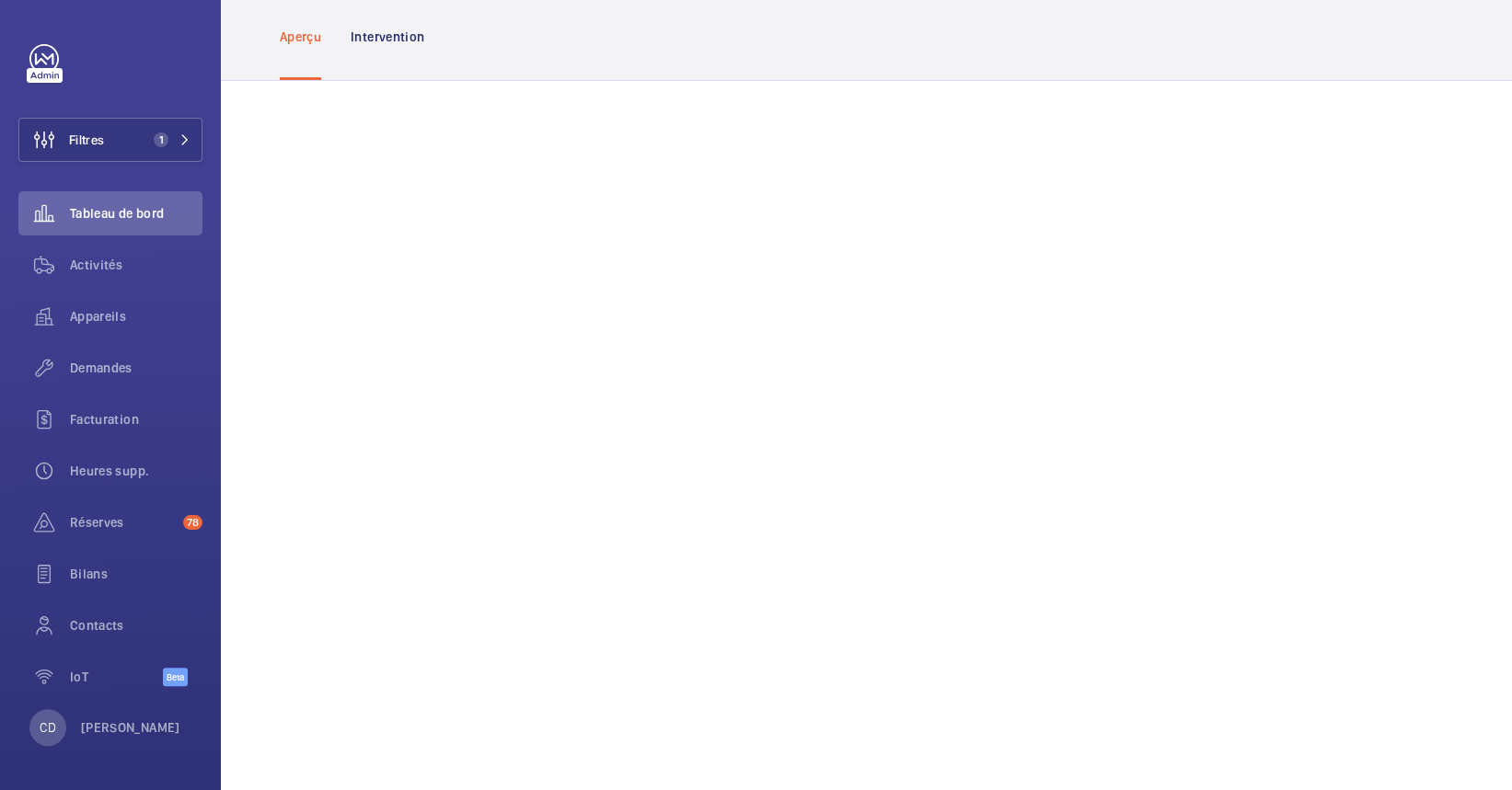
scroll to position [100, 0]
click at [195, 135] on button "Filtres 1" at bounding box center [111, 140] width 184 height 44
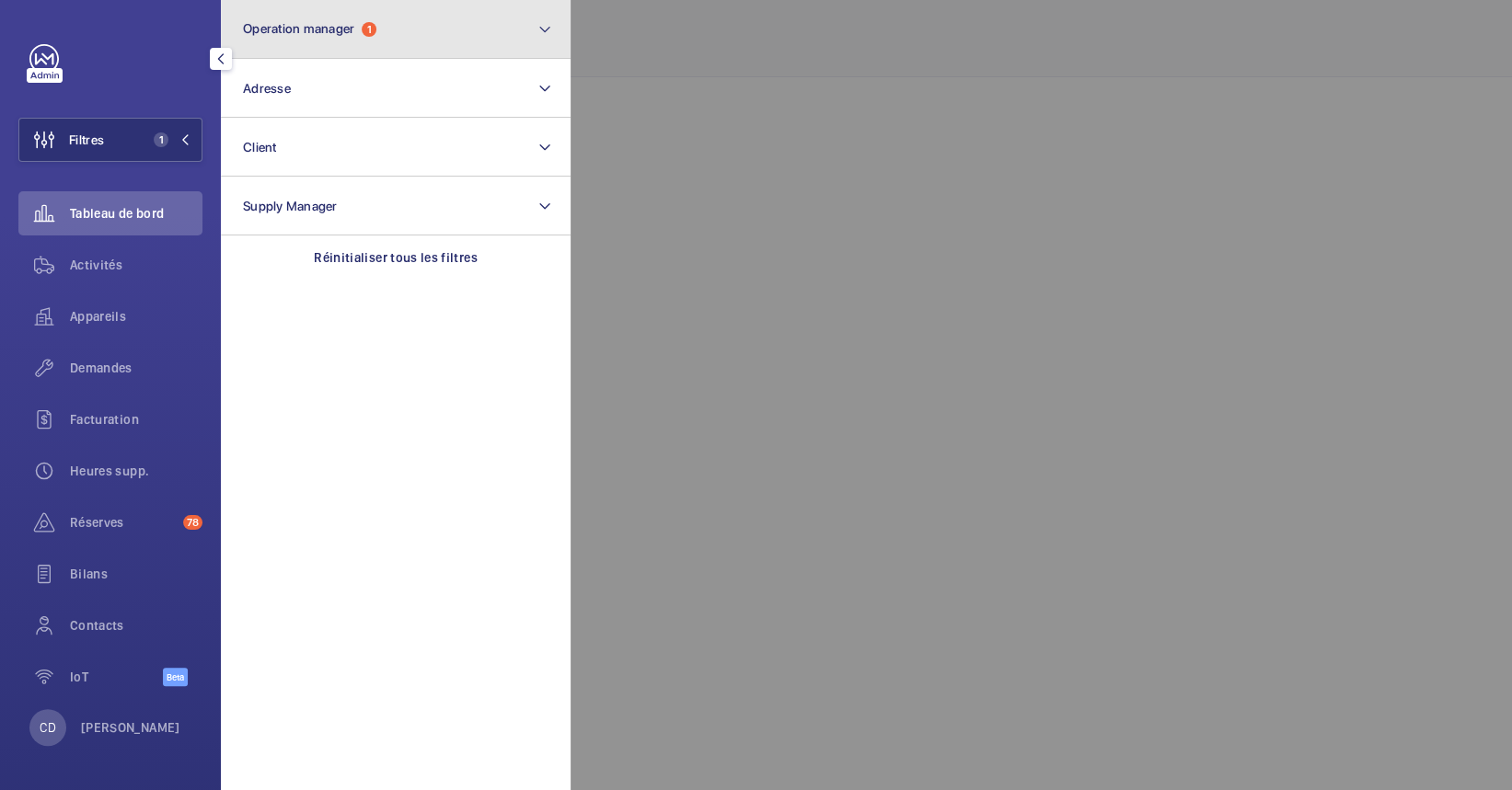
click at [355, 22] on span "Operation manager" at bounding box center [299, 29] width 112 height 15
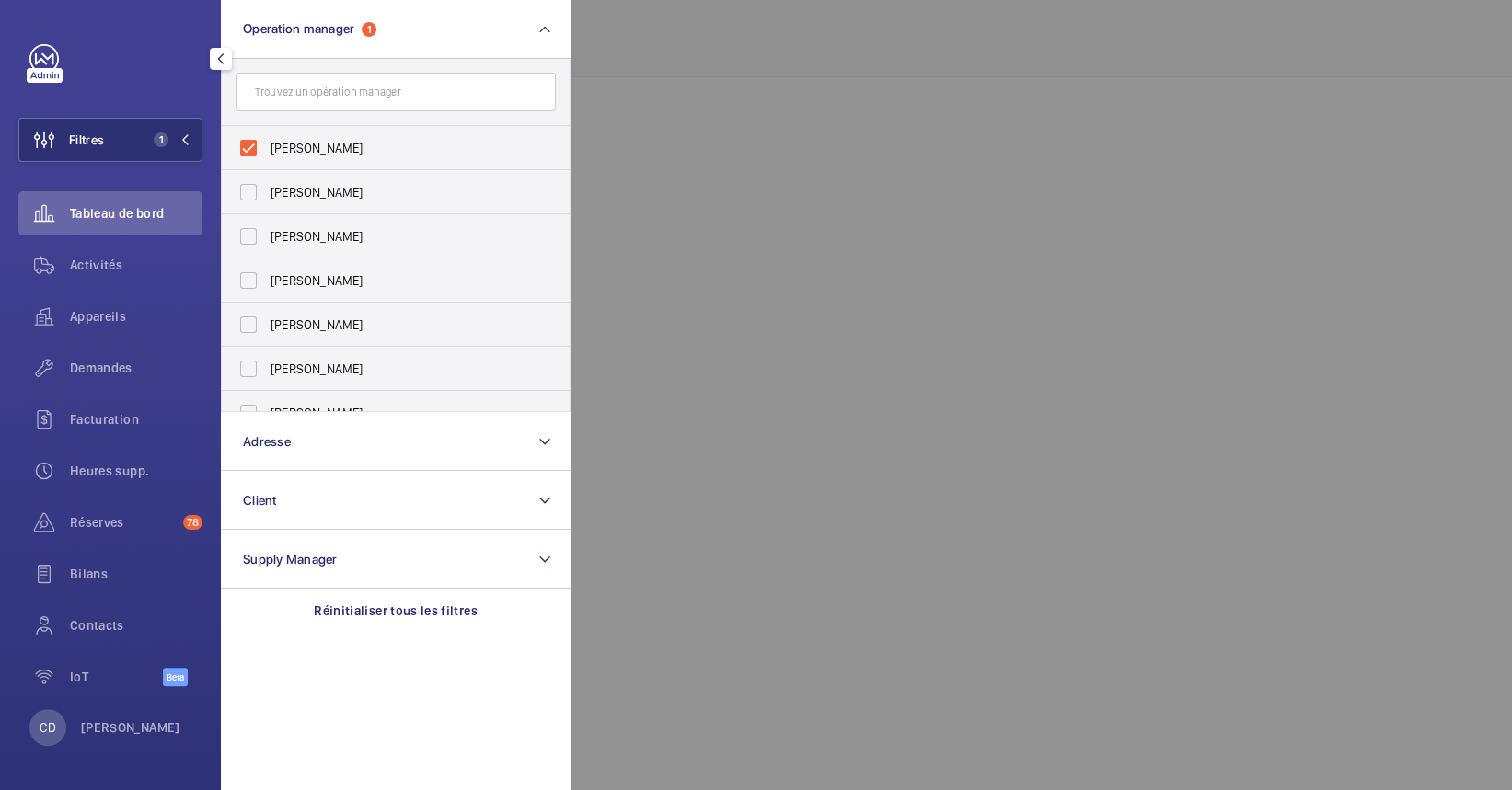
click at [686, 137] on div at bounding box center [1327, 395] width 1512 height 790
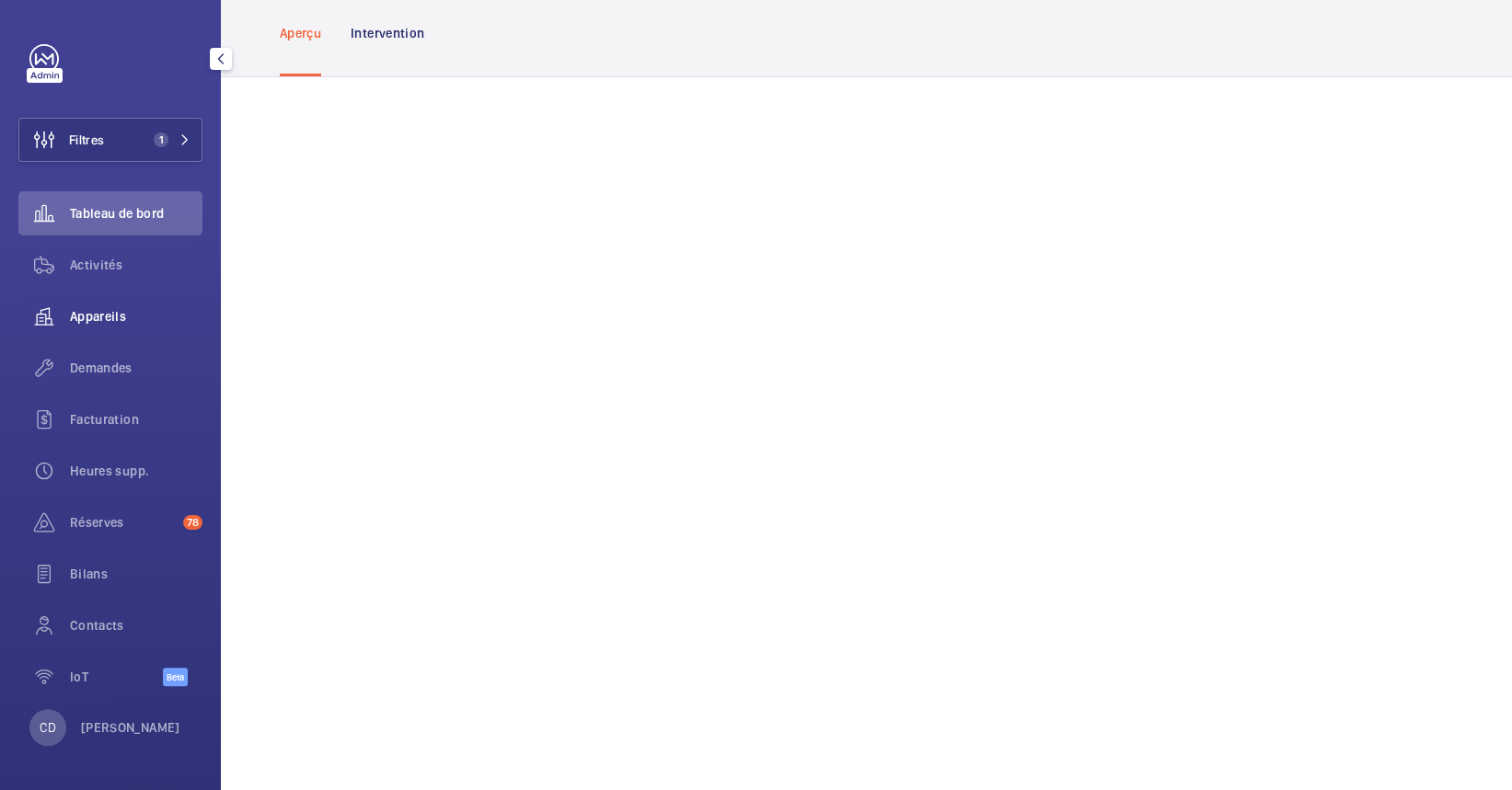
click at [105, 307] on span "Appareils" at bounding box center [136, 316] width 132 height 19
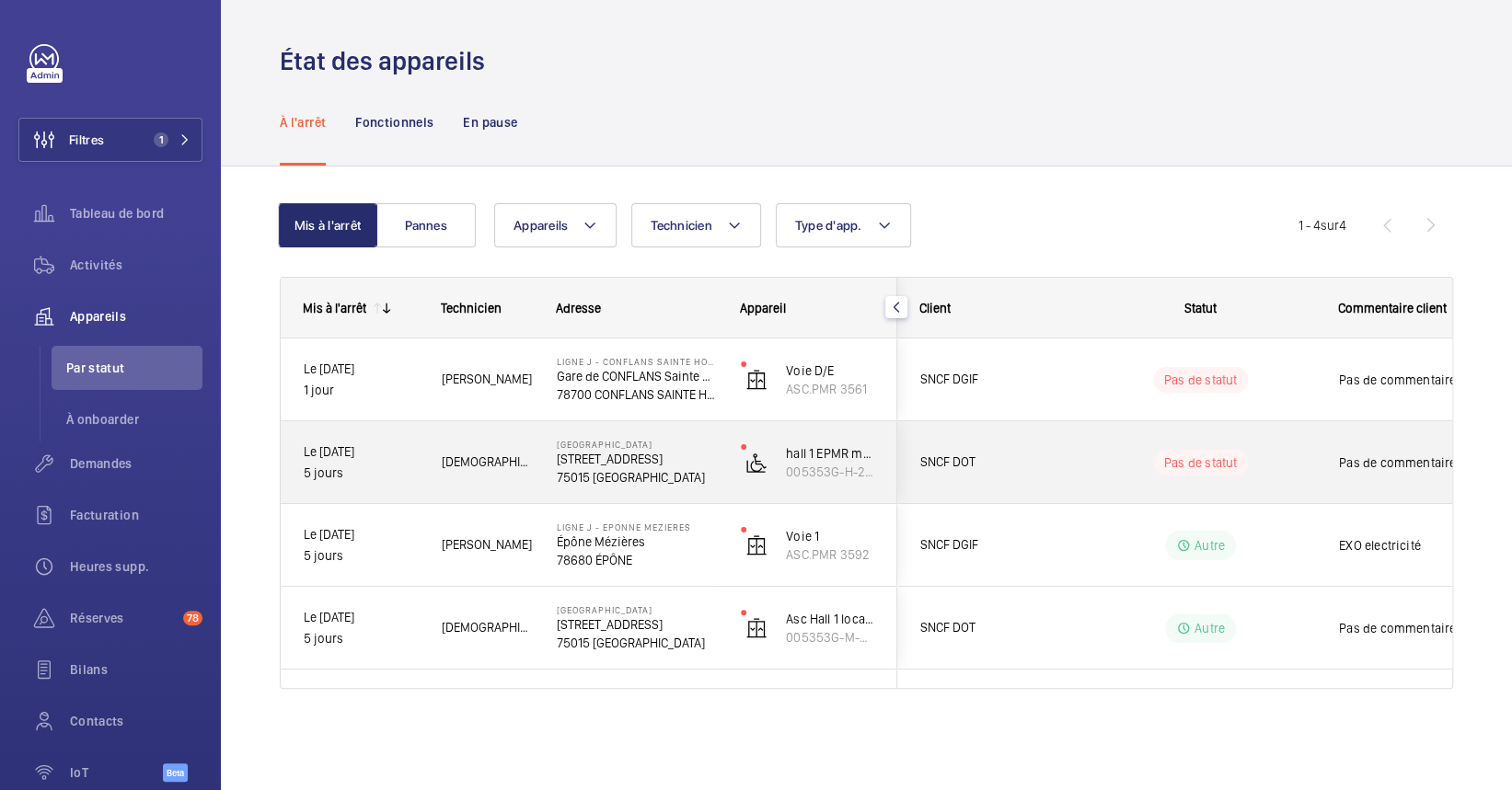
click at [622, 475] on p "75015 PARIS" at bounding box center [637, 477] width 160 height 19
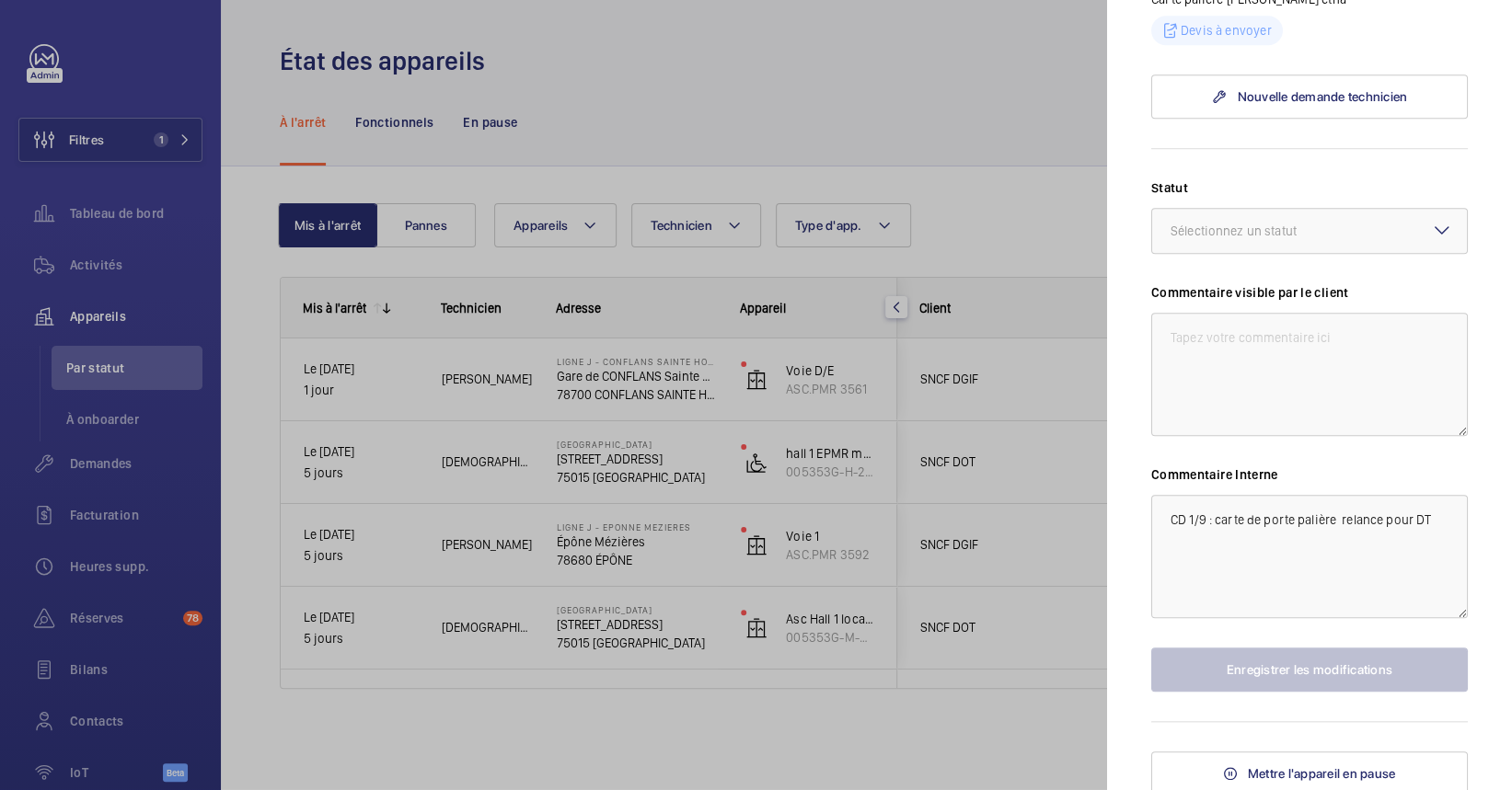
scroll to position [863, 0]
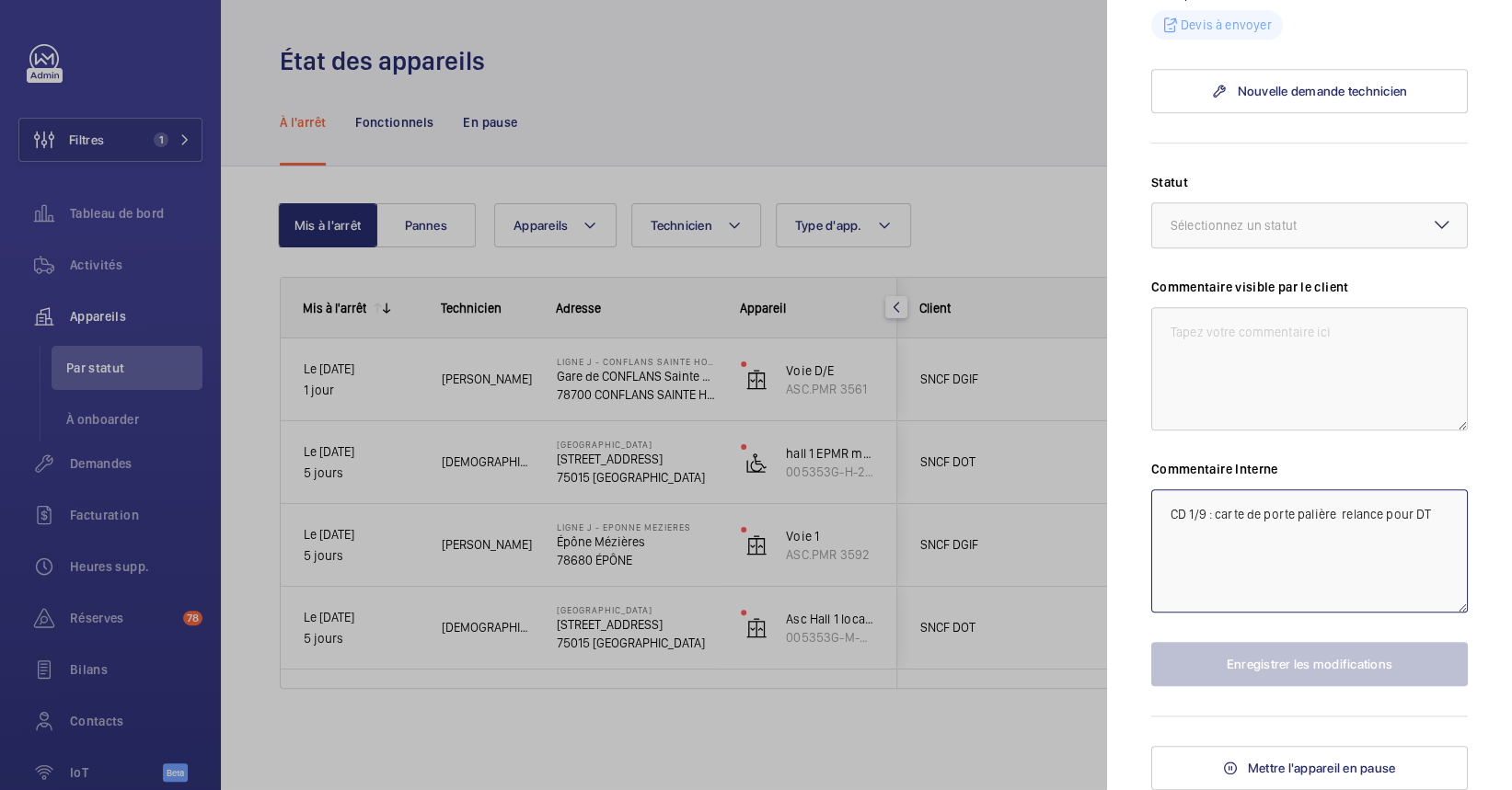
click at [1436, 536] on textarea "CD 1/9 : carte de porte palière relance pour DT" at bounding box center [1309, 551] width 317 height 123
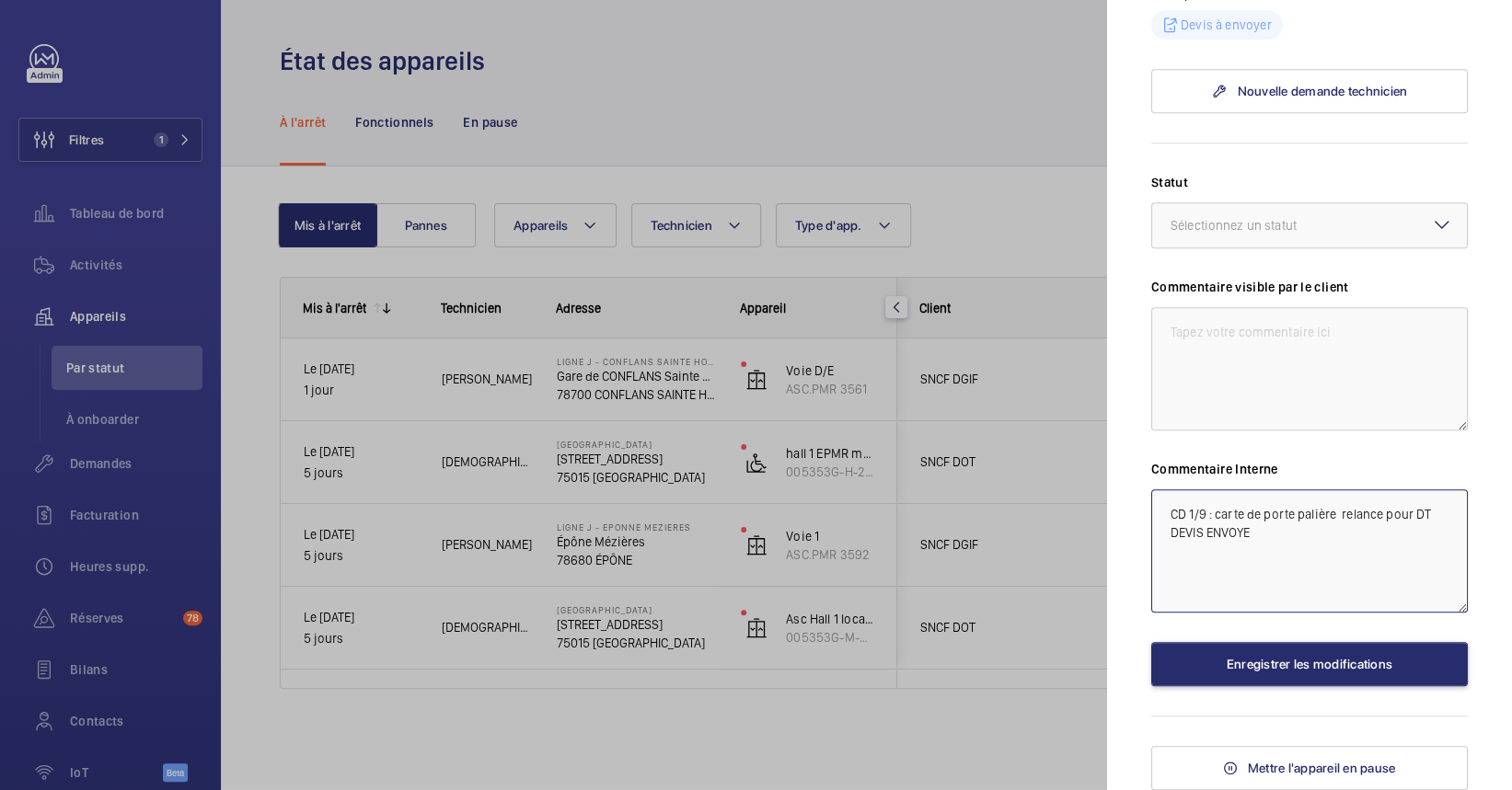
click at [1170, 553] on textarea "CD 1/9 : carte de porte palière relance pour DT DEVIS ENVOYE" at bounding box center [1309, 551] width 317 height 123
type textarea "CD 1/9 : carte de porte palière relance pour DT 3/9 DEVIS ENVOYE"
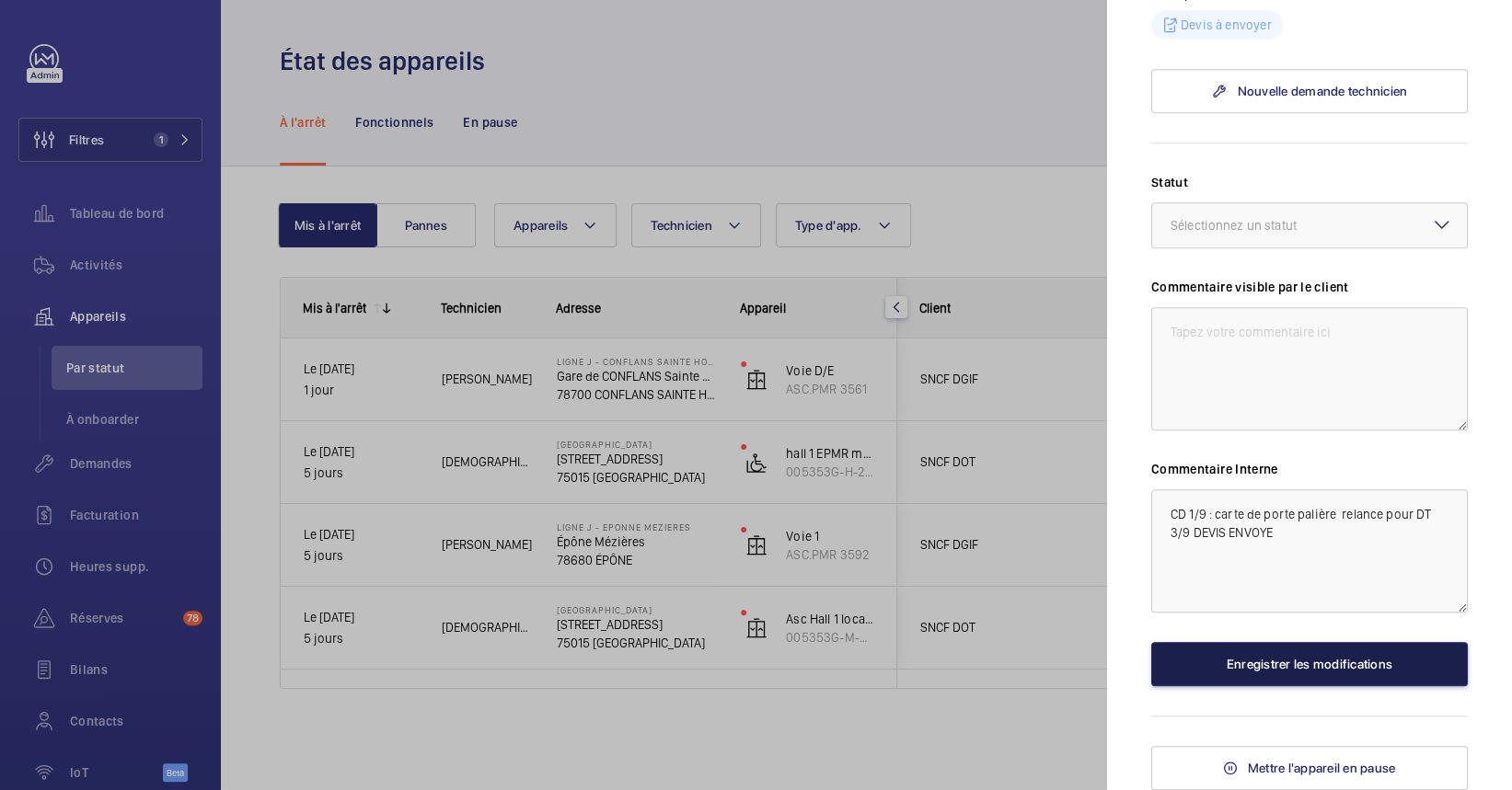
click at [1266, 679] on button "Enregistrer les modifications" at bounding box center [1309, 663] width 317 height 44
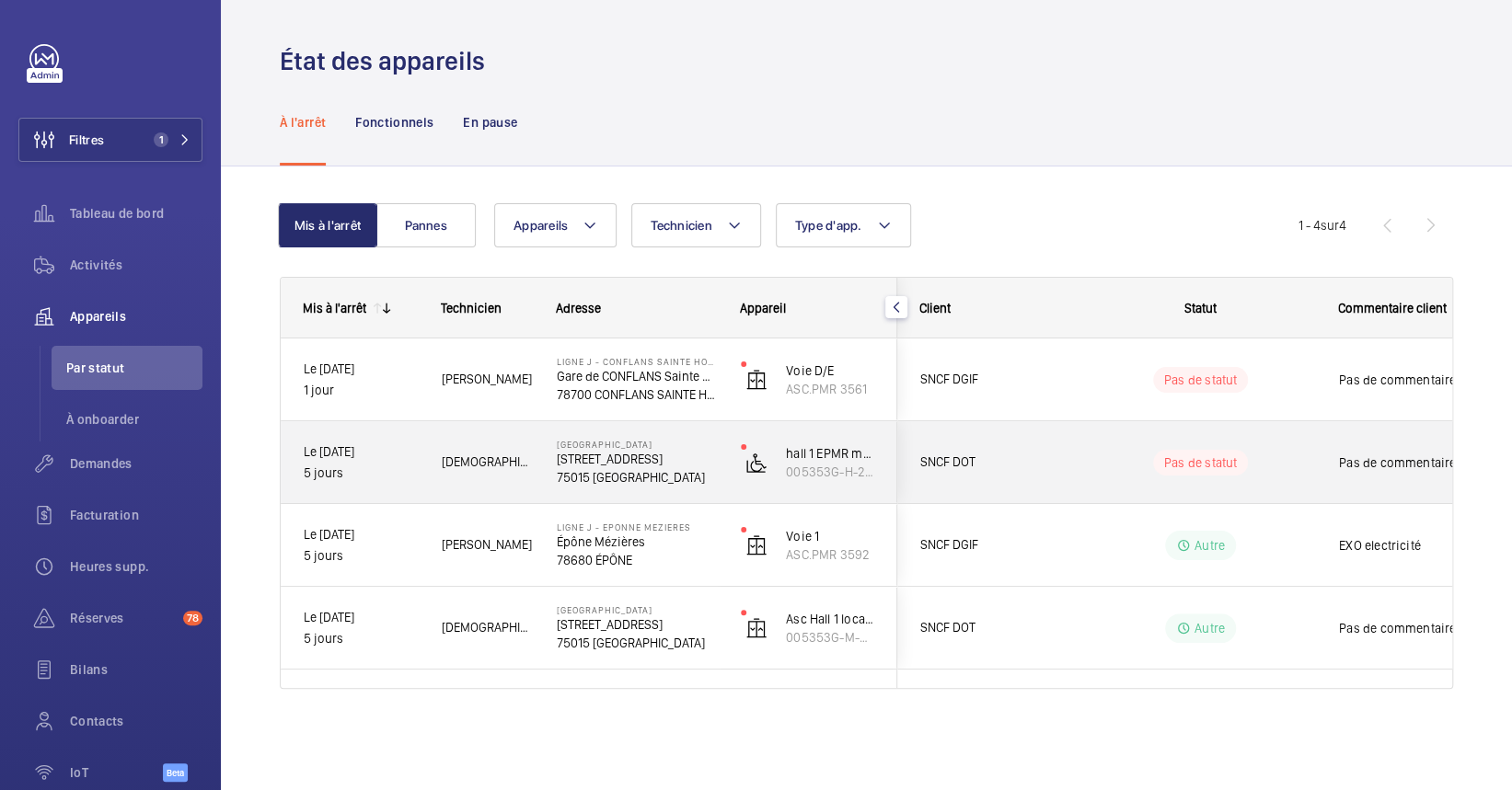
click at [1082, 448] on div "Pas de statut" at bounding box center [1190, 462] width 251 height 62
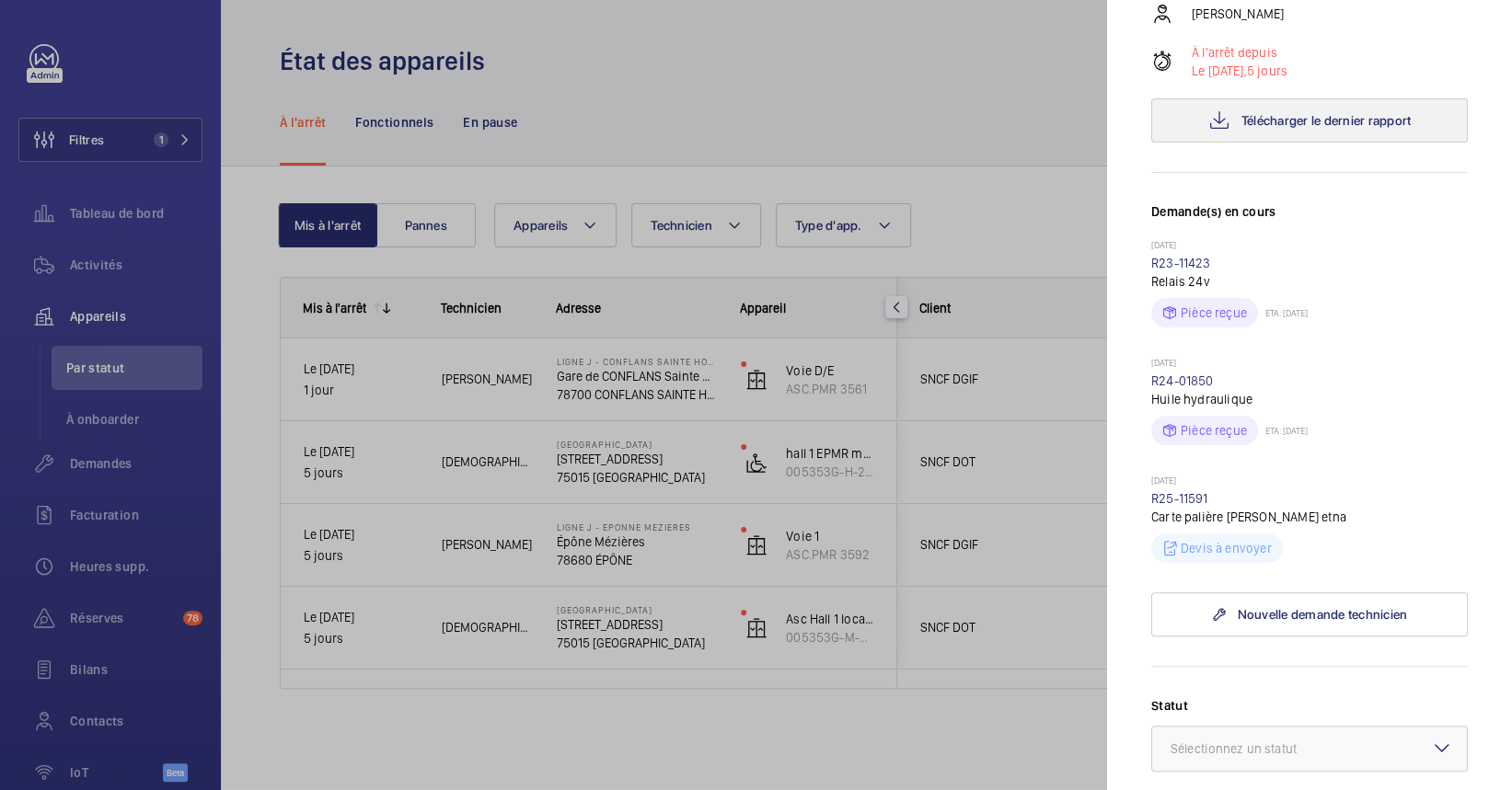
scroll to position [333, 0]
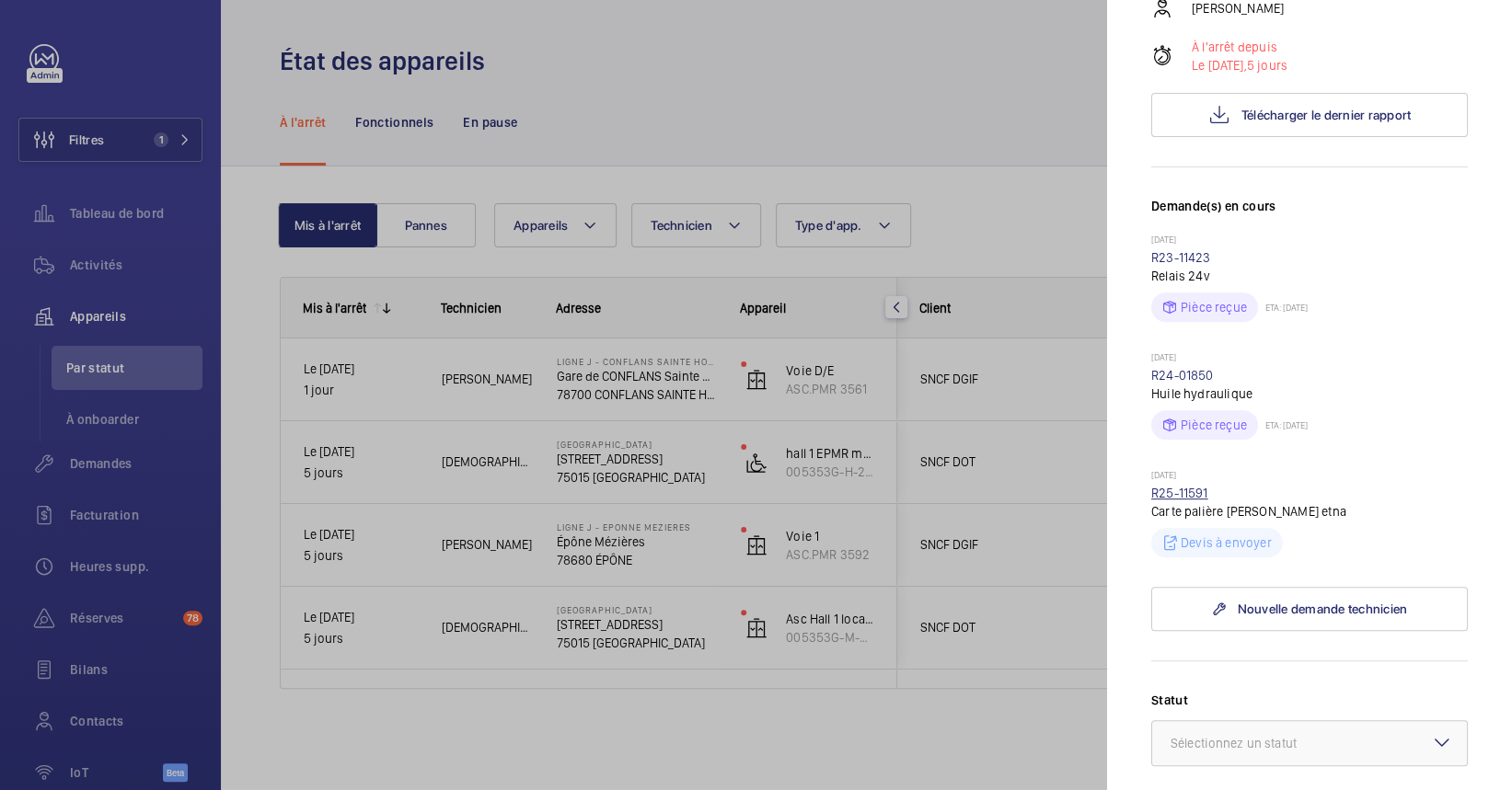
click at [1178, 501] on link "R25-11591" at bounding box center [1179, 493] width 57 height 15
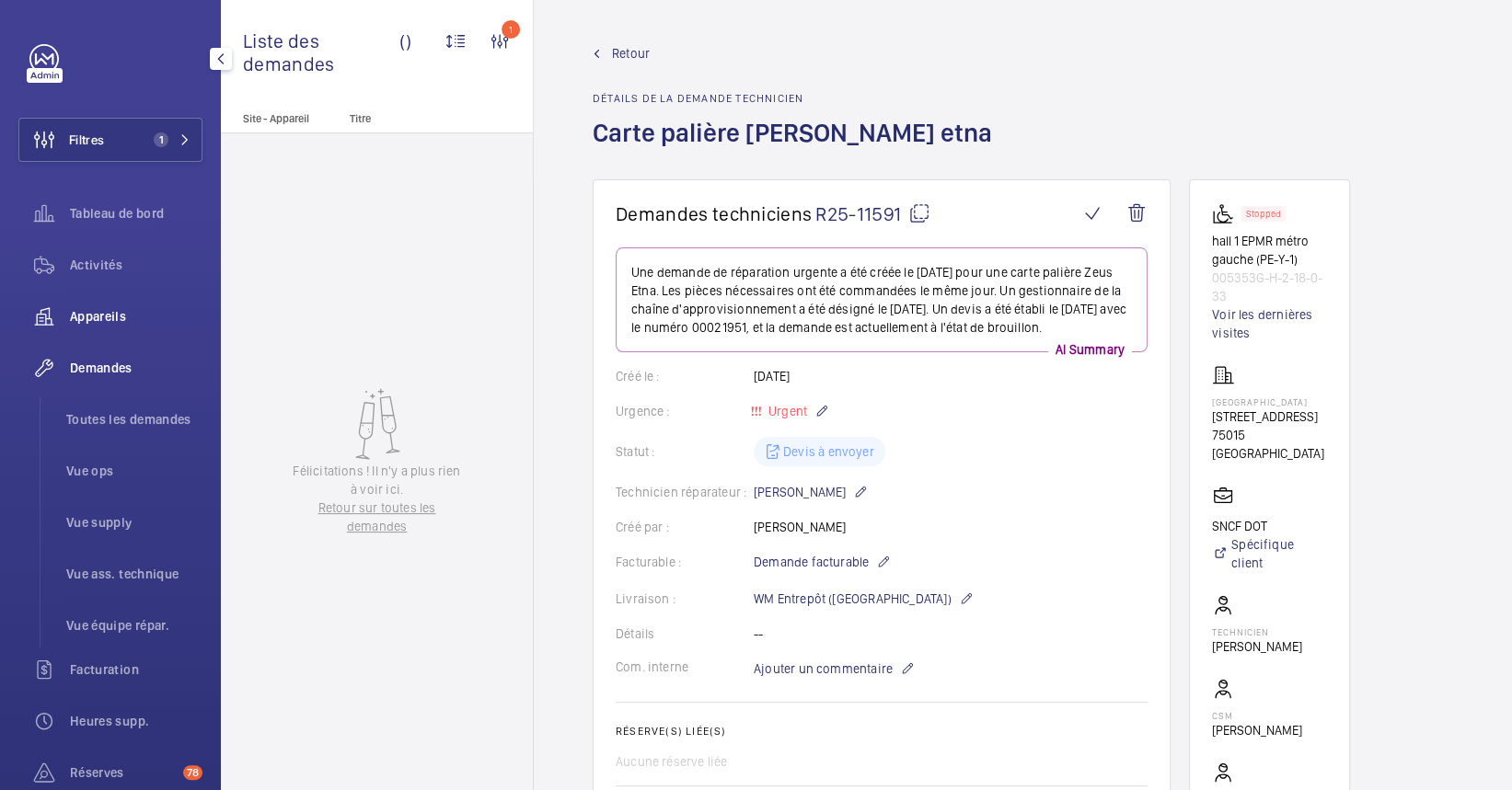
click at [111, 321] on span "Appareils" at bounding box center [136, 316] width 132 height 19
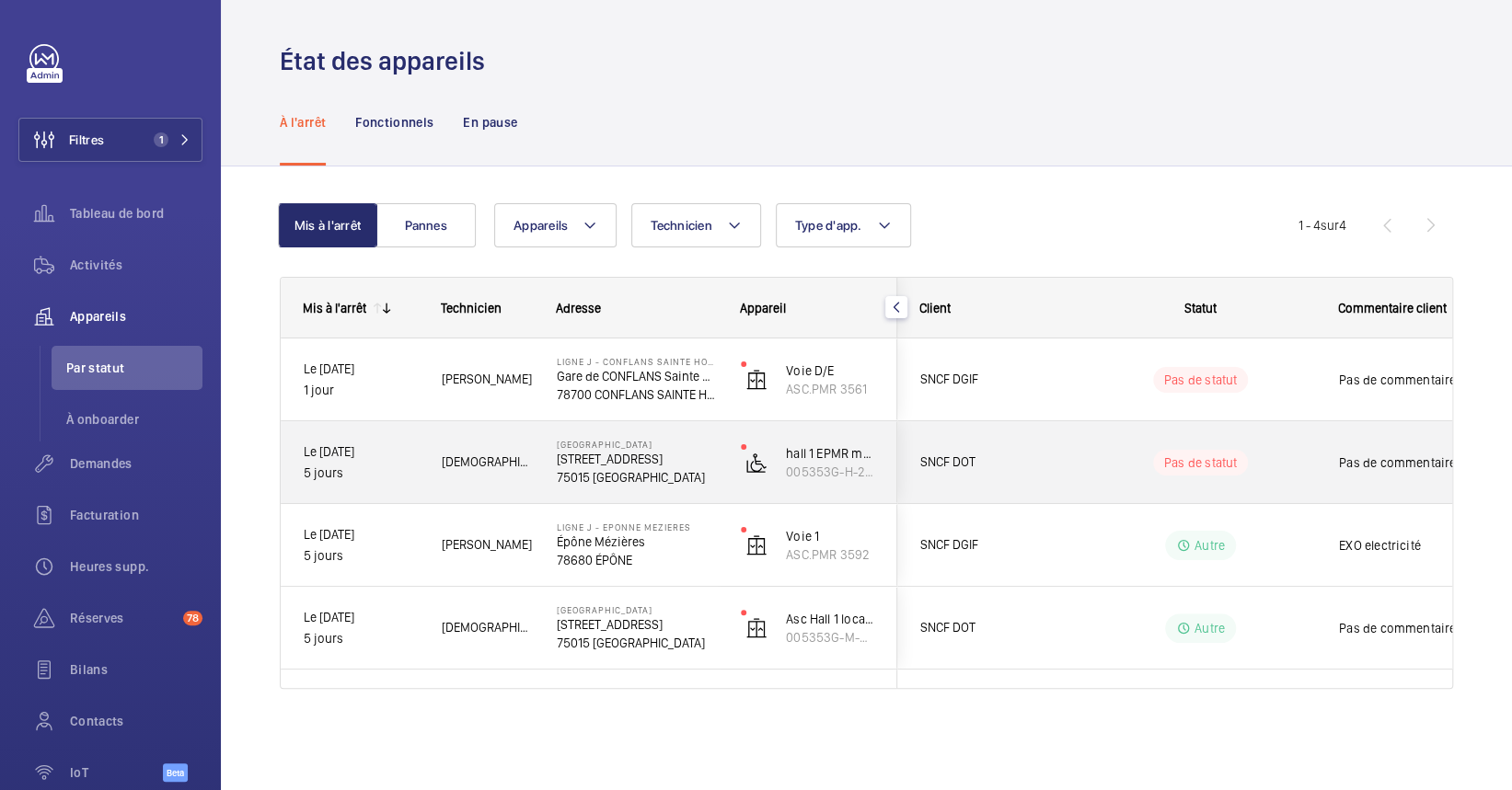
click at [957, 485] on div "SNCF DOT" at bounding box center [980, 462] width 164 height 58
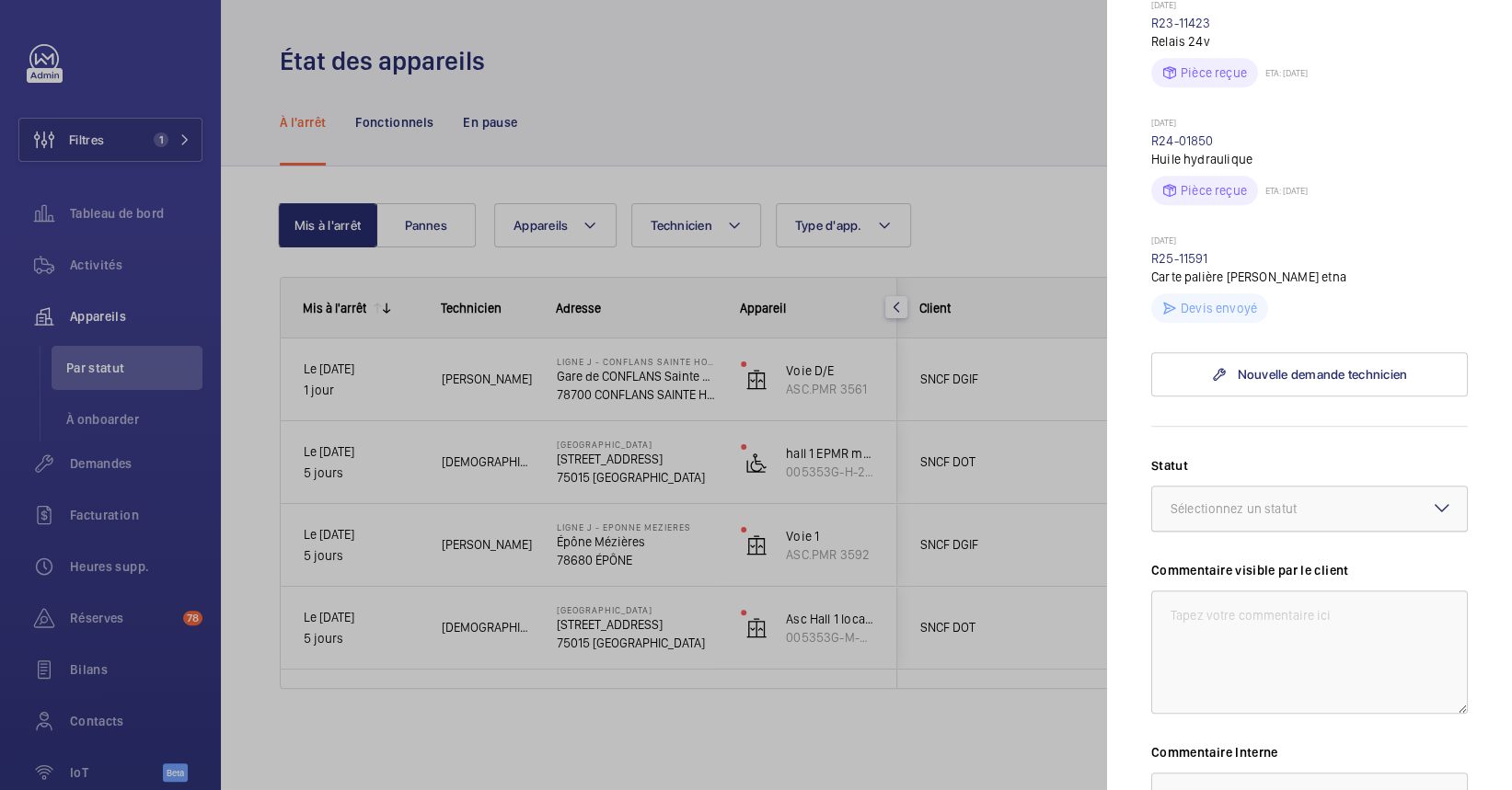
scroll to position [569, 0]
click at [1215, 516] on div "Sélectionnez un statut" at bounding box center [1256, 508] width 172 height 19
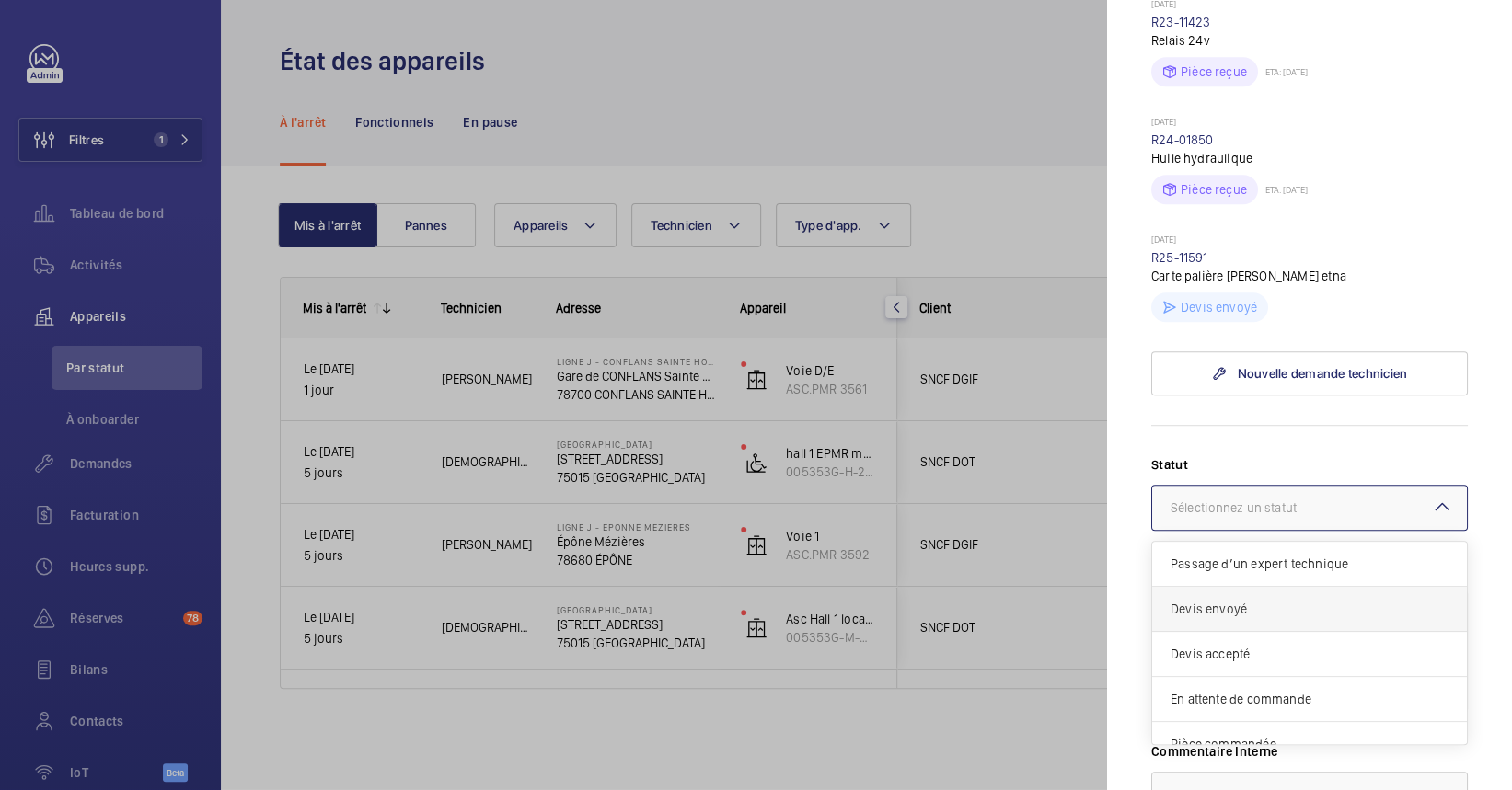
click at [1241, 618] on span "Devis envoyé" at bounding box center [1309, 609] width 277 height 19
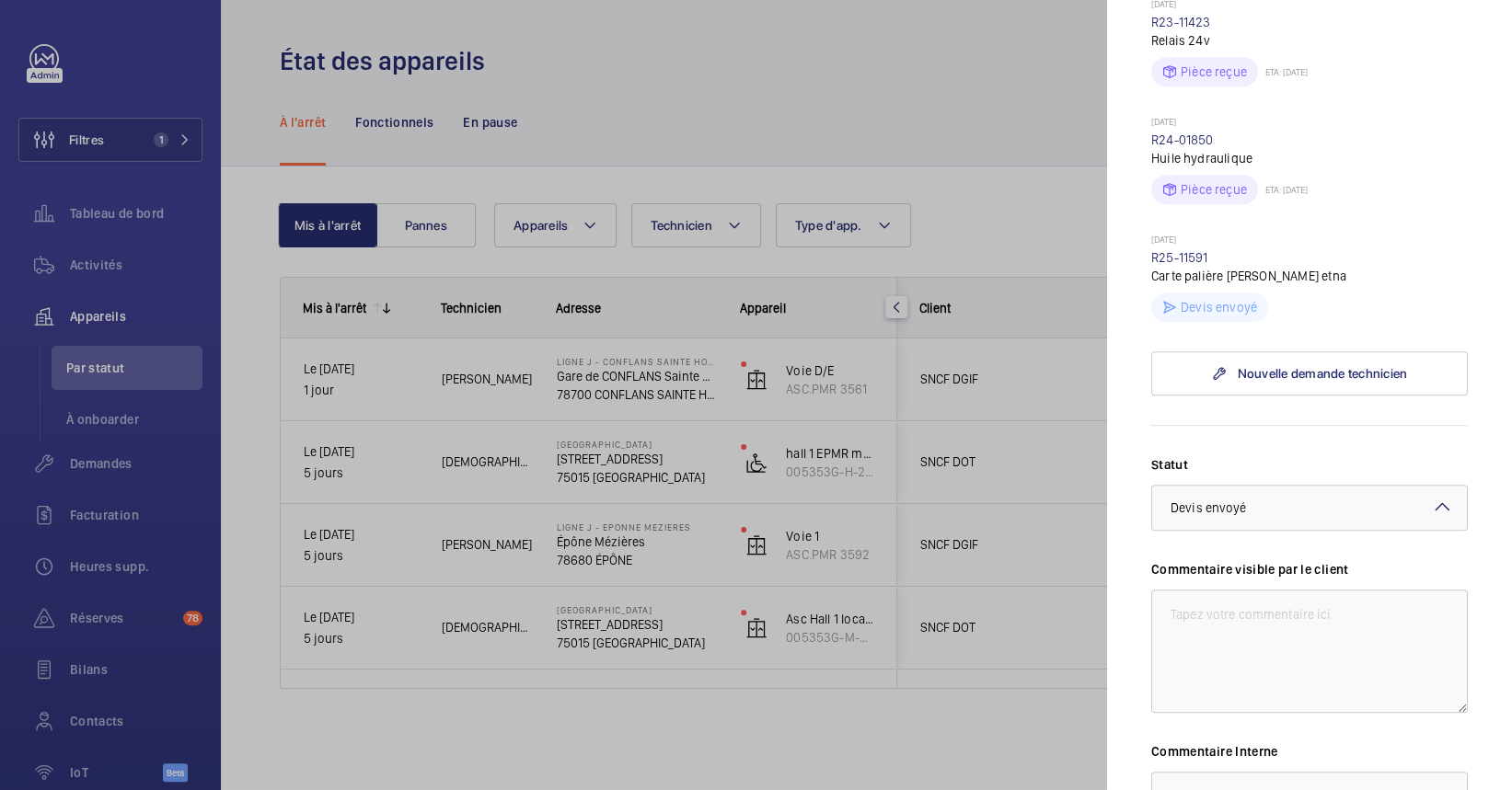
scroll to position [777, 0]
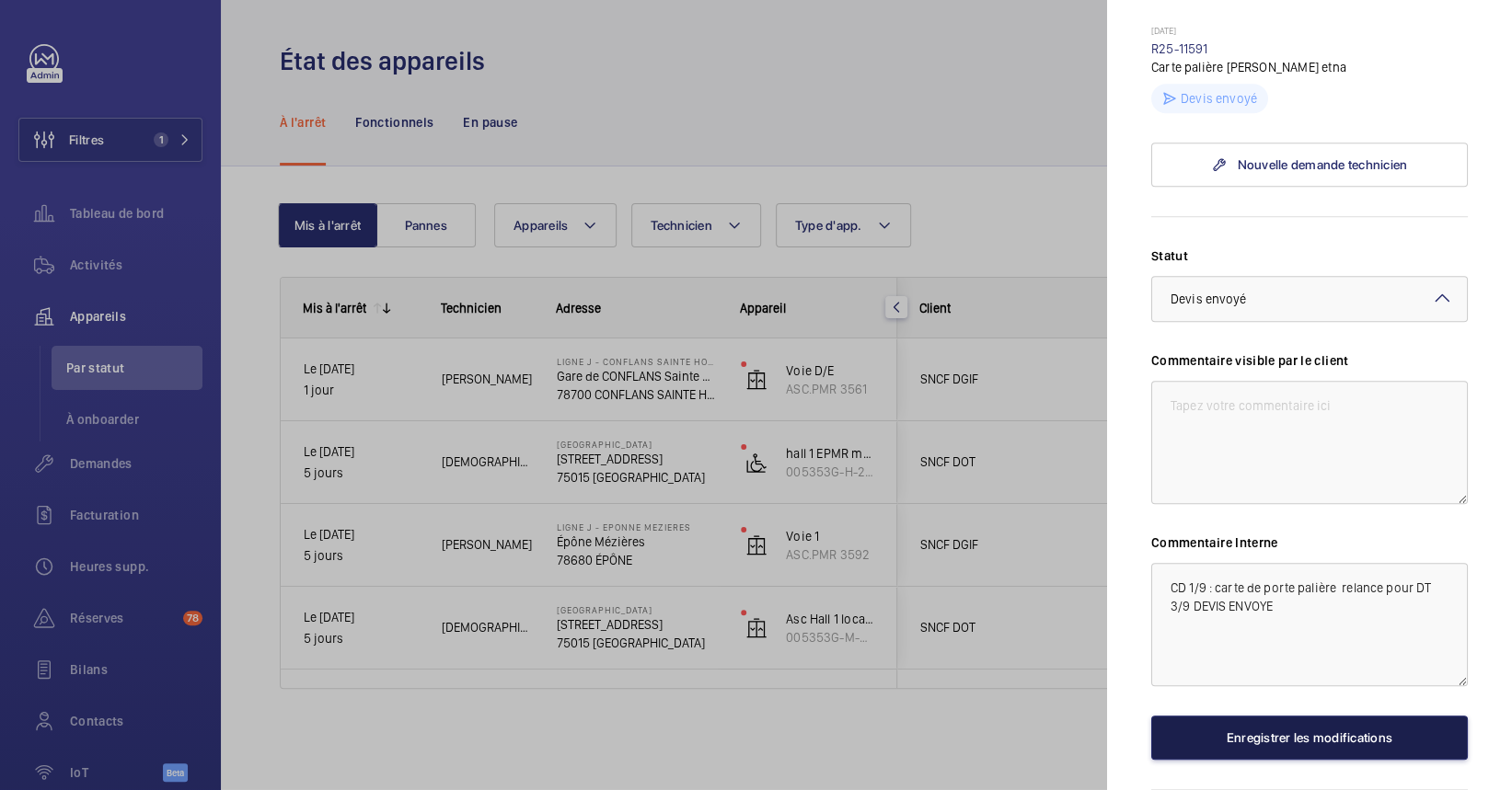
click at [1249, 759] on button "Enregistrer les modifications" at bounding box center [1309, 737] width 317 height 44
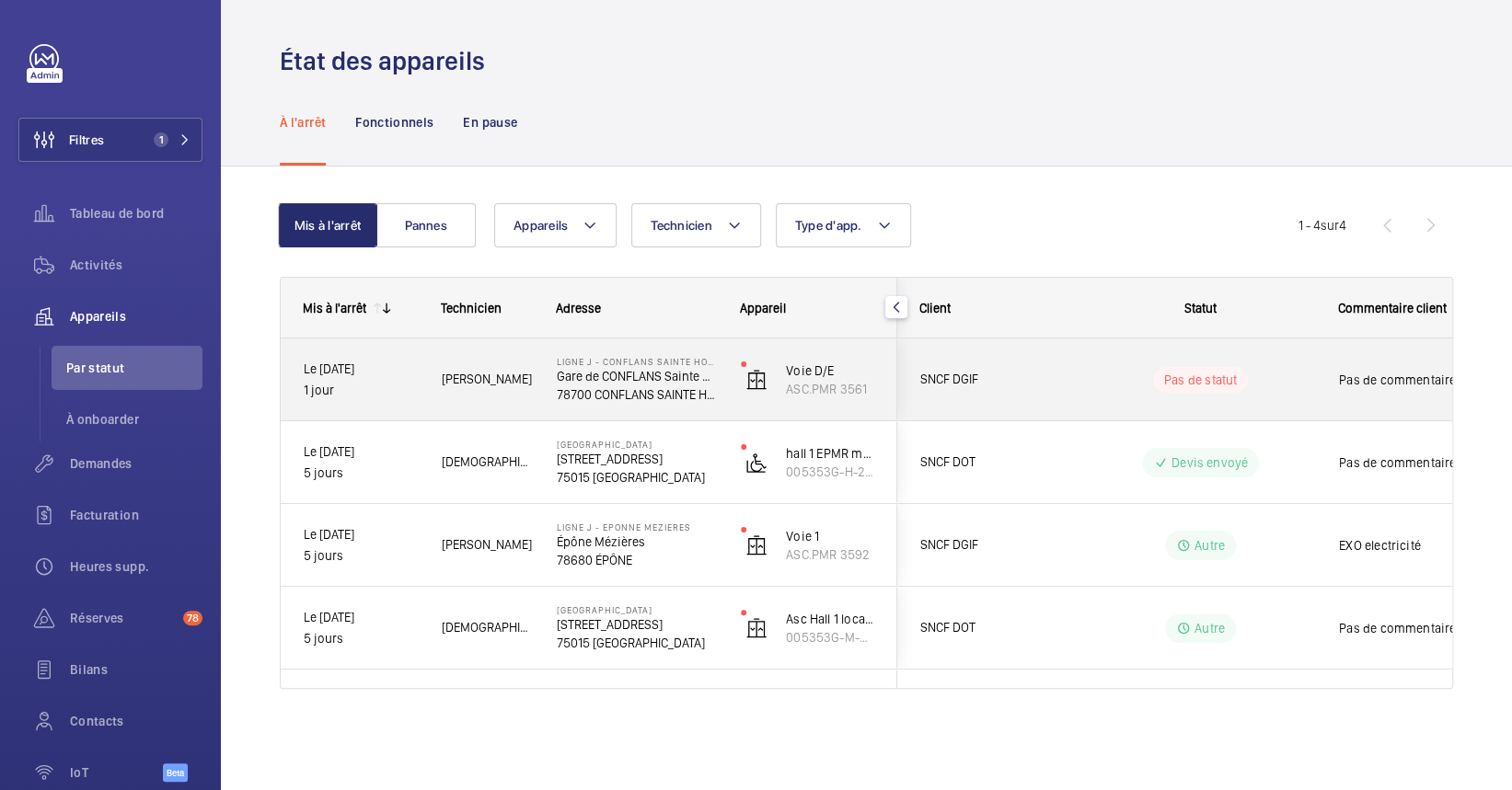
click at [1102, 363] on div "Pas de statut" at bounding box center [1190, 380] width 251 height 62
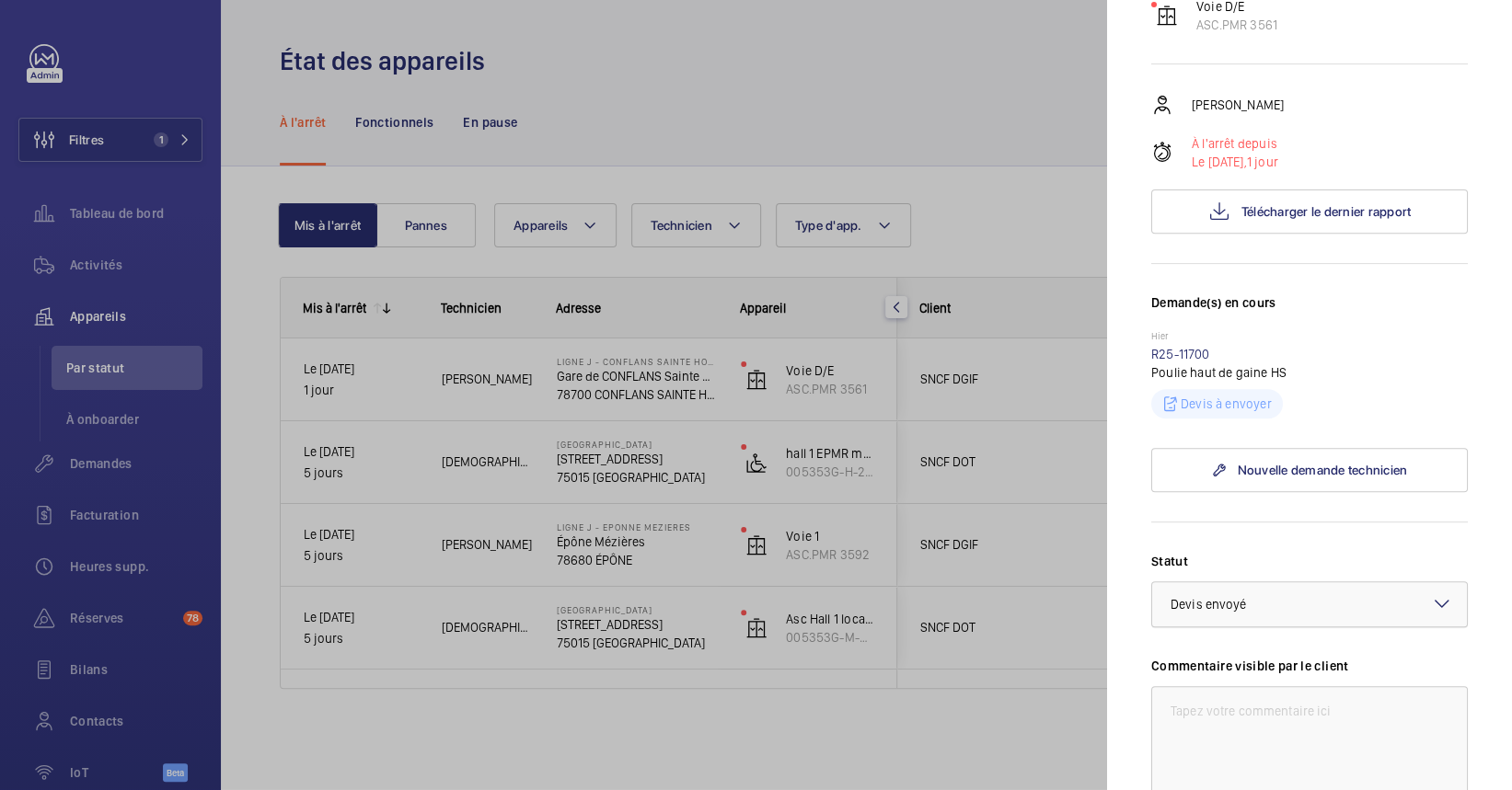
scroll to position [355, 0]
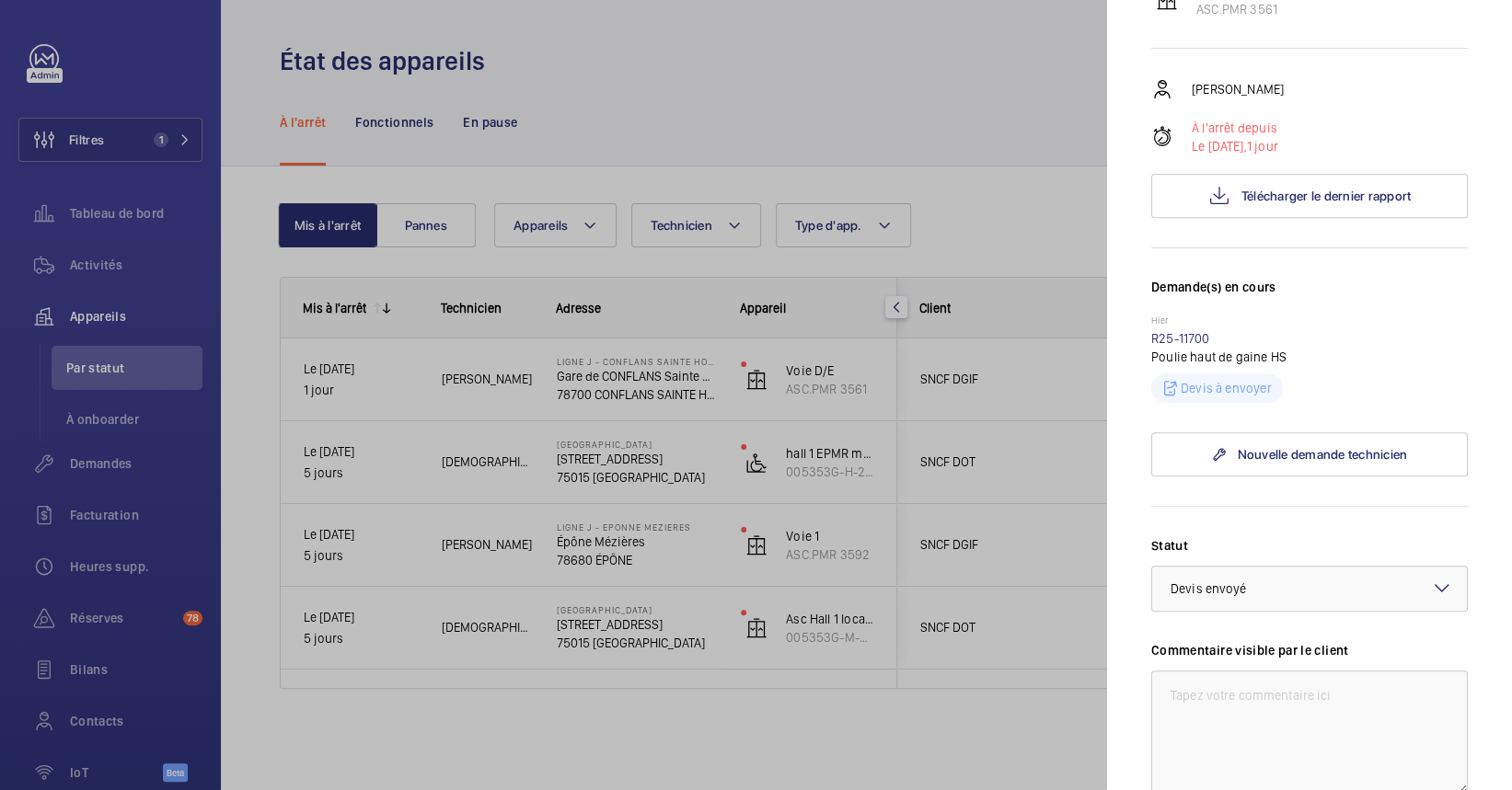
click at [437, 435] on div at bounding box center [756, 395] width 1512 height 790
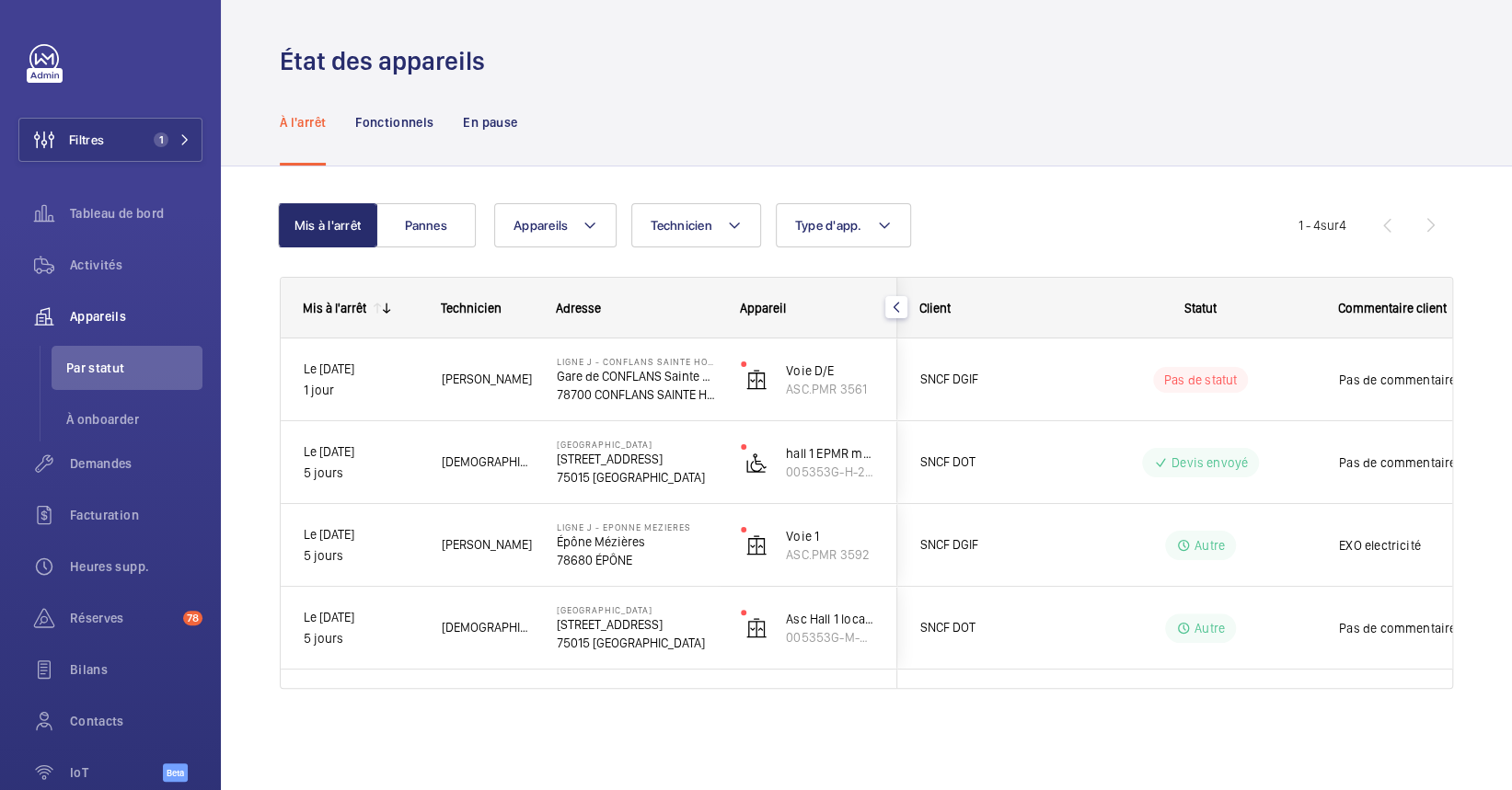
scroll to position [0, 0]
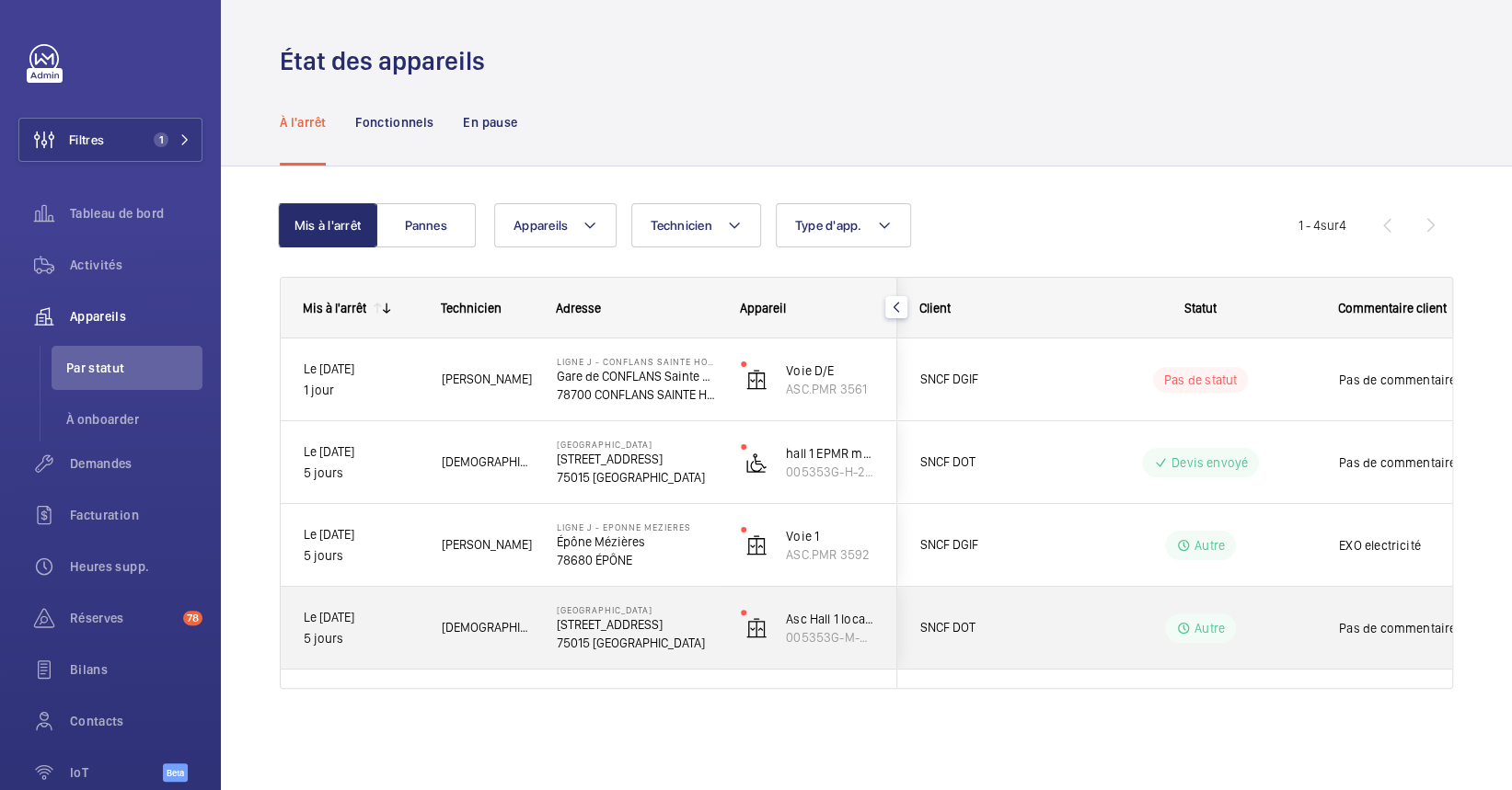
click at [567, 651] on div "Paris Montparnasse 17 BOULEVARD DE VAUGIRARD 75015 PARIS" at bounding box center [626, 628] width 182 height 83
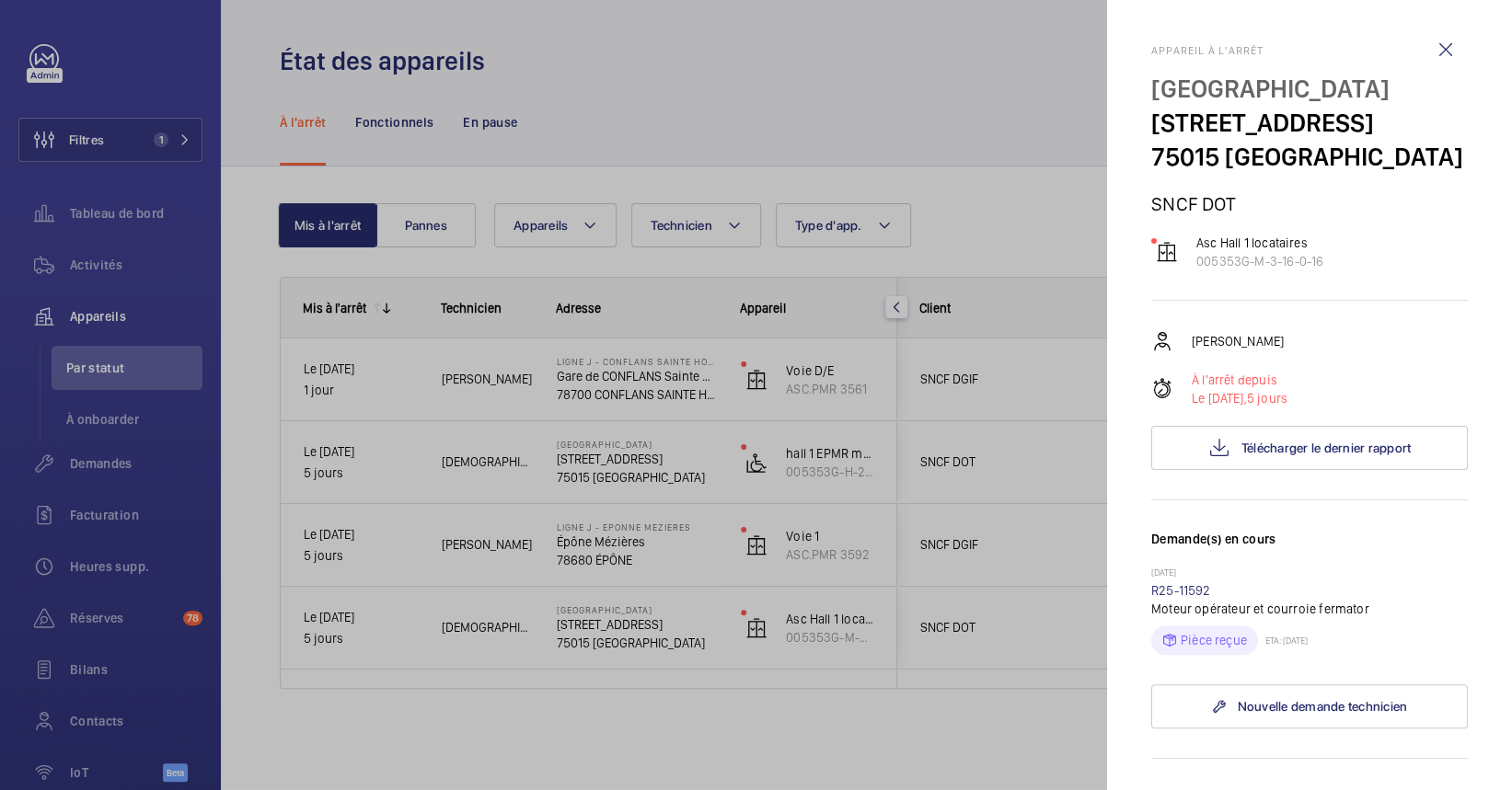
scroll to position [77, 0]
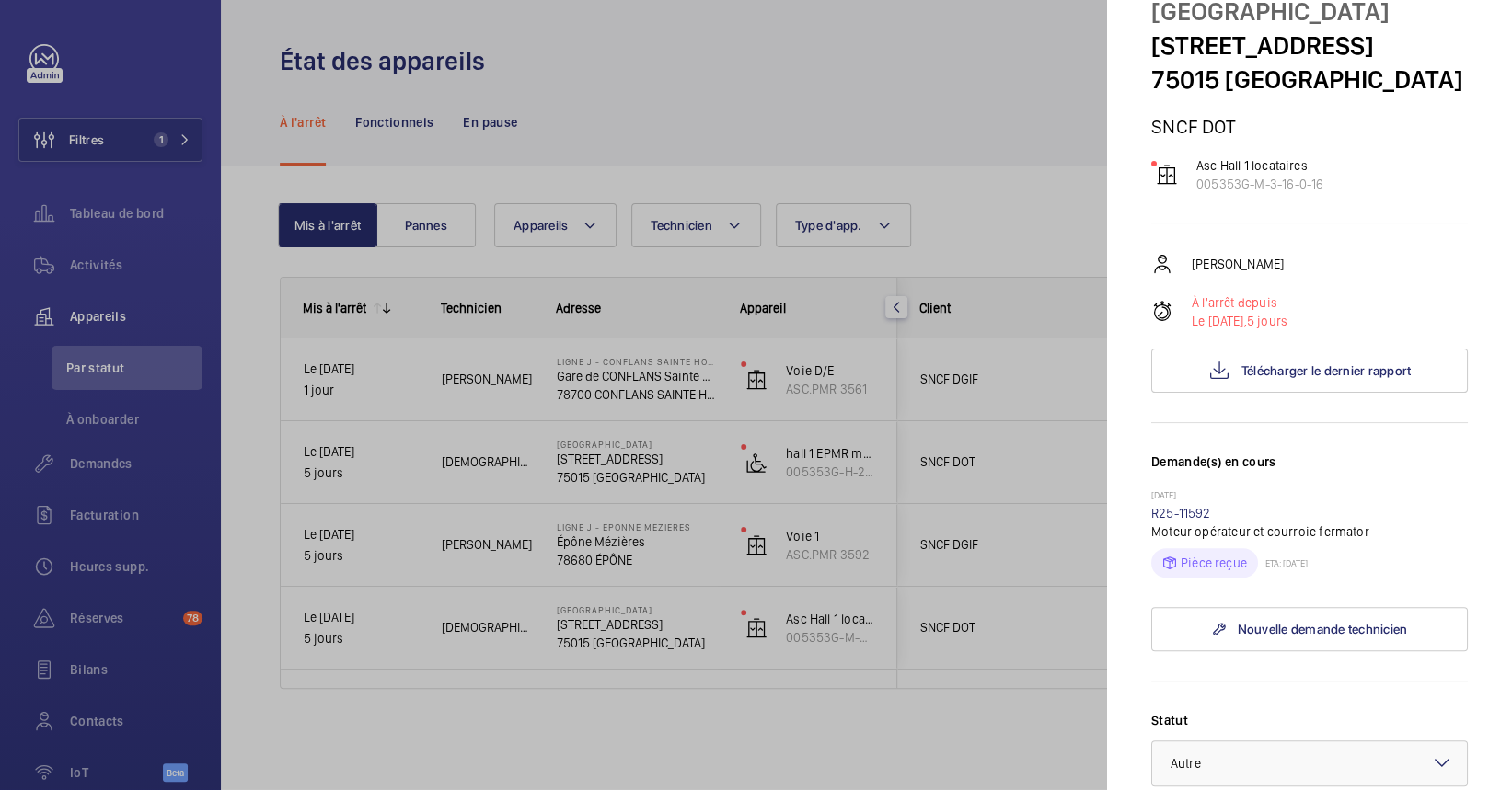
click at [779, 479] on div at bounding box center [756, 395] width 1512 height 790
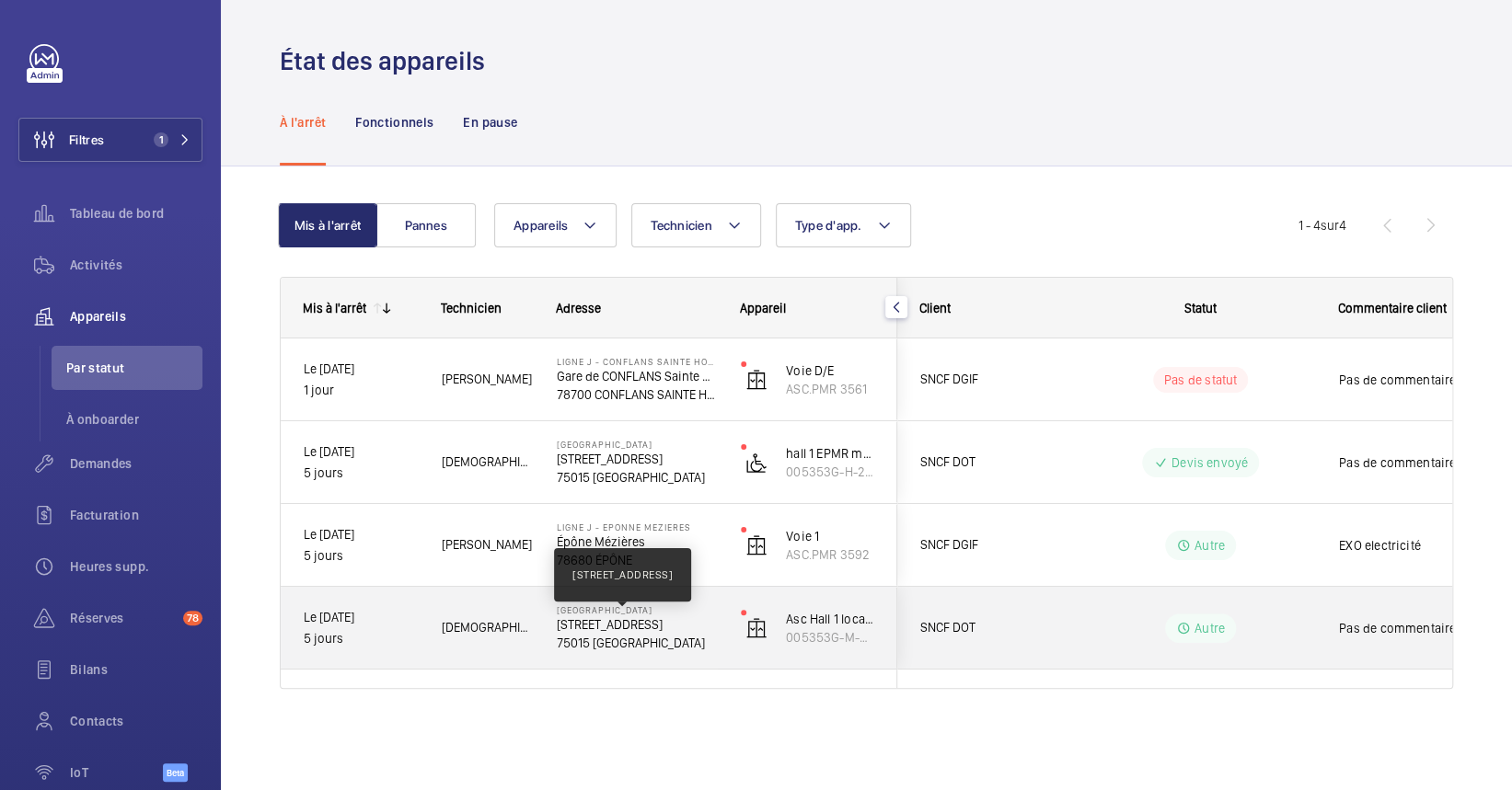
click at [633, 615] on p "17 BOULEVARD DE VAUGIRARD" at bounding box center [637, 624] width 160 height 19
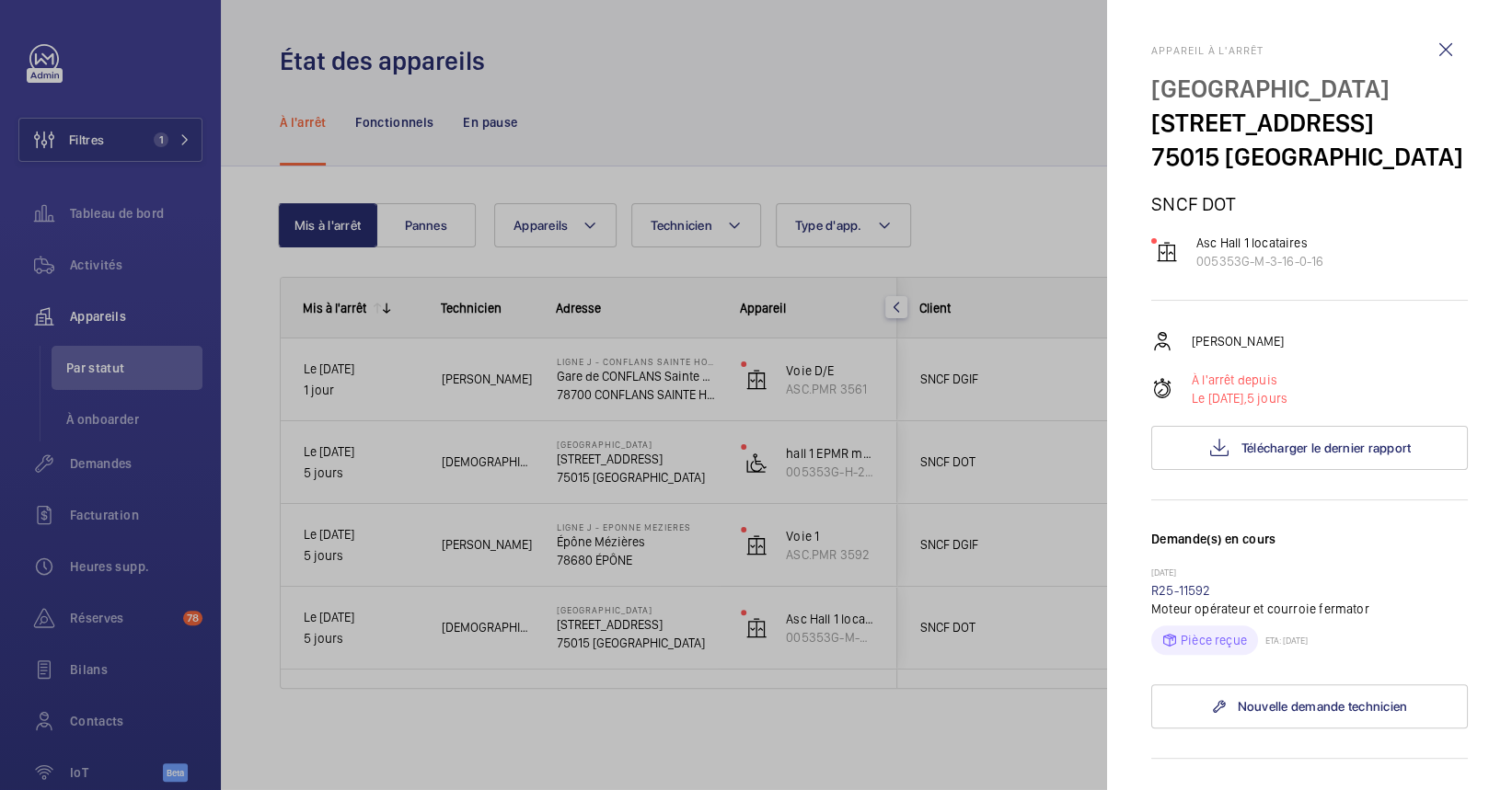
scroll to position [8, 0]
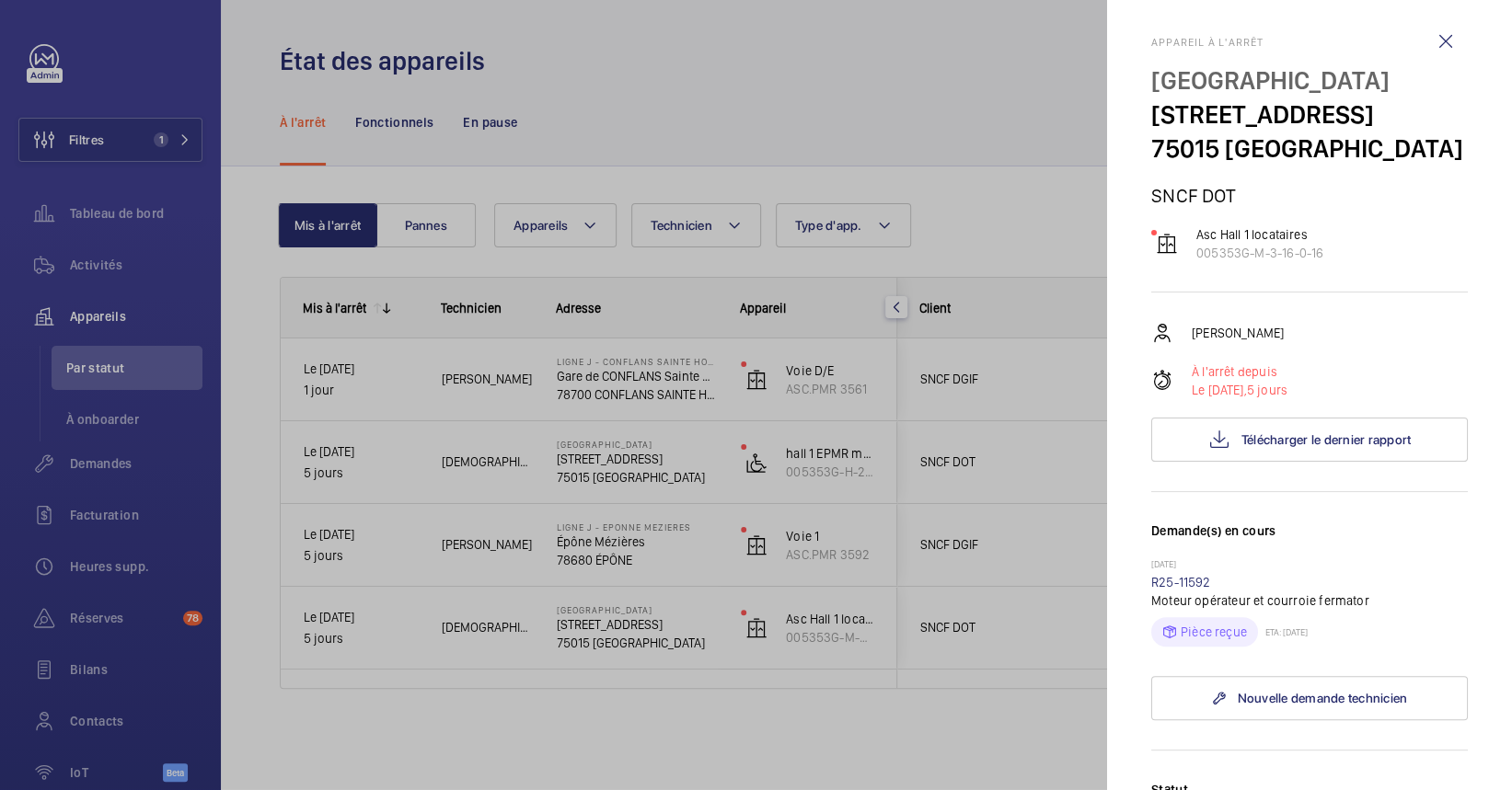
click at [1163, 609] on p "Moteur opérateur et courroie fermator" at bounding box center [1309, 601] width 317 height 19
click at [1164, 590] on link "R25-11592" at bounding box center [1181, 582] width 60 height 15
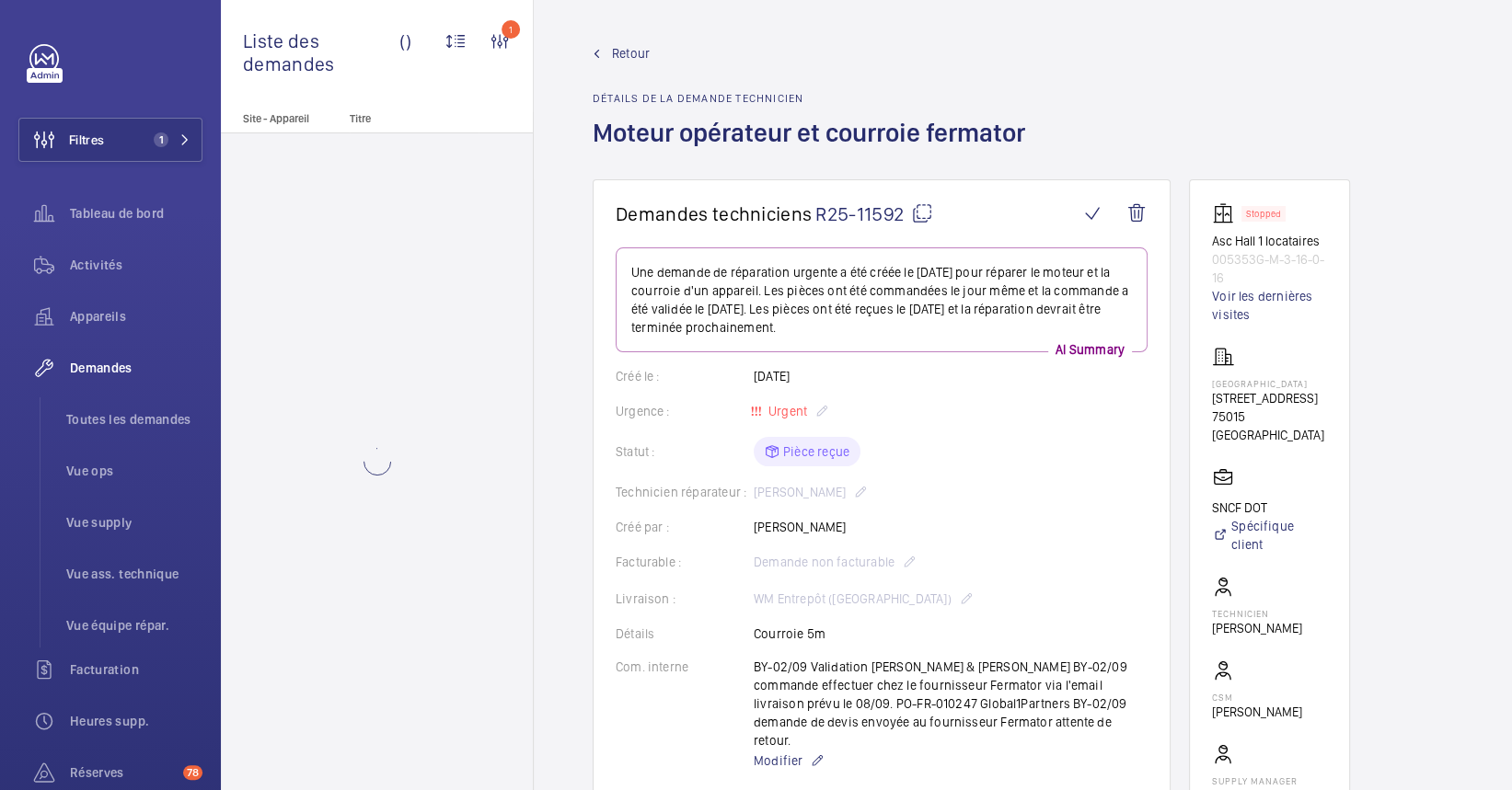
scroll to position [70, 0]
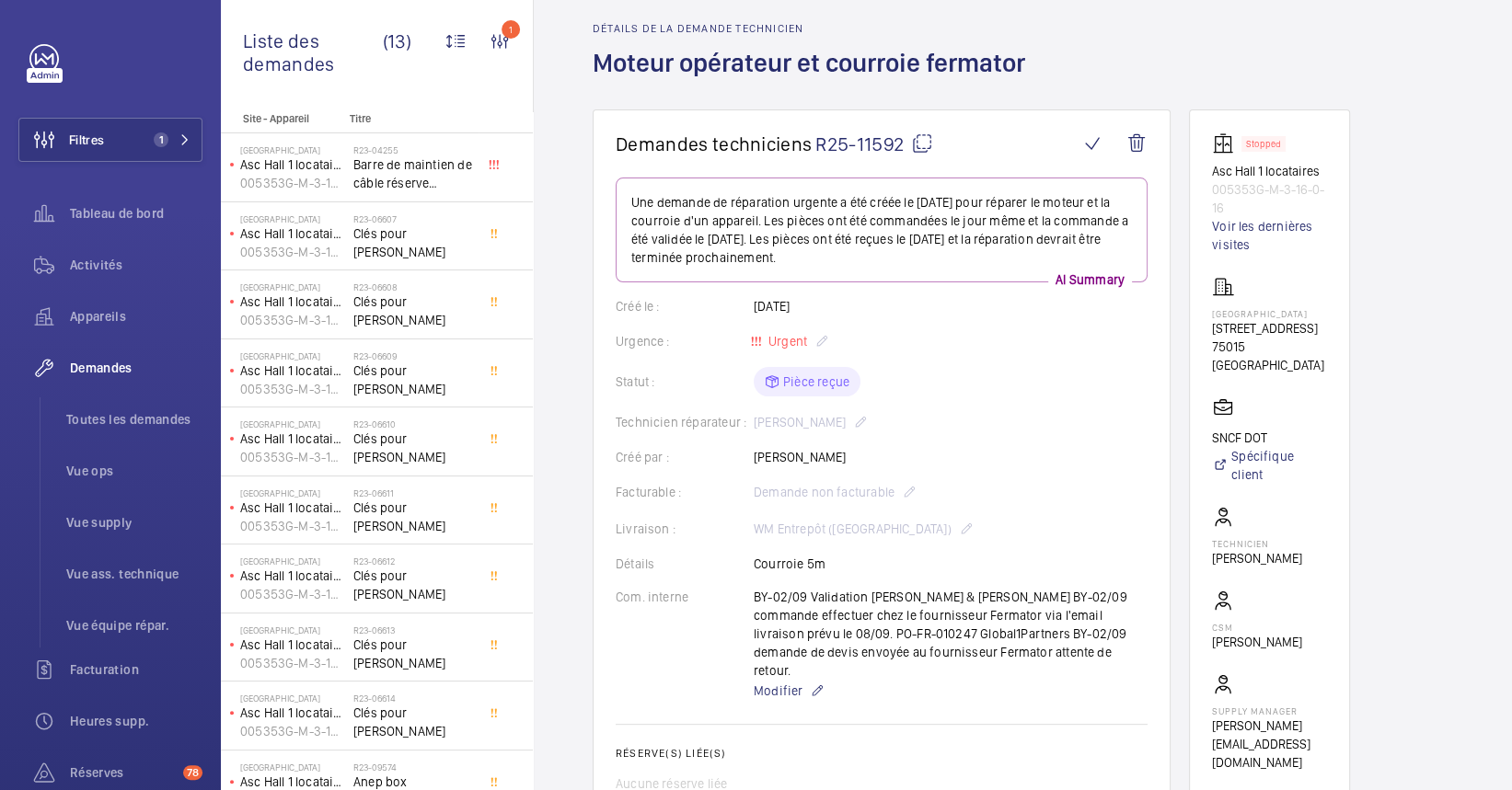
click at [1275, 95] on div "Retour Détails de la demande technicien Moteur opérateur et courroie fermator" at bounding box center [1023, 41] width 860 height 135
